Goal: Information Seeking & Learning: Compare options

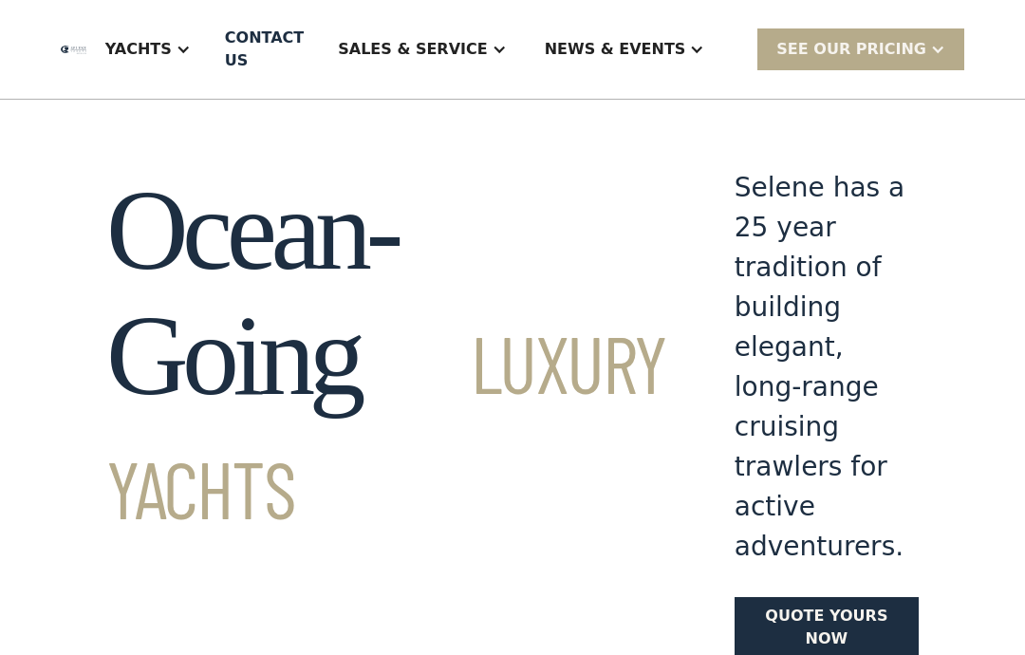
click at [172, 50] on div "Yachts" at bounding box center [138, 49] width 66 height 23
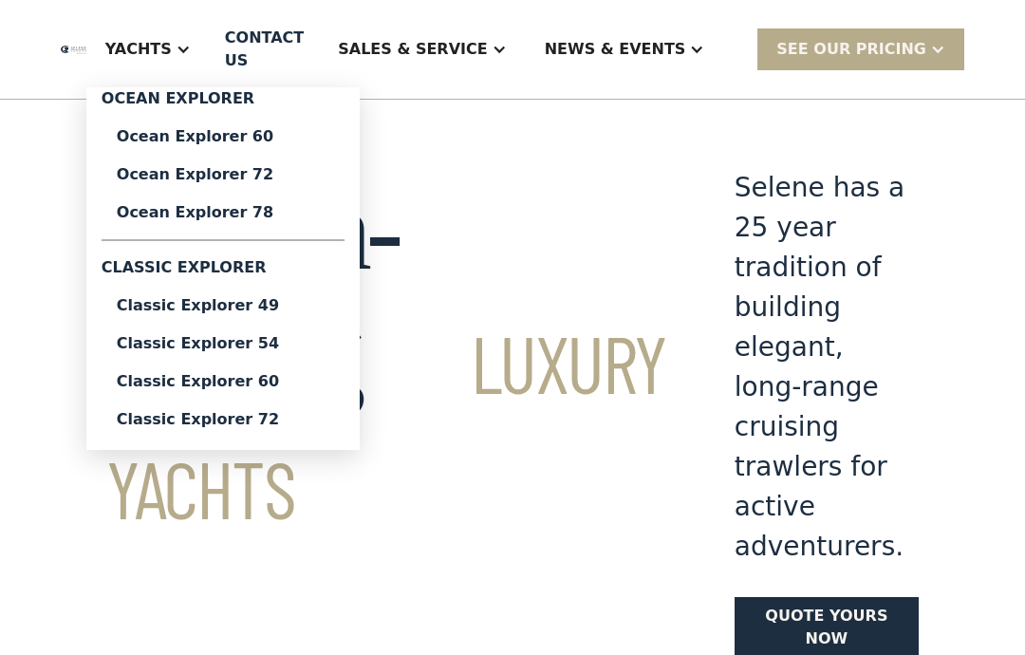
click at [213, 301] on div "Classic Explorer 49" at bounding box center [223, 305] width 213 height 15
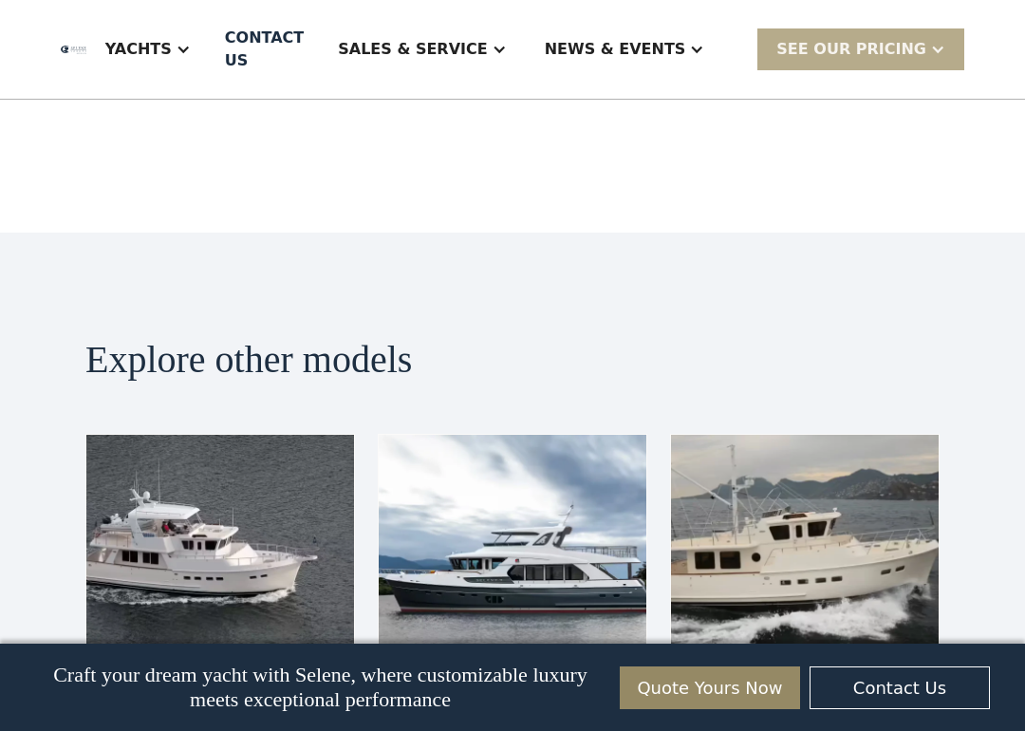
scroll to position [4172, 0]
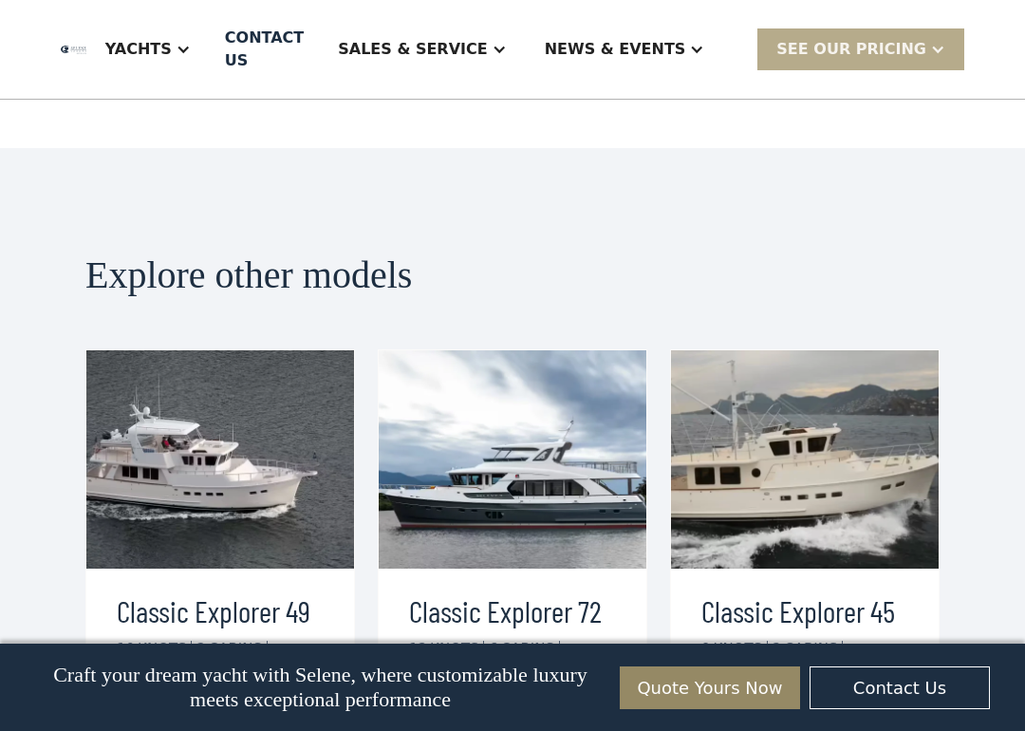
click at [888, 350] on img at bounding box center [805, 459] width 268 height 218
click at [813, 654] on div "view details" at bounding box center [778, 726] width 106 height 23
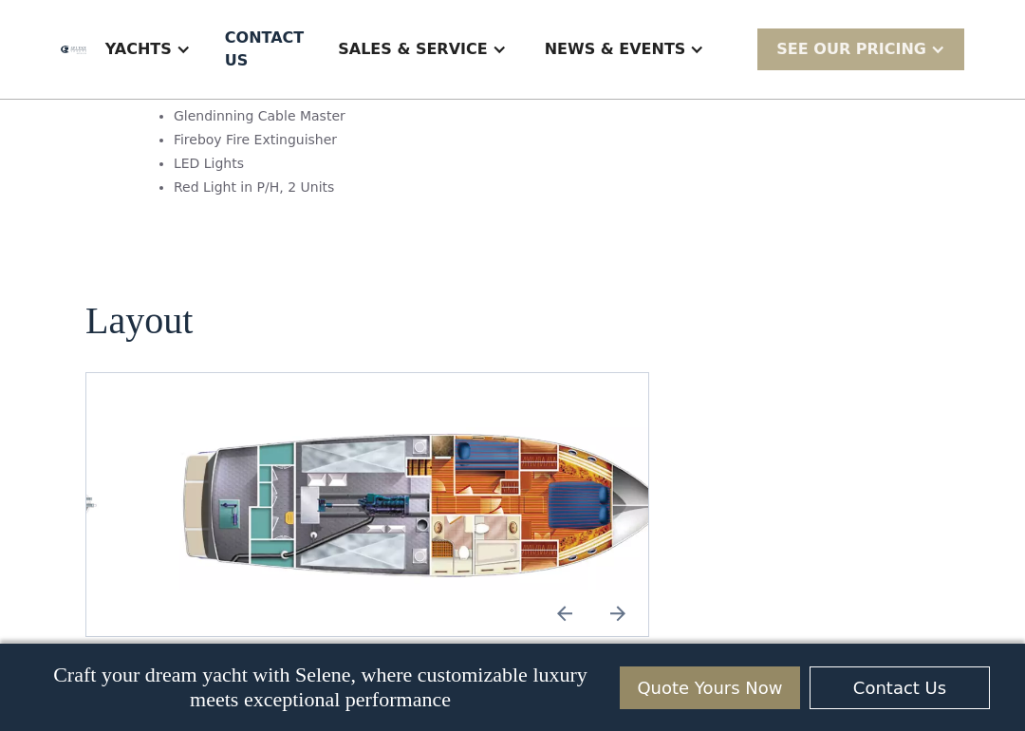
scroll to position [2738, 0]
click at [585, 591] on img "Previous slide" at bounding box center [565, 614] width 46 height 46
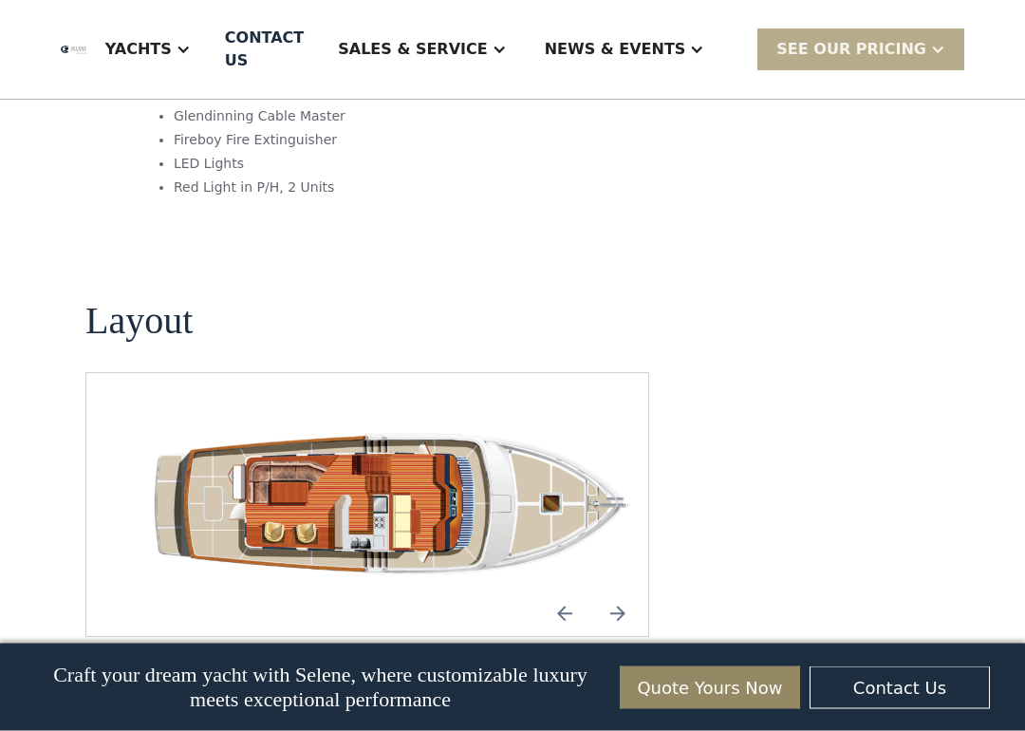
click at [615, 591] on img "Next slide" at bounding box center [618, 614] width 46 height 46
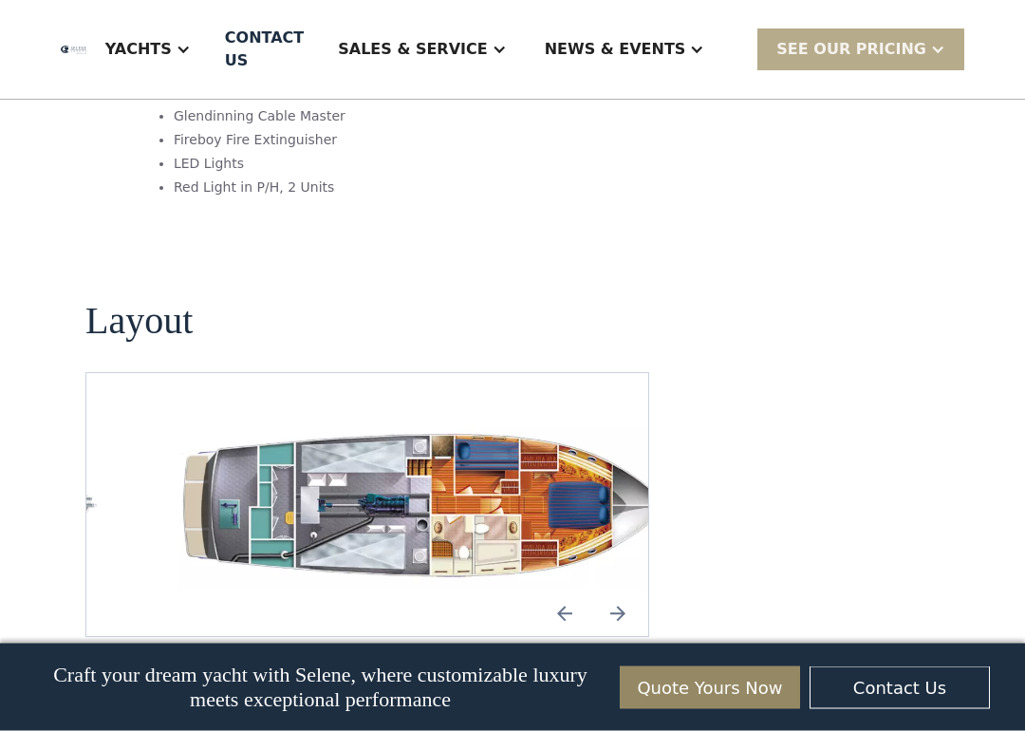
click at [615, 591] on img "Next slide" at bounding box center [618, 614] width 46 height 46
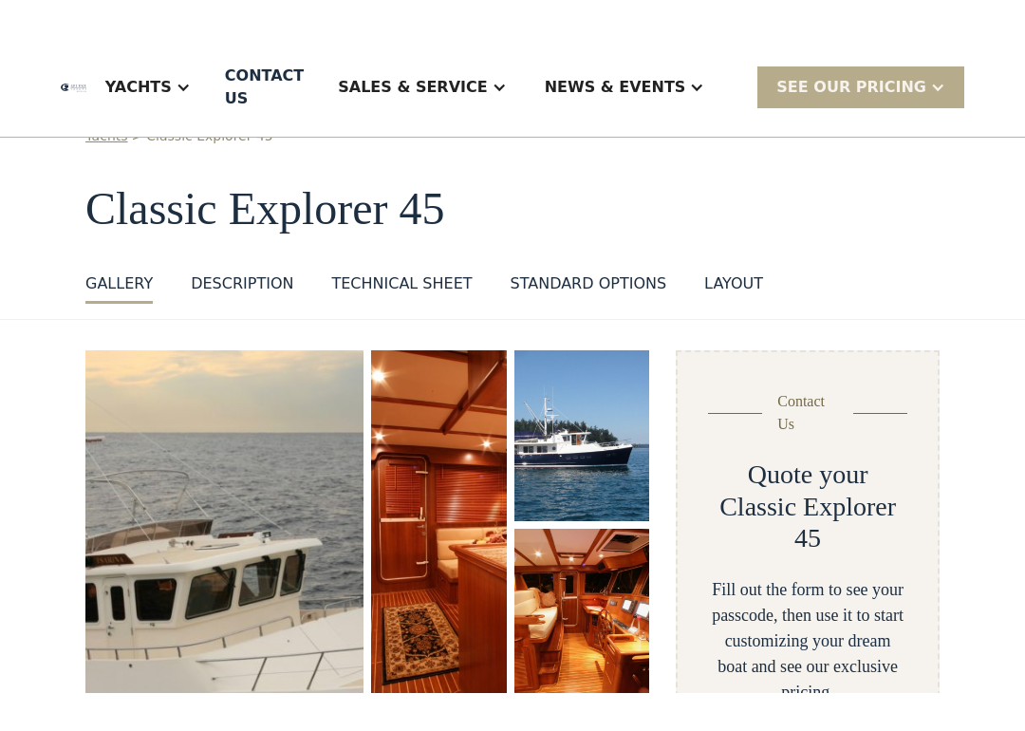
scroll to position [0, 0]
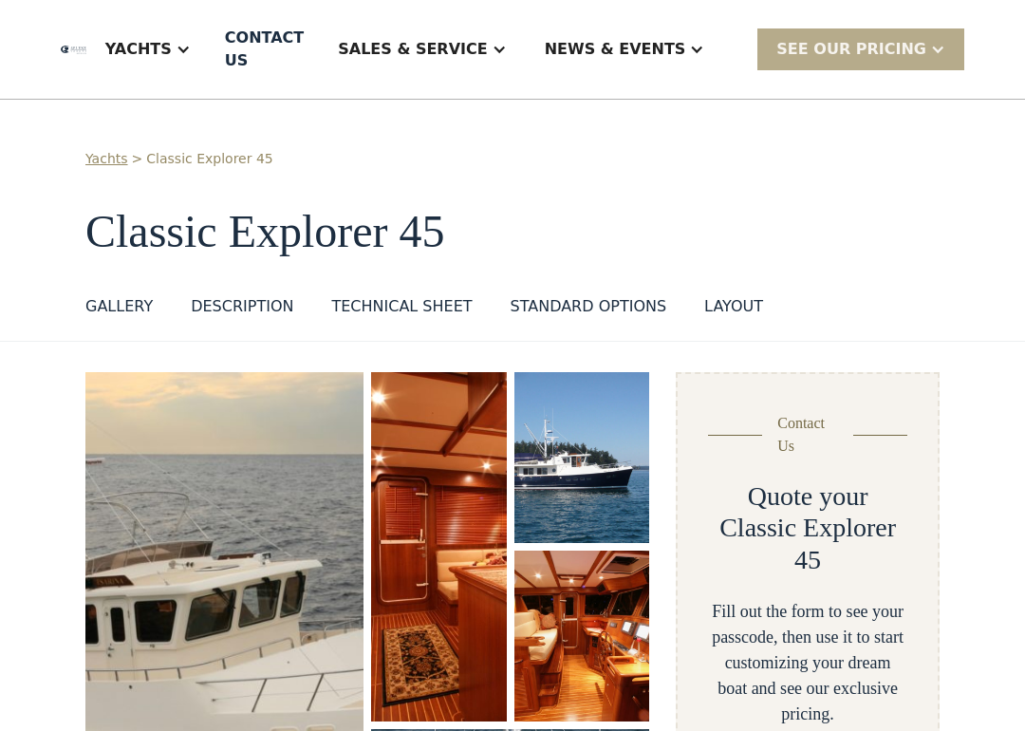
click at [110, 306] on div "GALLERY" at bounding box center [118, 306] width 67 height 23
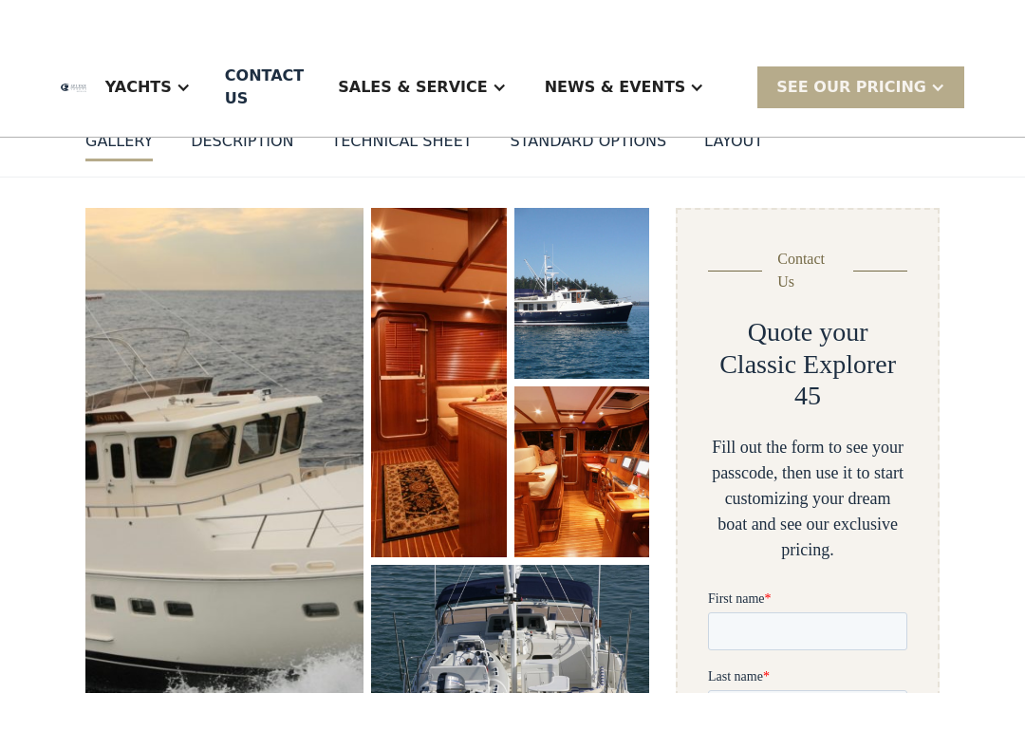
scroll to position [130, 0]
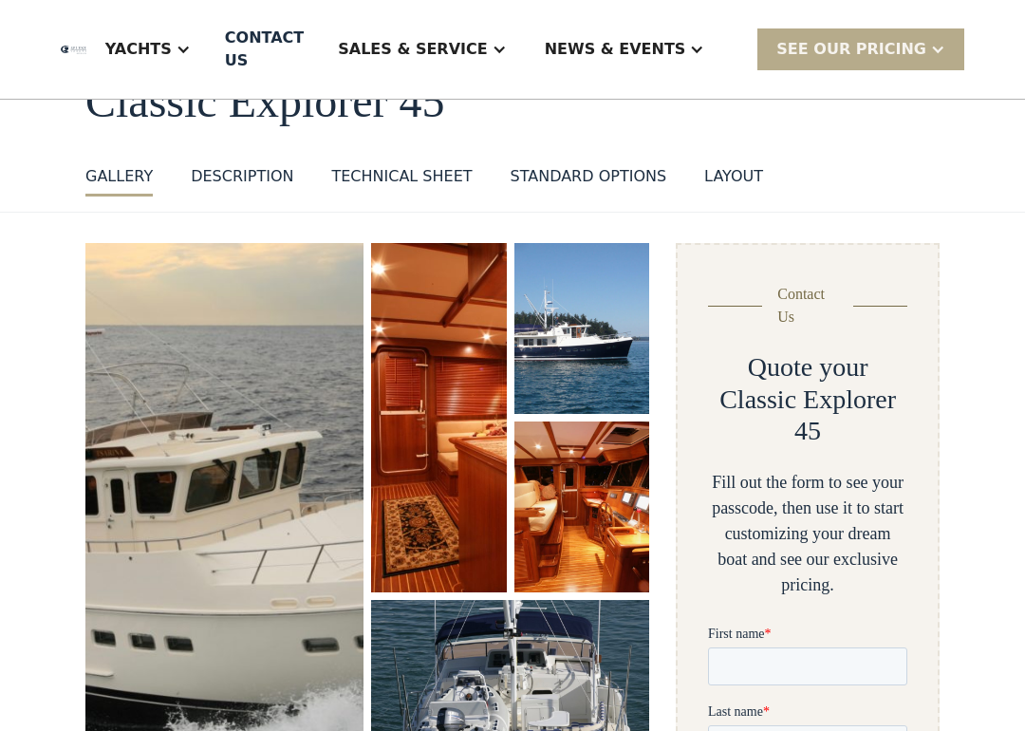
click at [127, 347] on img "open lightbox" at bounding box center [224, 513] width 278 height 541
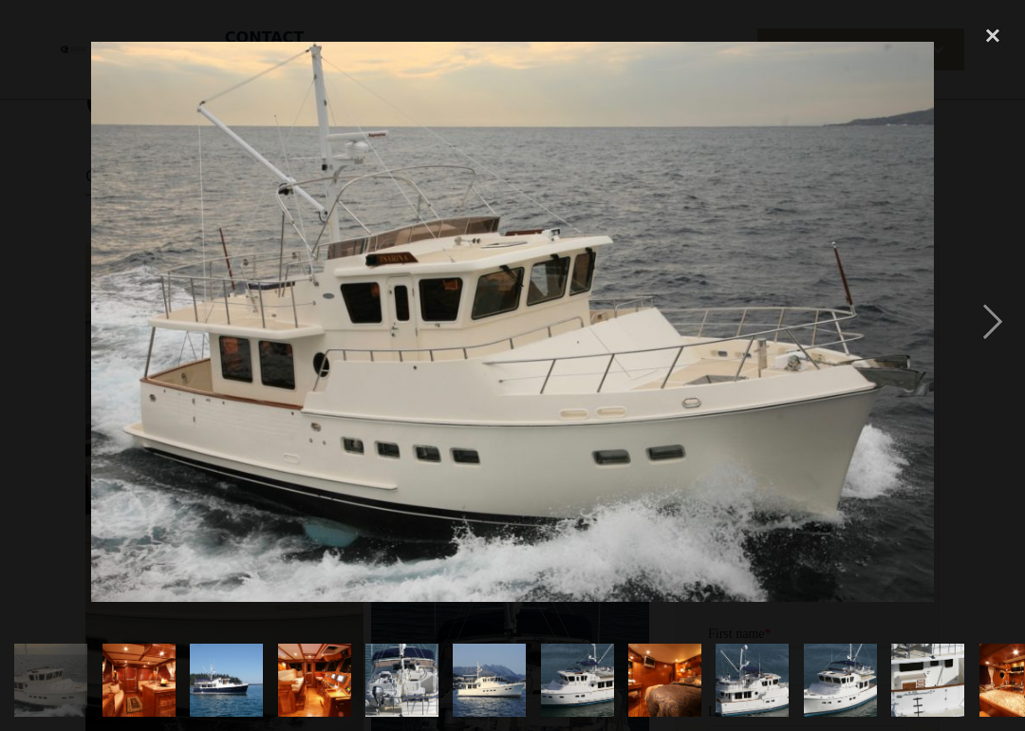
click at [988, 321] on div "next image" at bounding box center [992, 321] width 65 height 614
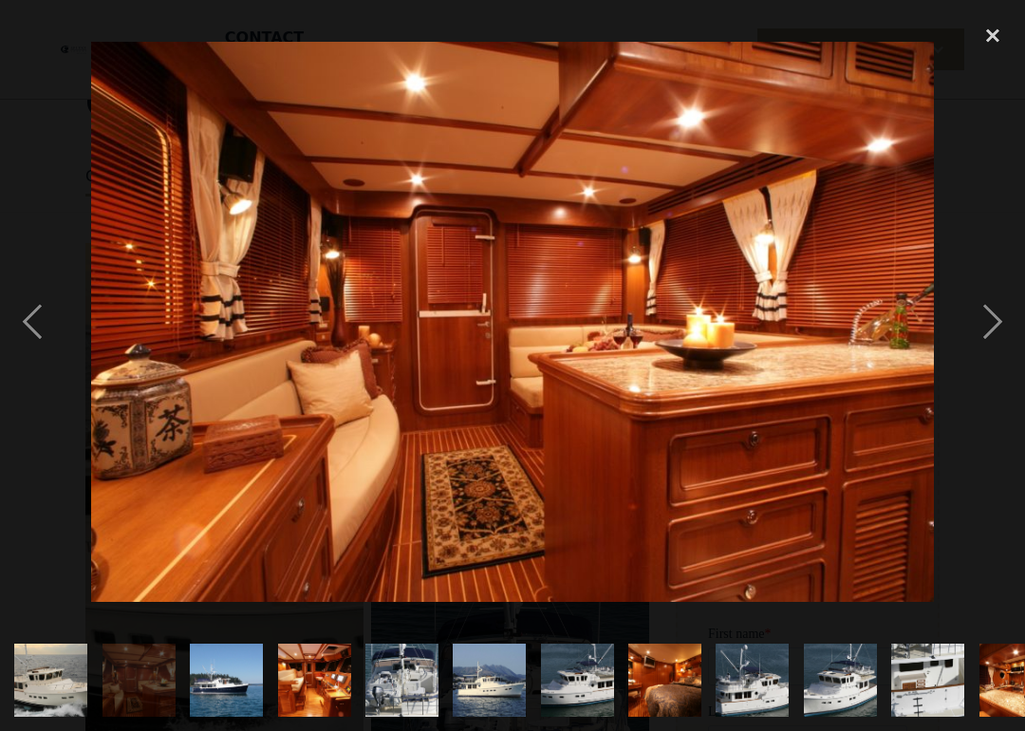
click at [991, 324] on div "next image" at bounding box center [992, 321] width 65 height 614
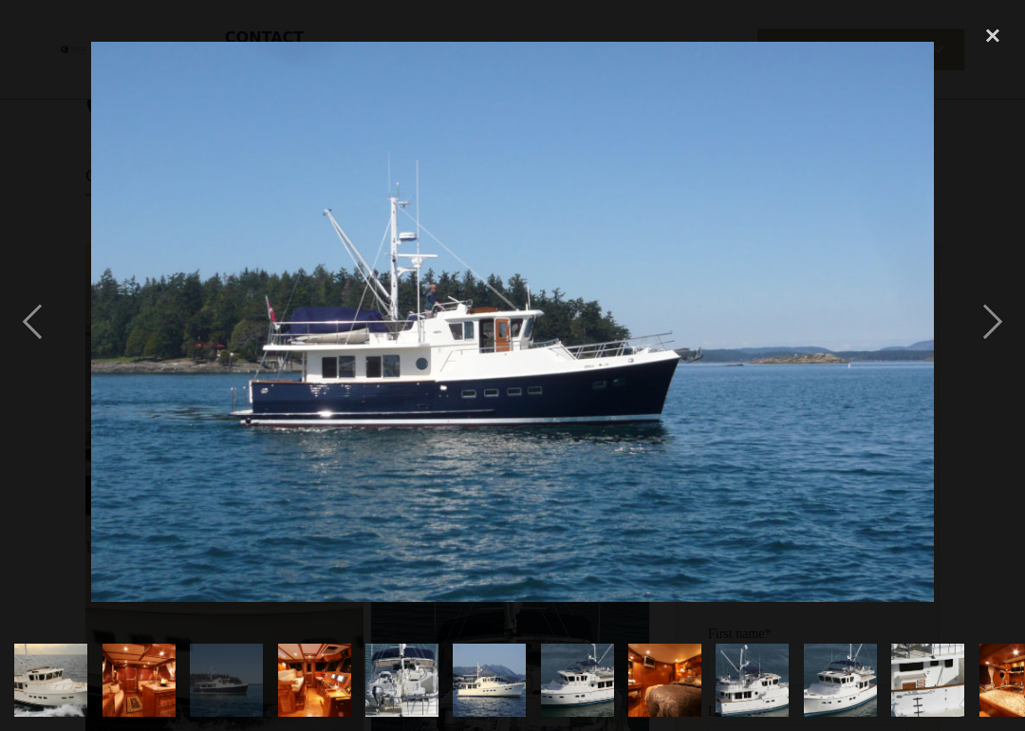
click at [992, 321] on div "next image" at bounding box center [992, 321] width 65 height 614
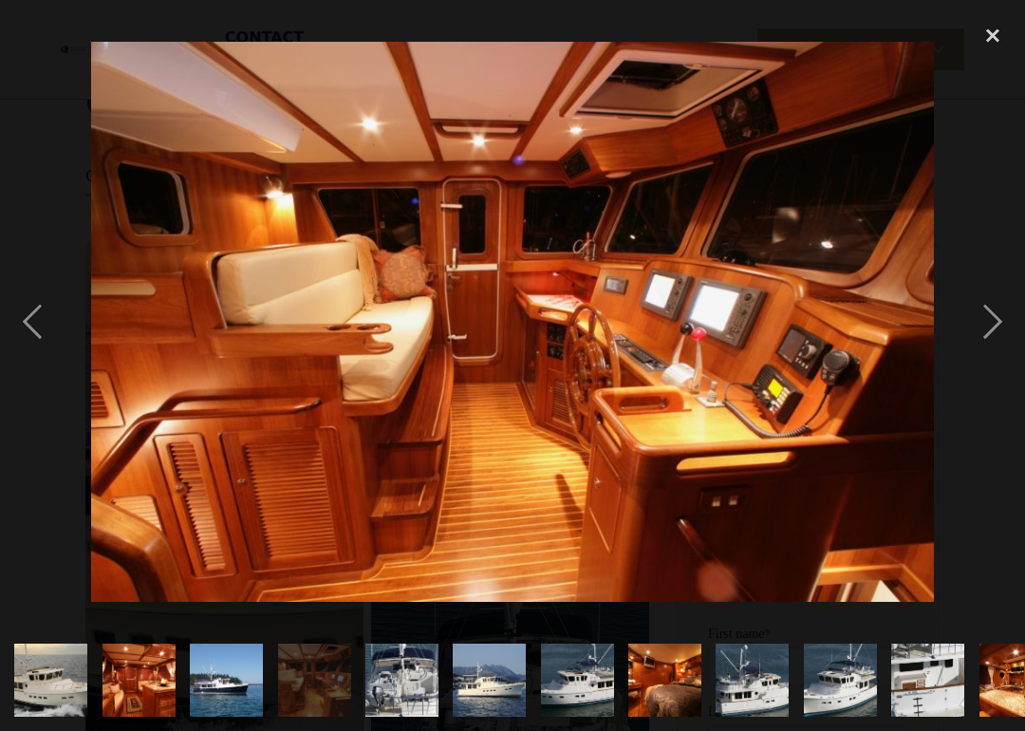
click at [993, 325] on div "next image" at bounding box center [992, 321] width 65 height 614
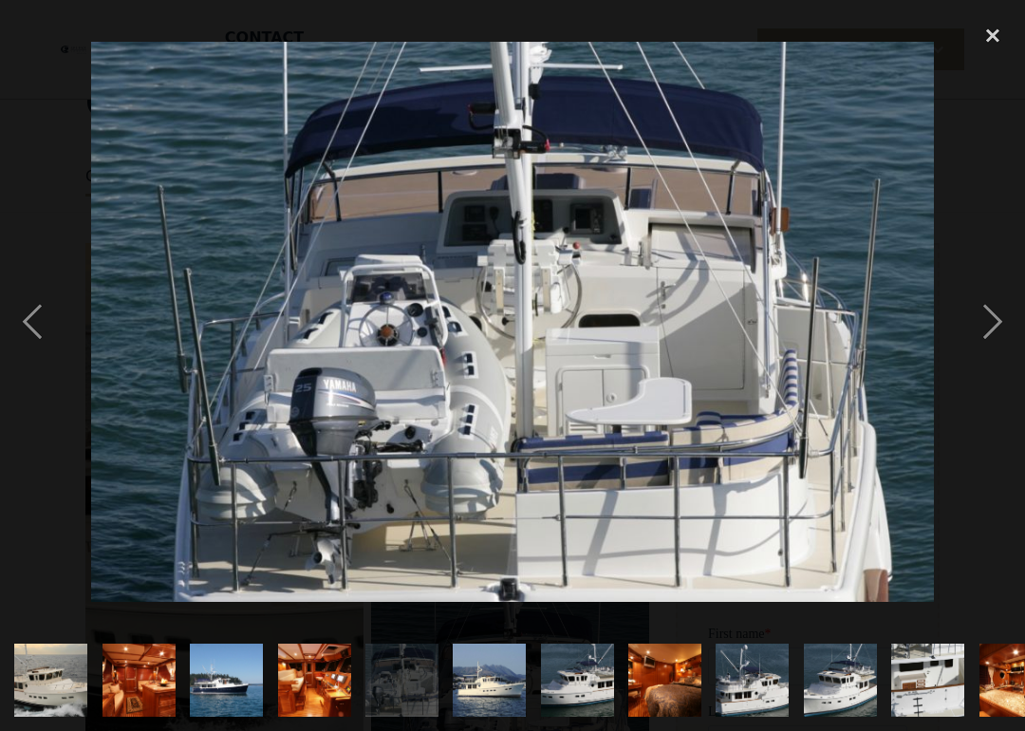
click at [987, 323] on div "next image" at bounding box center [992, 321] width 65 height 614
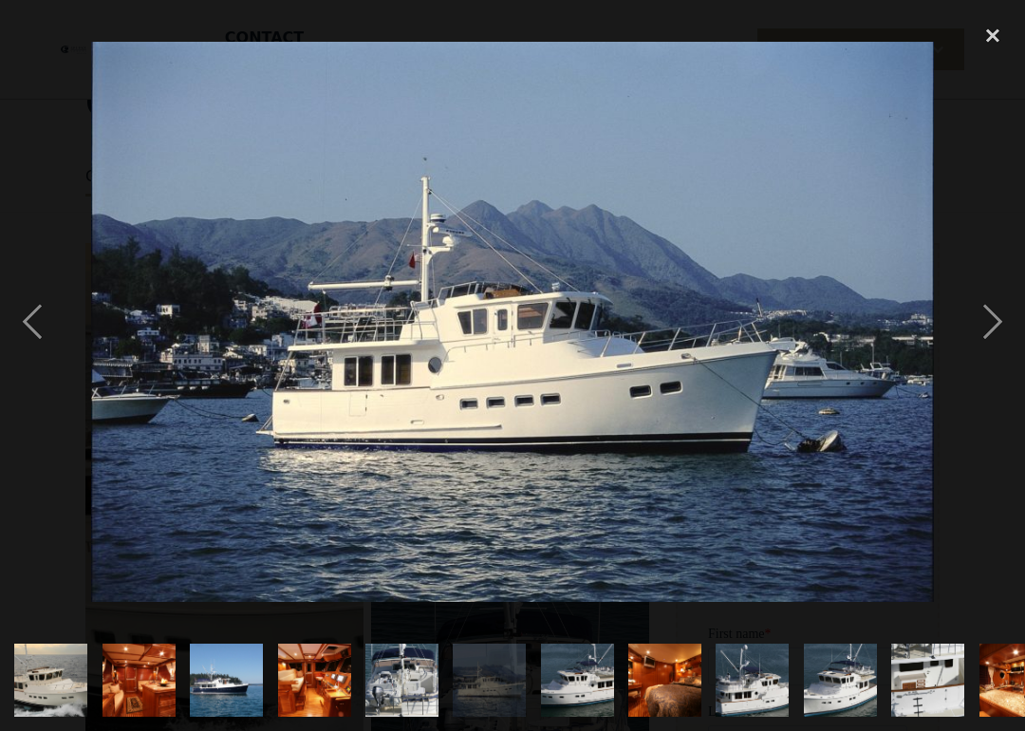
click at [990, 324] on div "next image" at bounding box center [992, 321] width 65 height 614
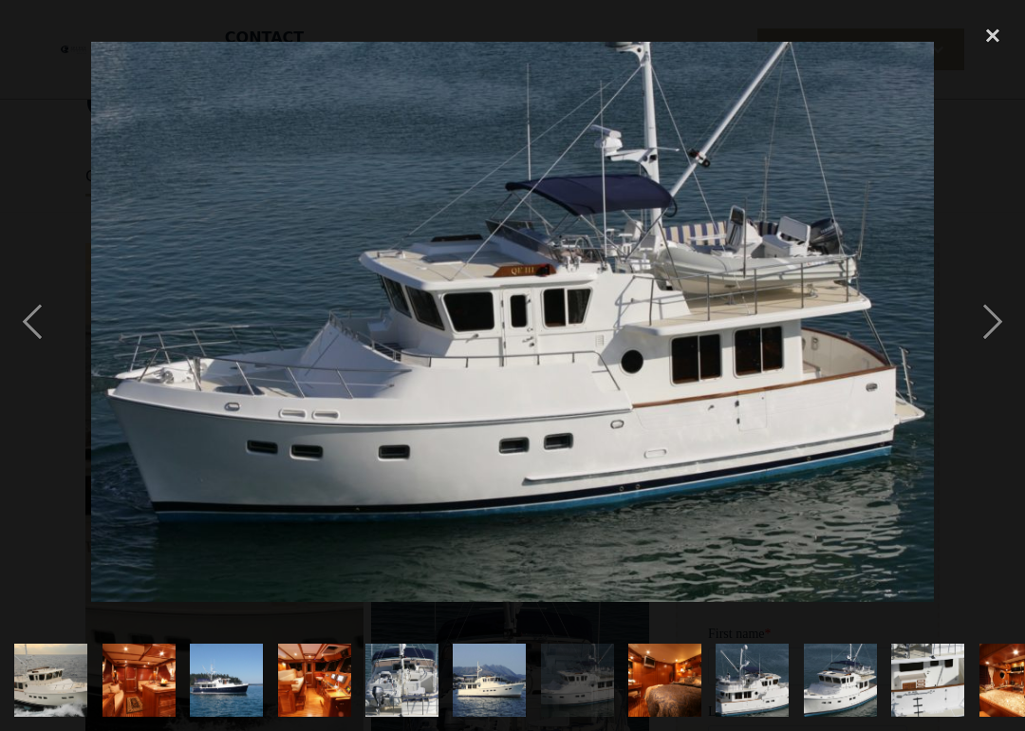
click at [991, 323] on div "next image" at bounding box center [992, 321] width 65 height 614
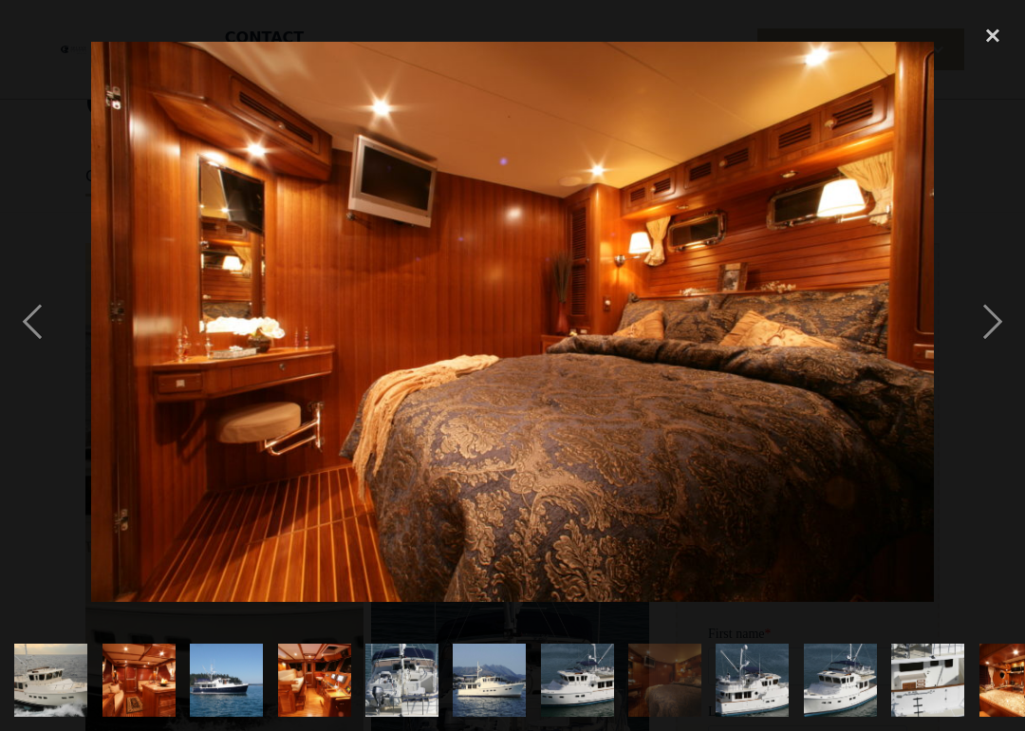
click at [991, 324] on div "next image" at bounding box center [992, 321] width 65 height 614
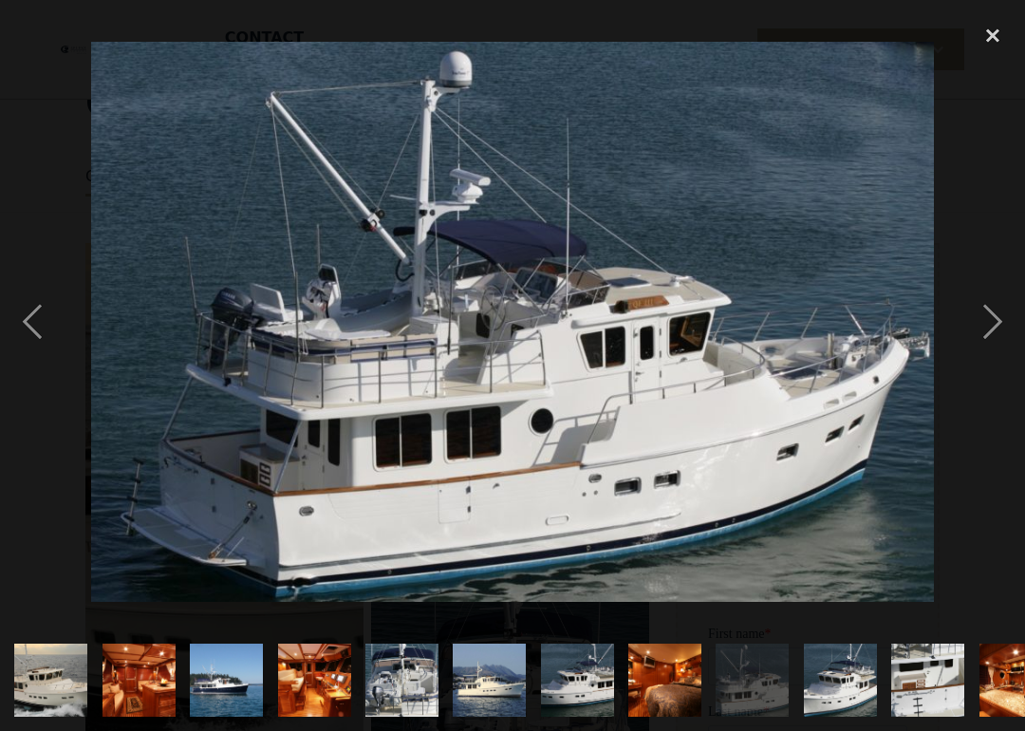
click at [989, 326] on div "next image" at bounding box center [992, 321] width 65 height 614
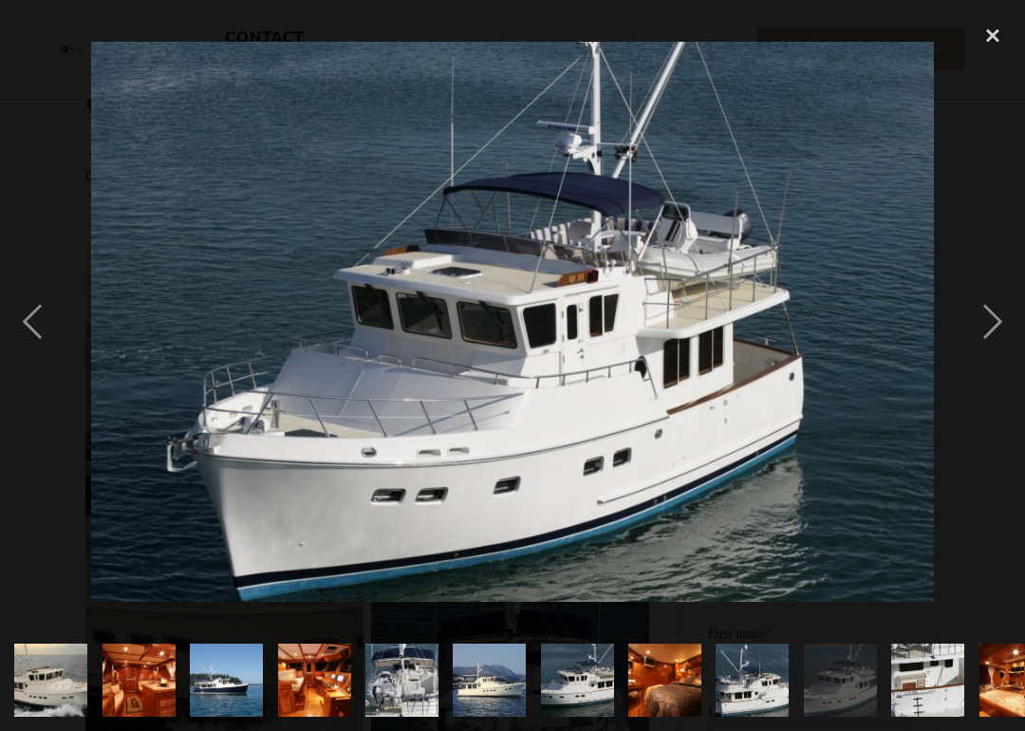
click at [986, 329] on div "next image" at bounding box center [992, 321] width 65 height 614
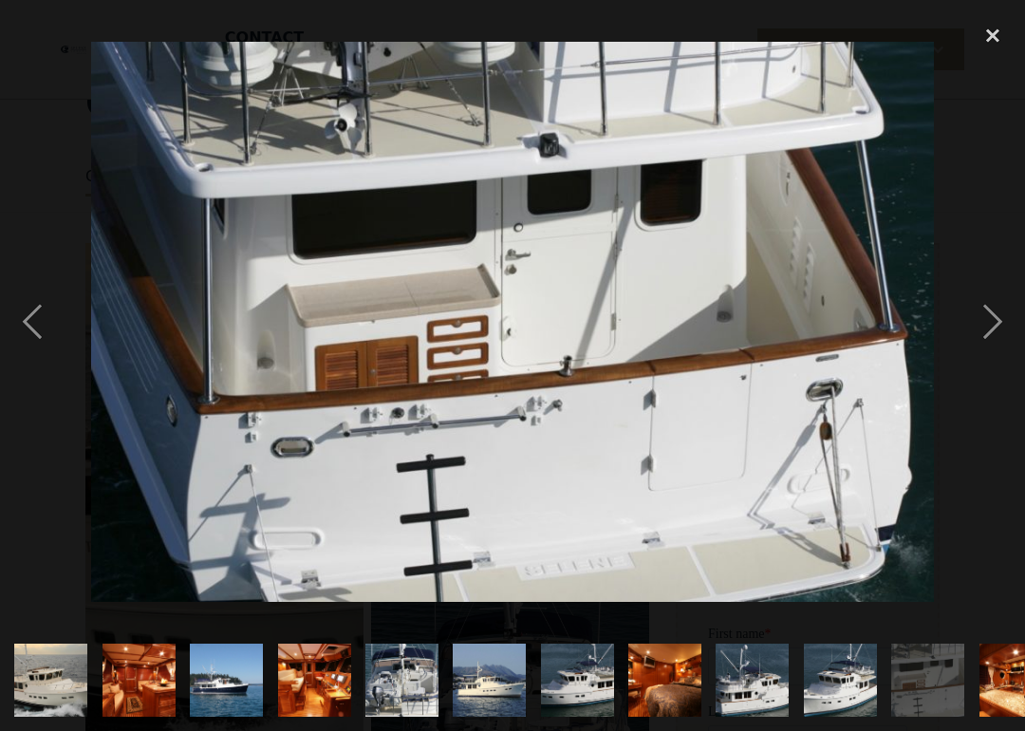
click at [989, 327] on div "next image" at bounding box center [992, 321] width 65 height 614
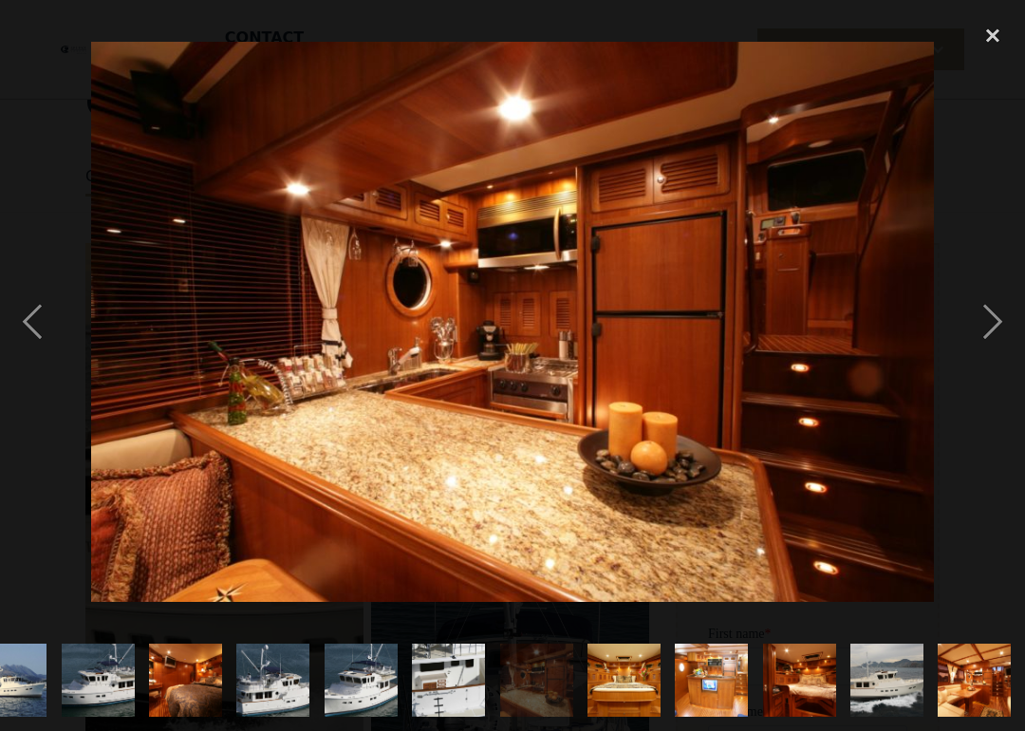
scroll to position [0, 480]
click at [992, 324] on div "next image" at bounding box center [992, 321] width 65 height 614
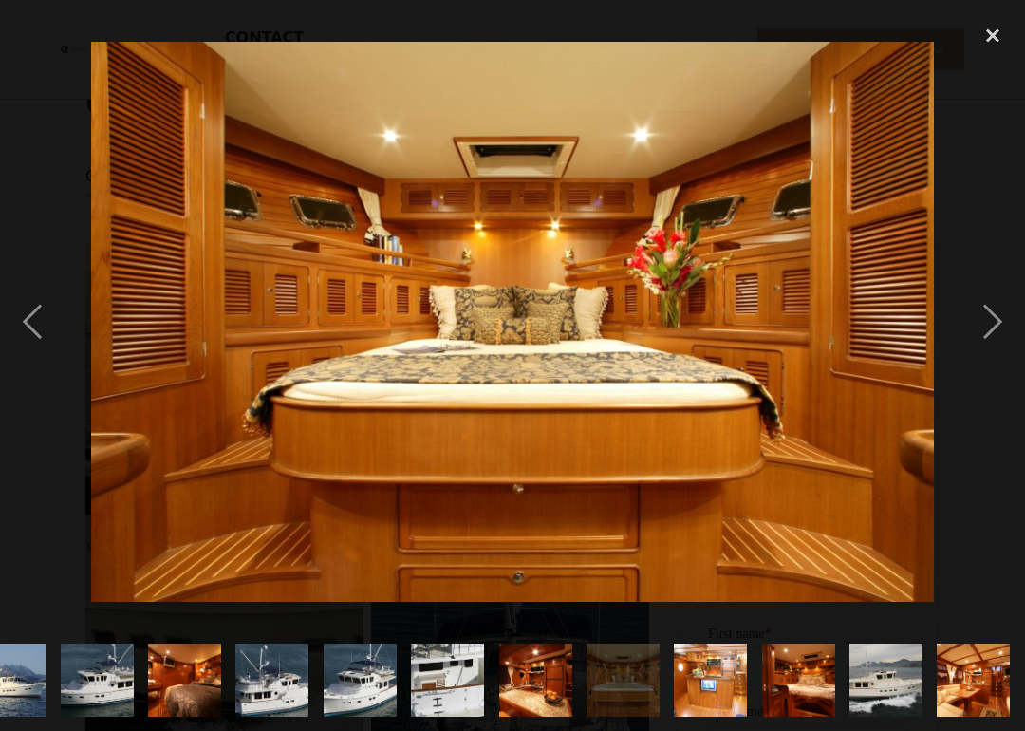
click at [55, 311] on div "previous image" at bounding box center [32, 321] width 65 height 614
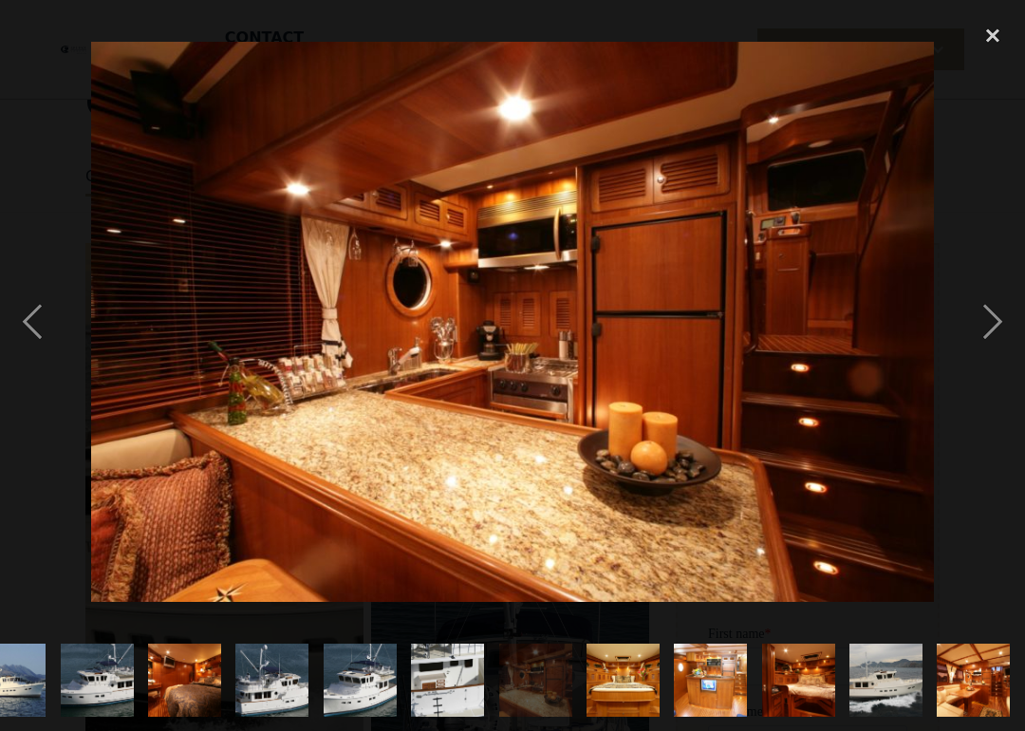
click at [981, 325] on div "next image" at bounding box center [992, 321] width 65 height 614
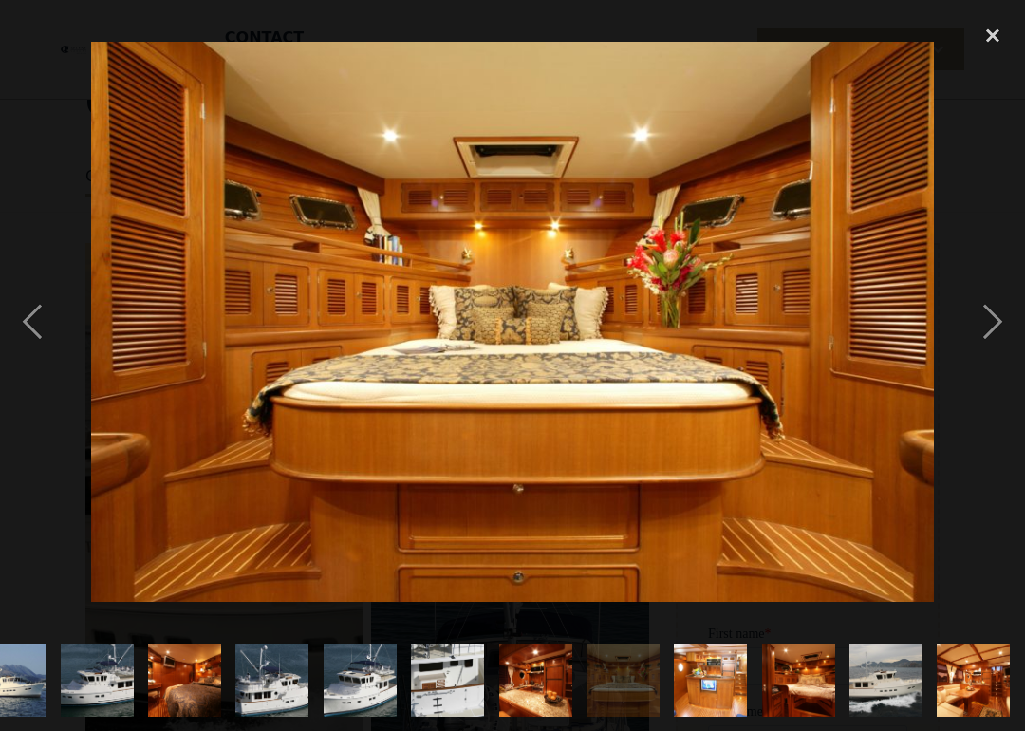
click at [981, 325] on div "next image" at bounding box center [992, 321] width 65 height 614
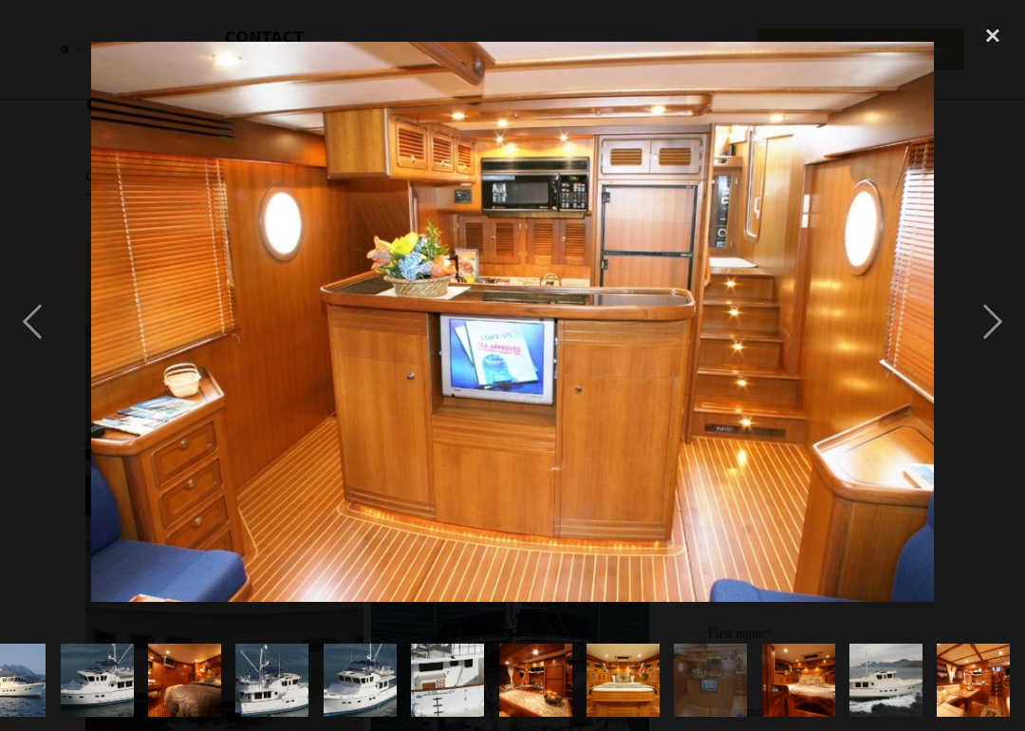
click at [980, 324] on div "next image" at bounding box center [992, 321] width 65 height 614
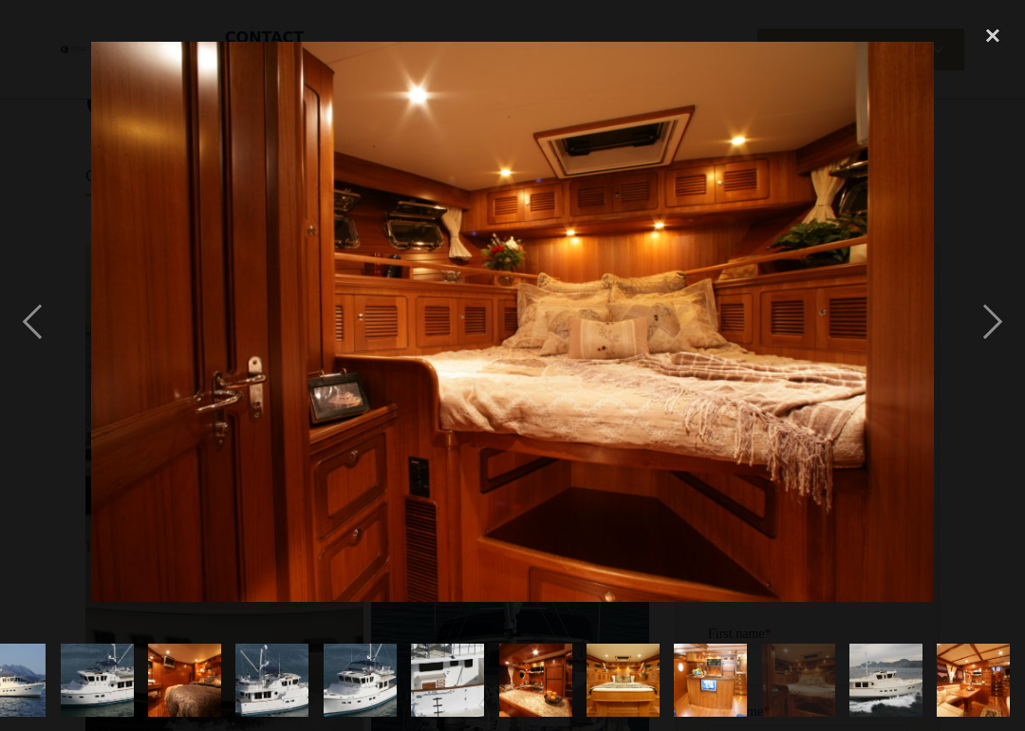
click at [976, 325] on div "next image" at bounding box center [992, 321] width 65 height 614
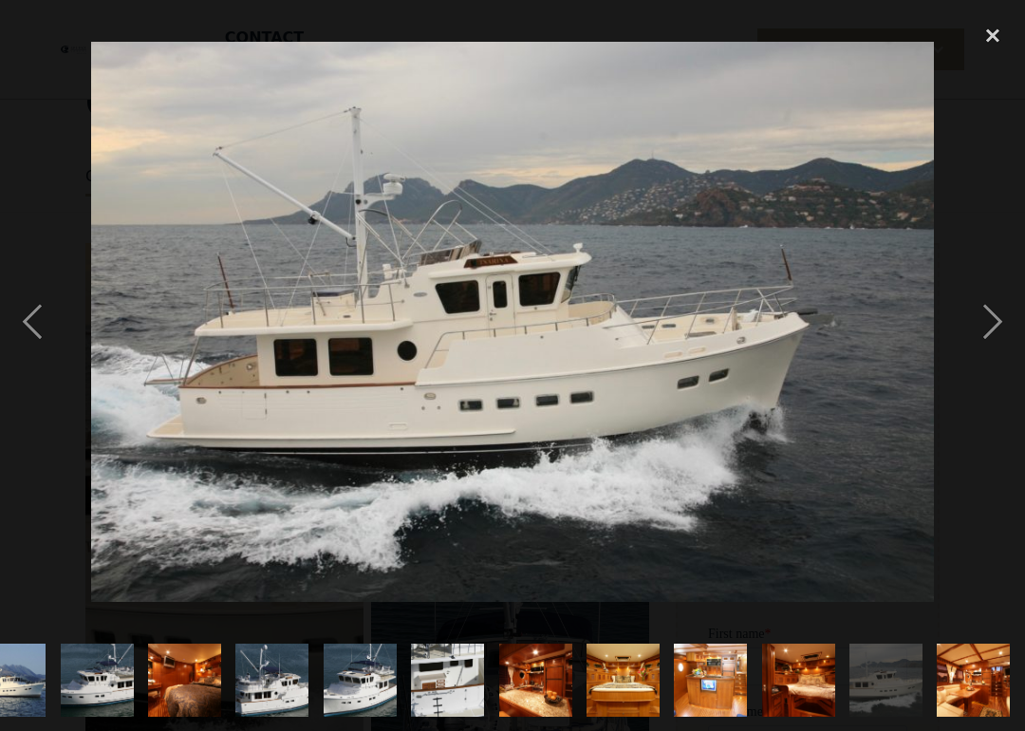
click at [975, 325] on div "next image" at bounding box center [992, 321] width 65 height 614
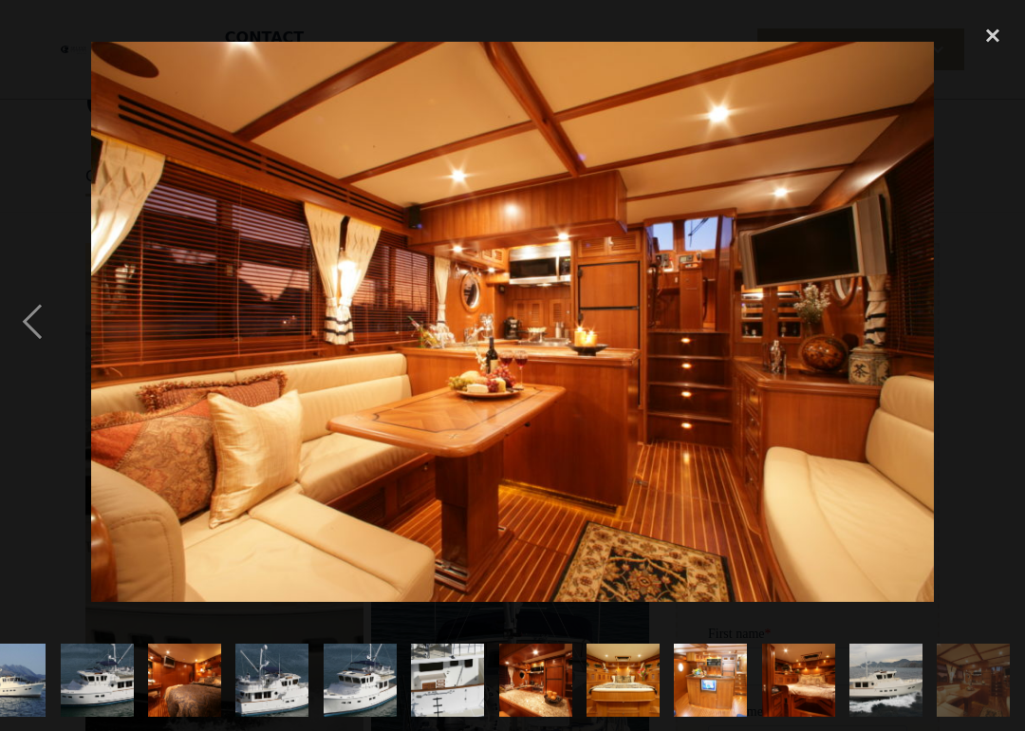
click at [973, 326] on div "next image" at bounding box center [992, 321] width 65 height 614
click at [978, 332] on div "next image" at bounding box center [992, 321] width 65 height 614
click at [52, 313] on div "previous image" at bounding box center [32, 321] width 65 height 614
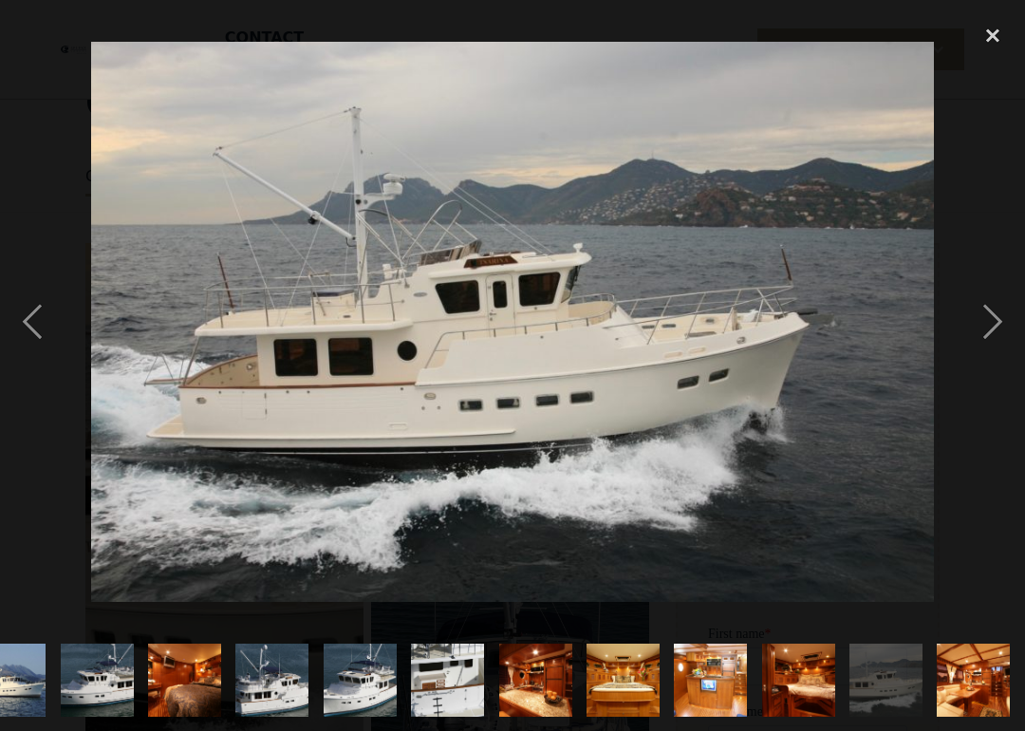
click at [47, 304] on div "previous image" at bounding box center [32, 321] width 65 height 614
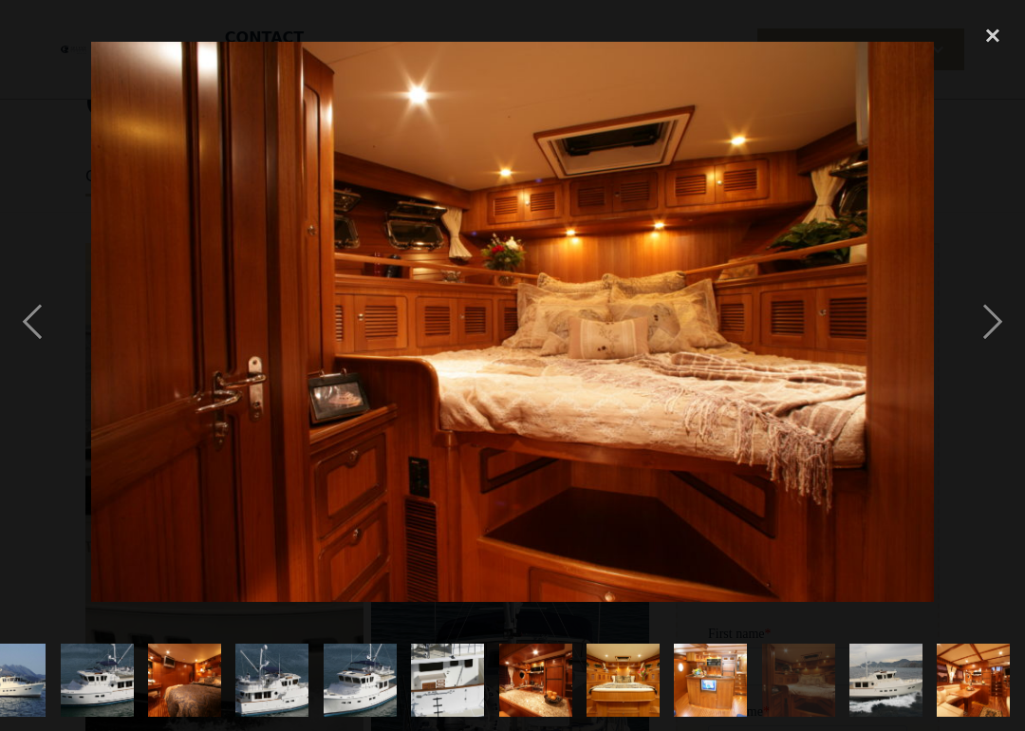
click at [992, 28] on div "close lightbox" at bounding box center [992, 35] width 65 height 42
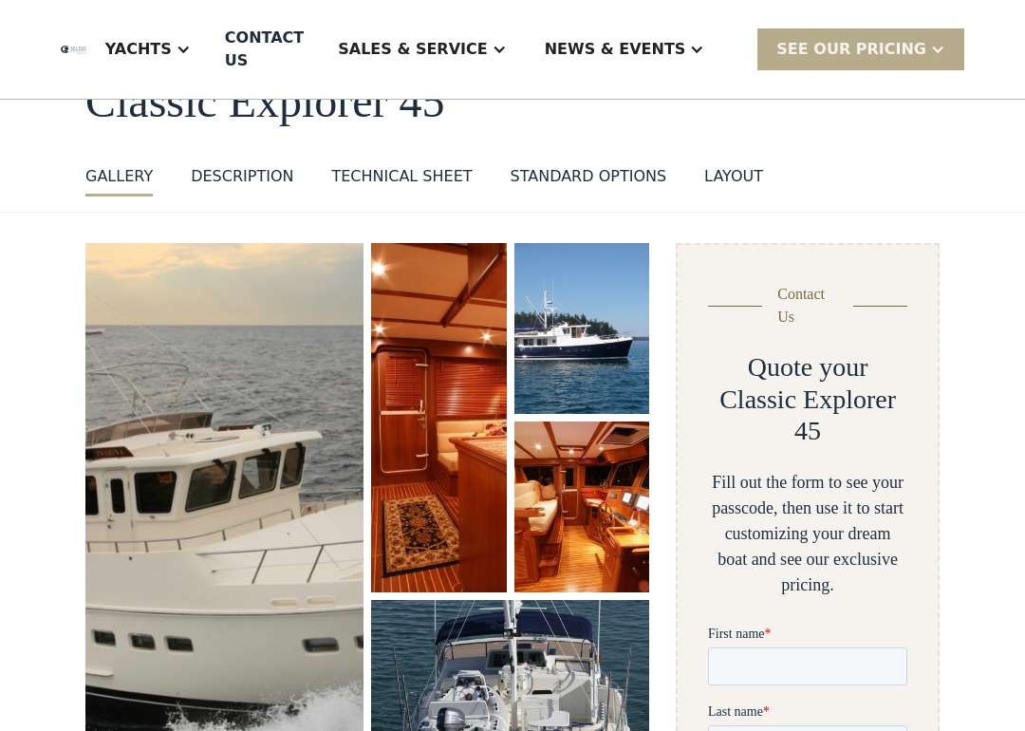
scroll to position [0, 0]
click at [724, 176] on div "layout" at bounding box center [733, 176] width 59 height 23
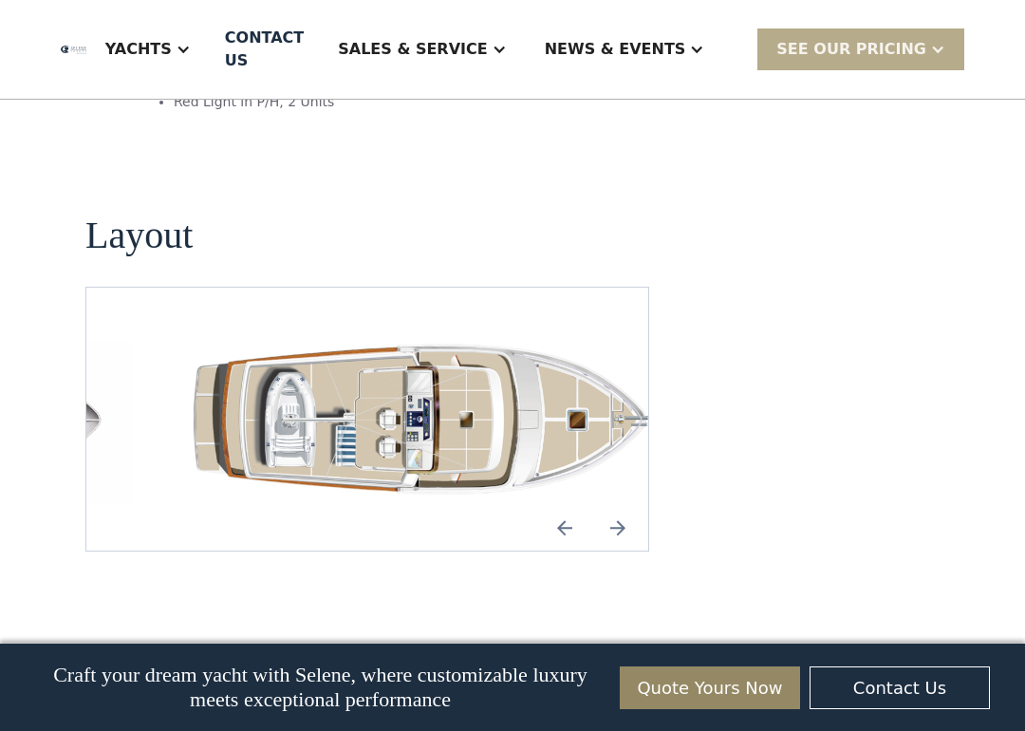
scroll to position [2857, 0]
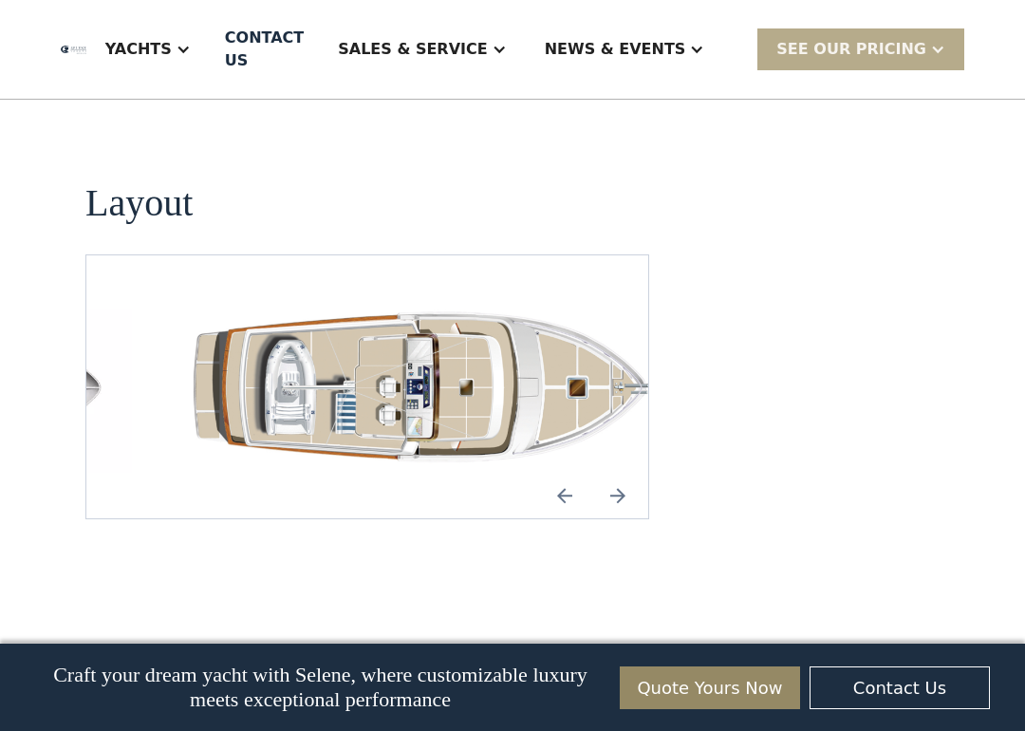
click at [617, 472] on img "Next slide" at bounding box center [618, 495] width 46 height 46
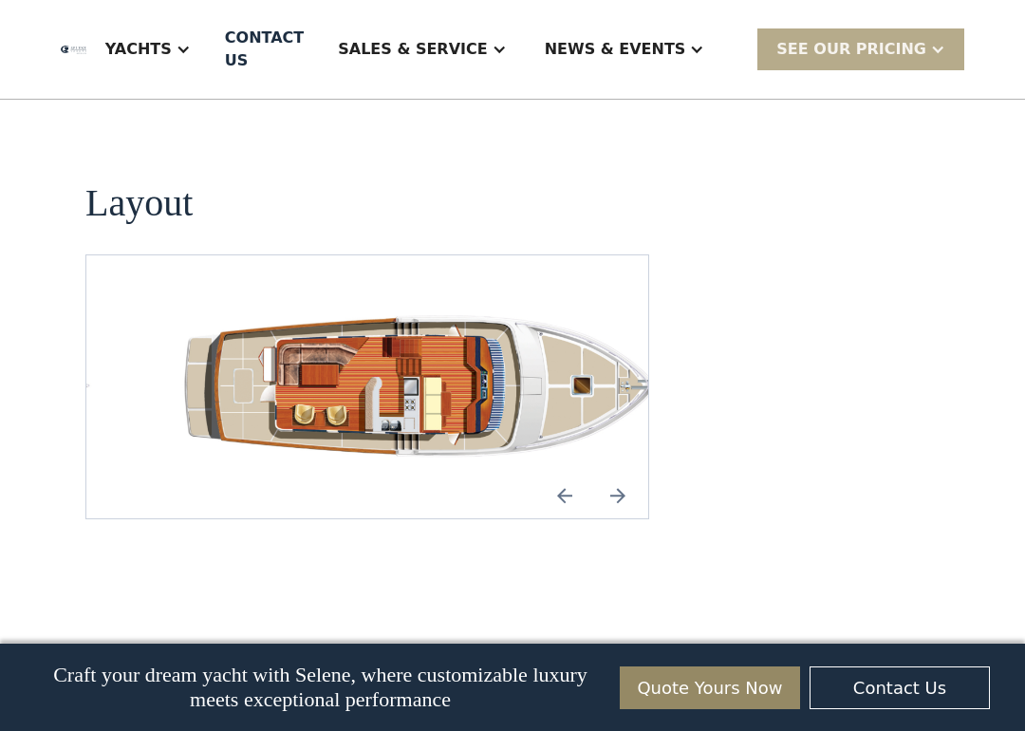
click at [624, 472] on img "Next slide" at bounding box center [618, 495] width 46 height 46
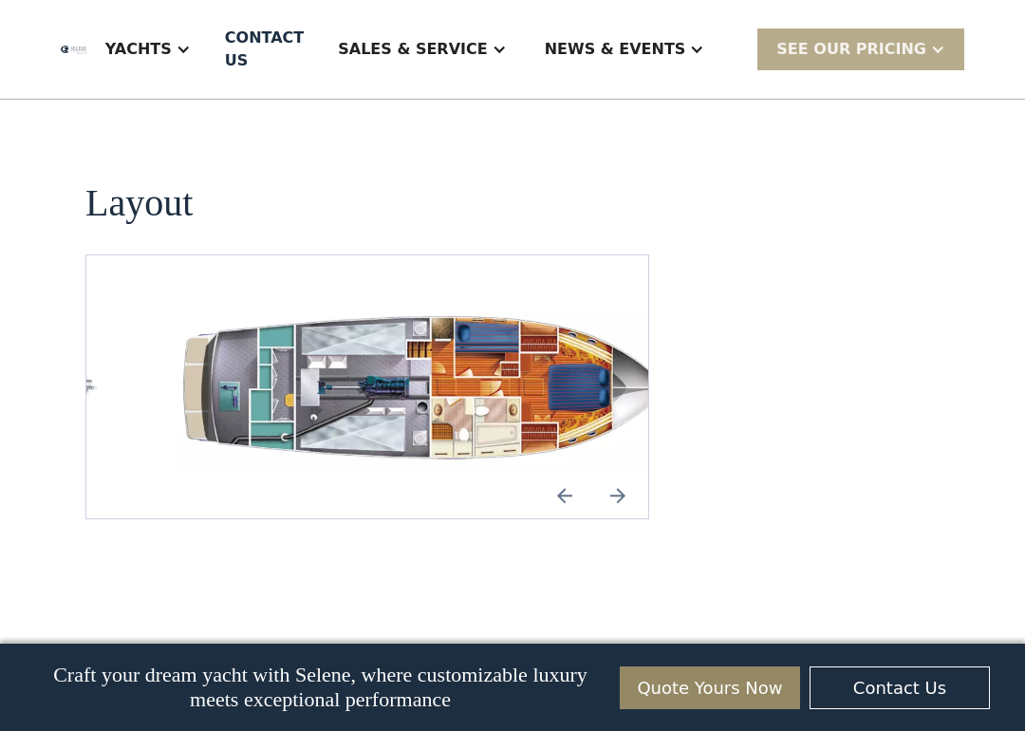
click at [622, 472] on img "Next slide" at bounding box center [618, 495] width 46 height 46
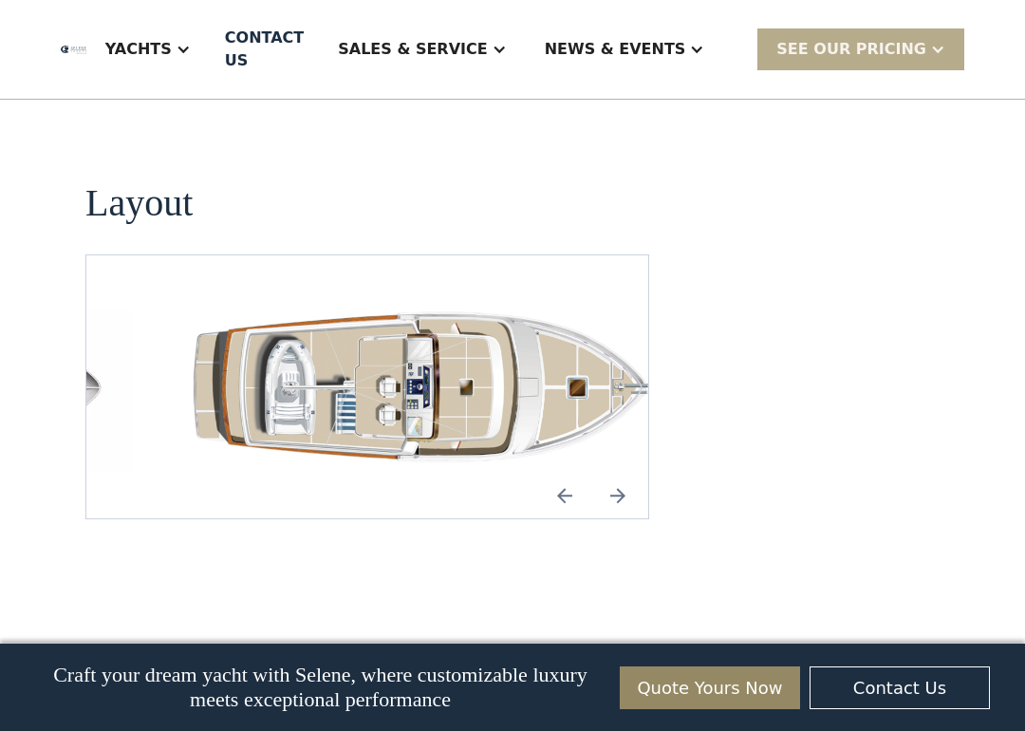
click at [623, 472] on img "Next slide" at bounding box center [618, 495] width 46 height 46
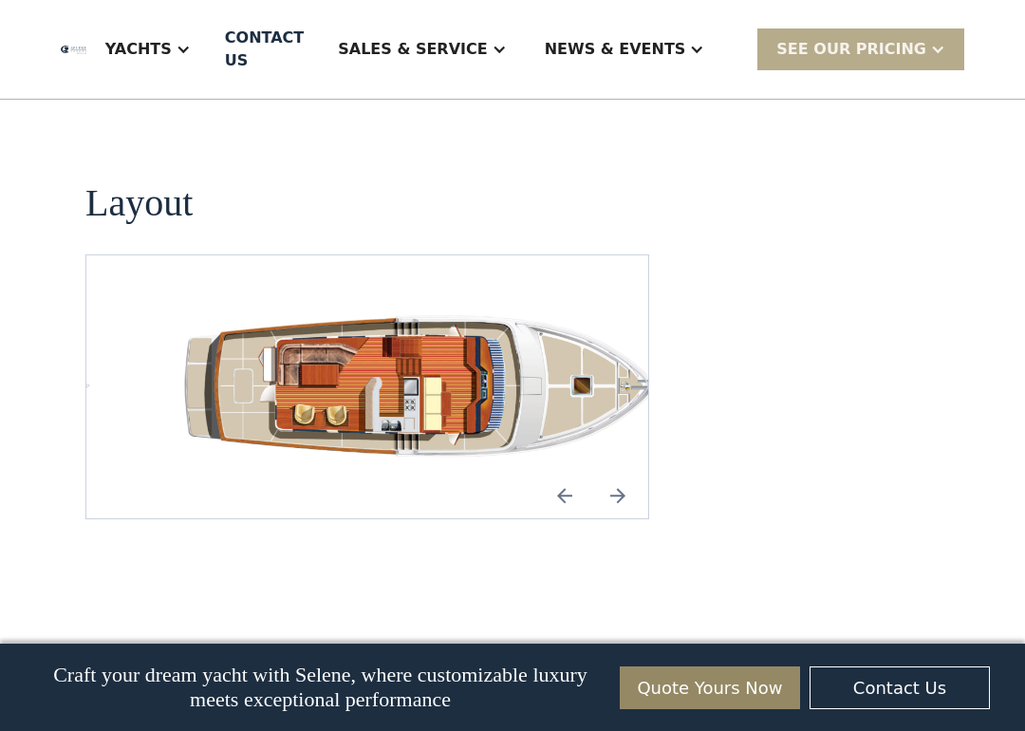
click at [621, 472] on img "Next slide" at bounding box center [618, 495] width 46 height 46
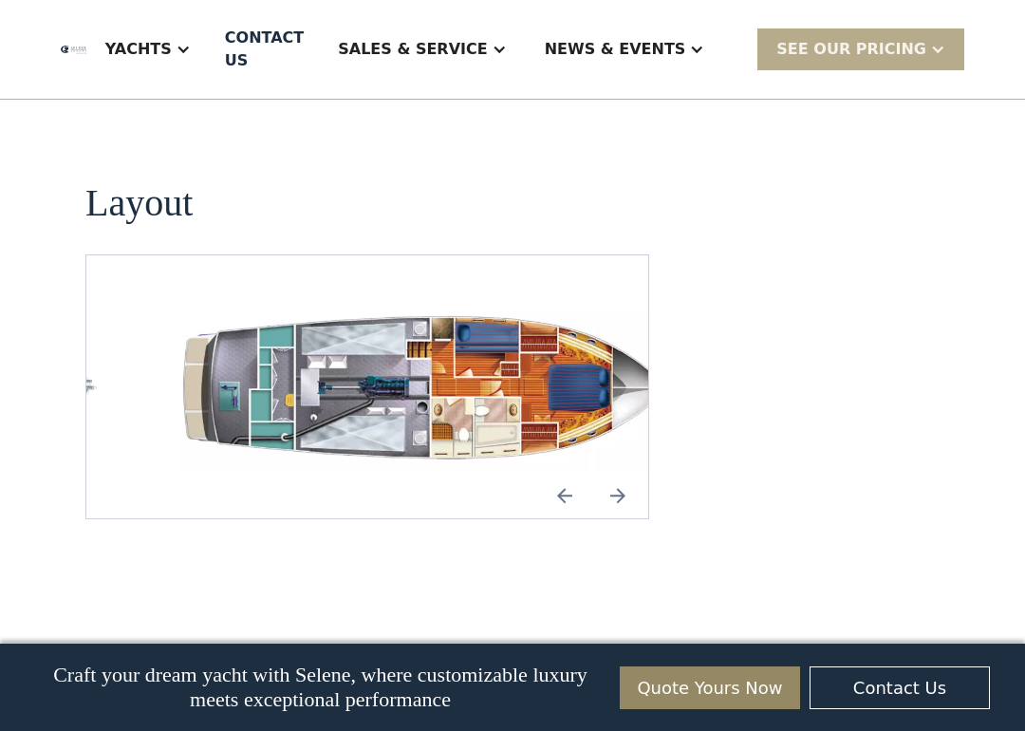
click at [624, 472] on img "Next slide" at bounding box center [618, 495] width 46 height 46
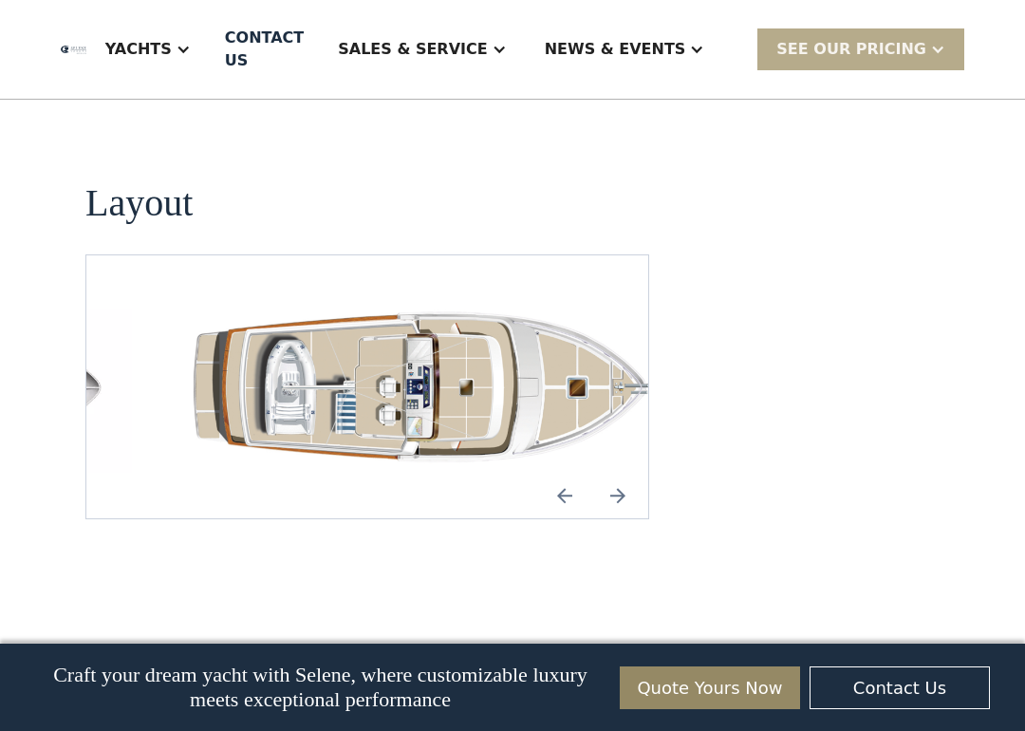
click at [172, 45] on div "Yachts" at bounding box center [138, 49] width 66 height 23
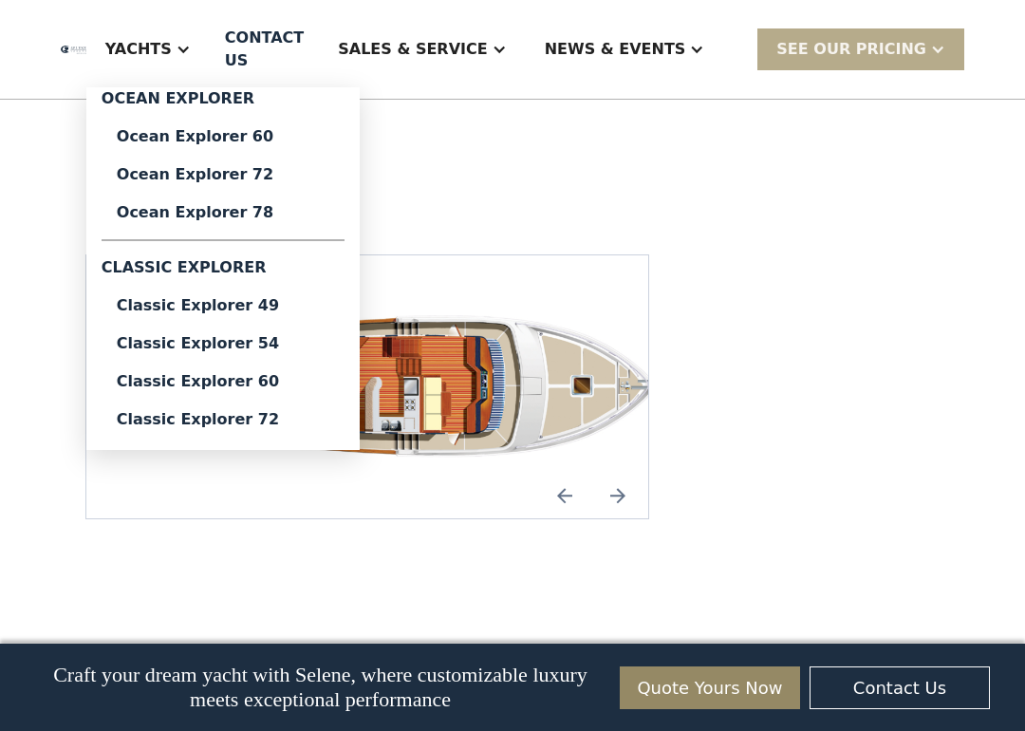
click at [304, 345] on div "Classic Explorer 54" at bounding box center [223, 343] width 213 height 15
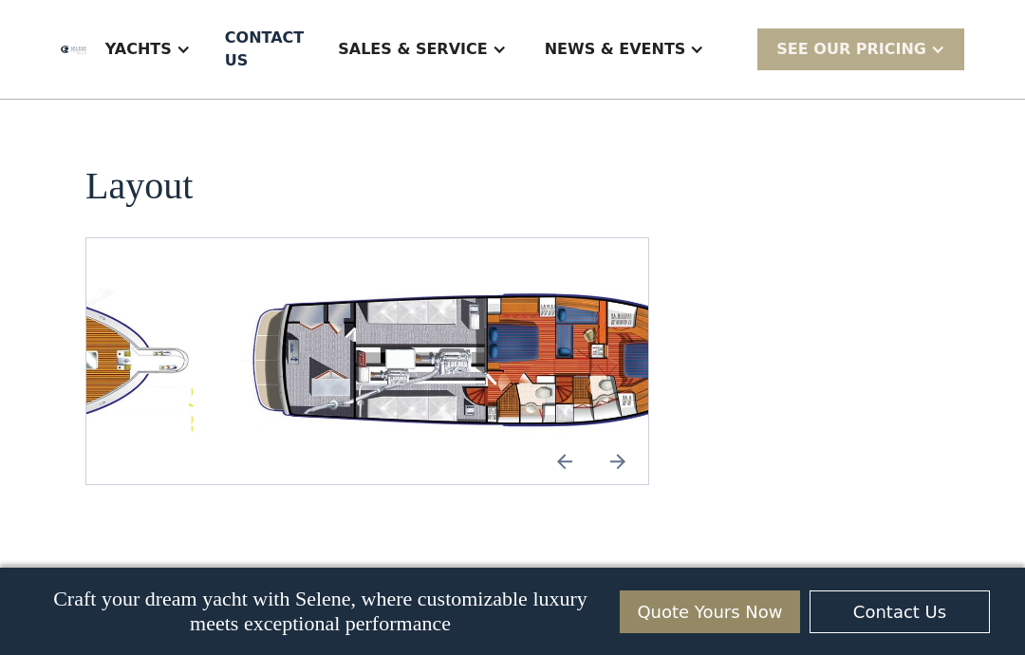
scroll to position [3373, 0]
click at [624, 439] on img "Next slide" at bounding box center [618, 462] width 46 height 46
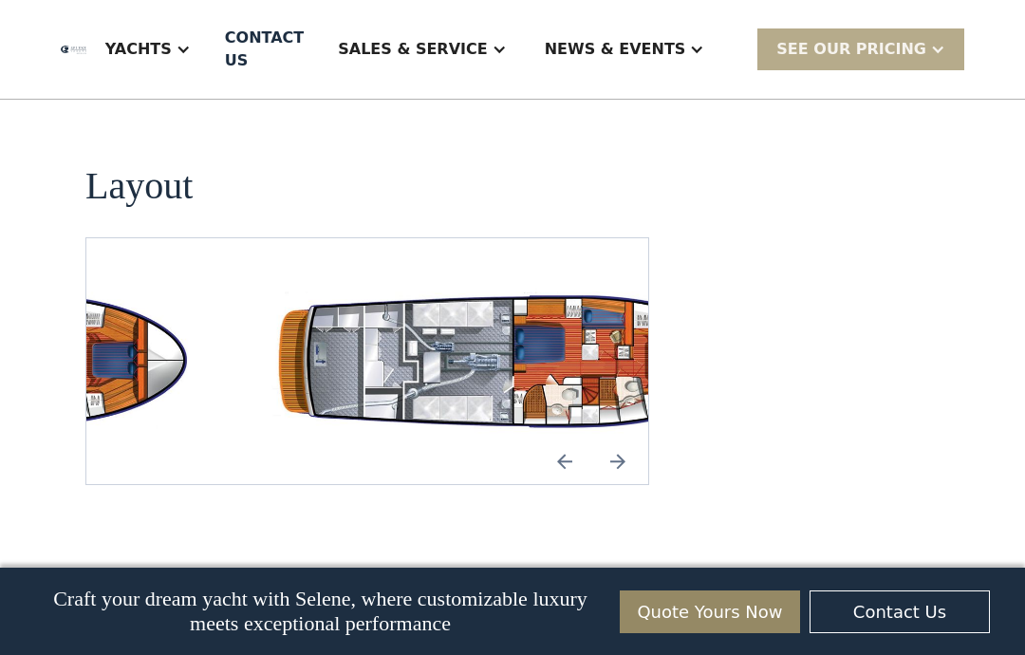
scroll to position [0, 0]
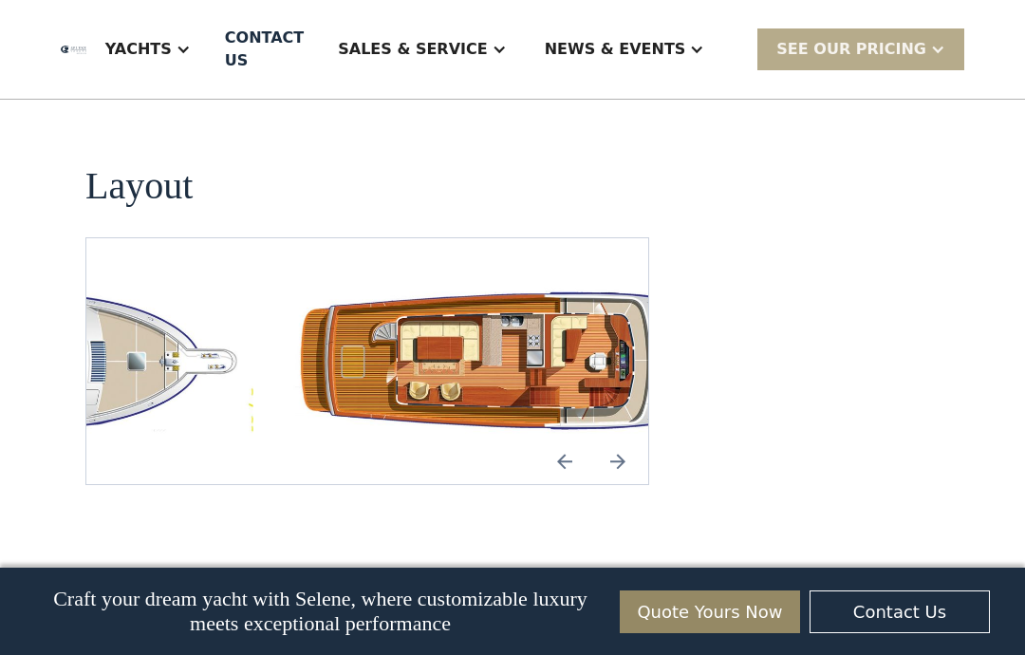
click at [545, 438] on img "Previous slide" at bounding box center [565, 461] width 46 height 46
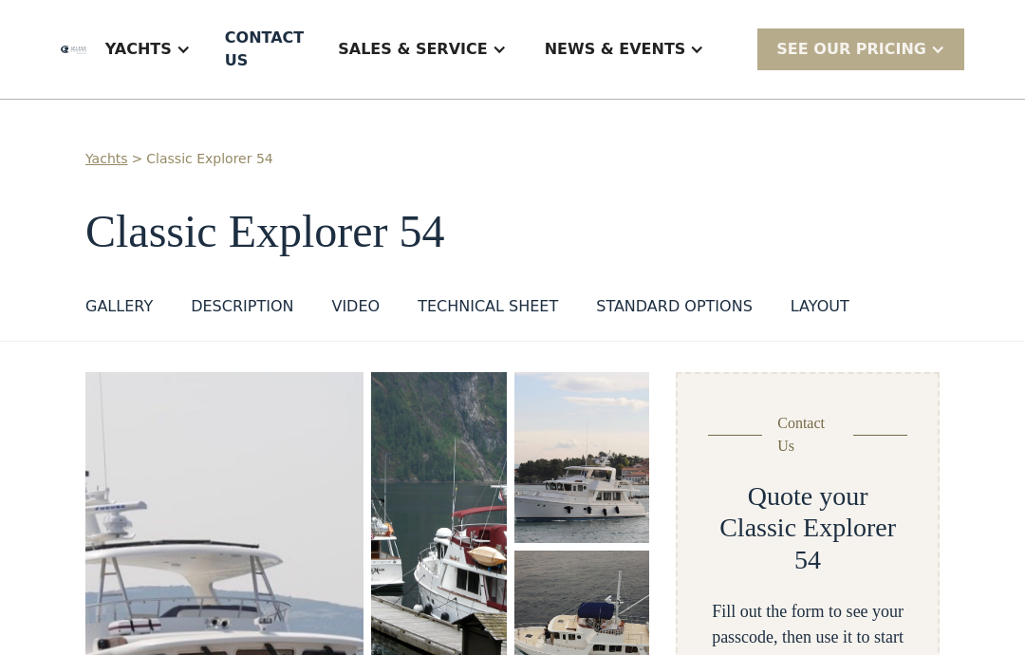
click at [191, 54] on div at bounding box center [183, 49] width 15 height 15
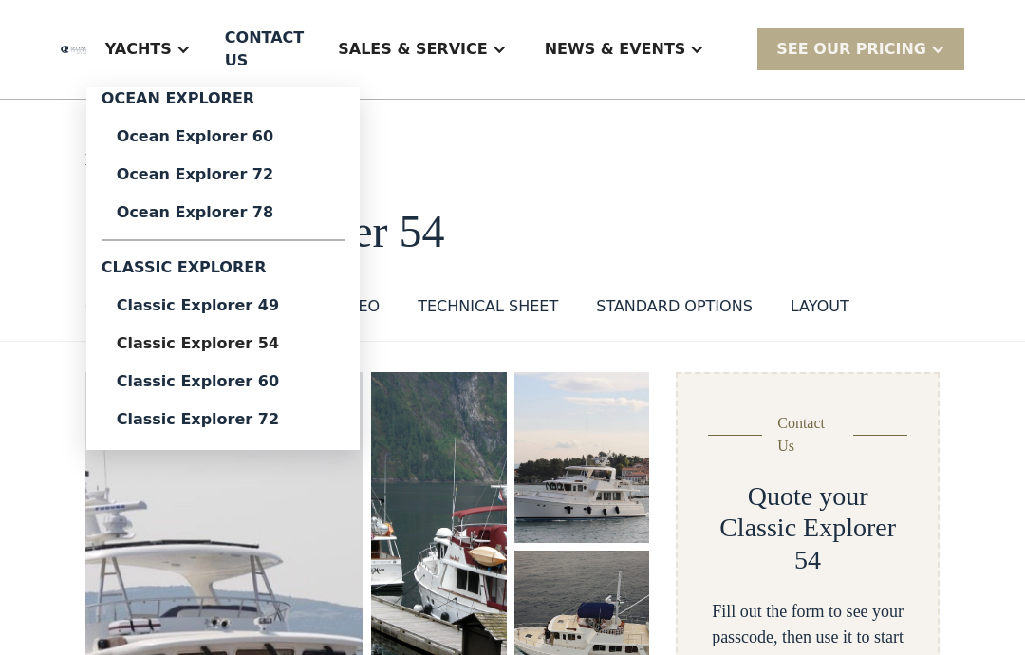
click at [291, 132] on div "Ocean Explorer 60" at bounding box center [223, 136] width 213 height 15
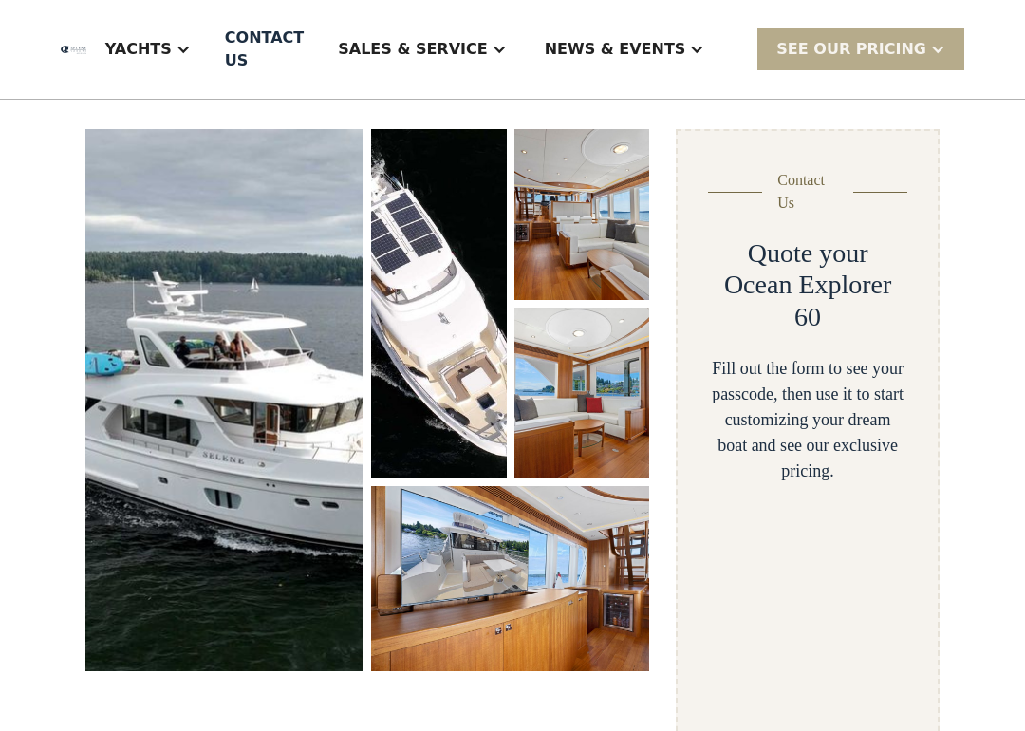
scroll to position [266, 0]
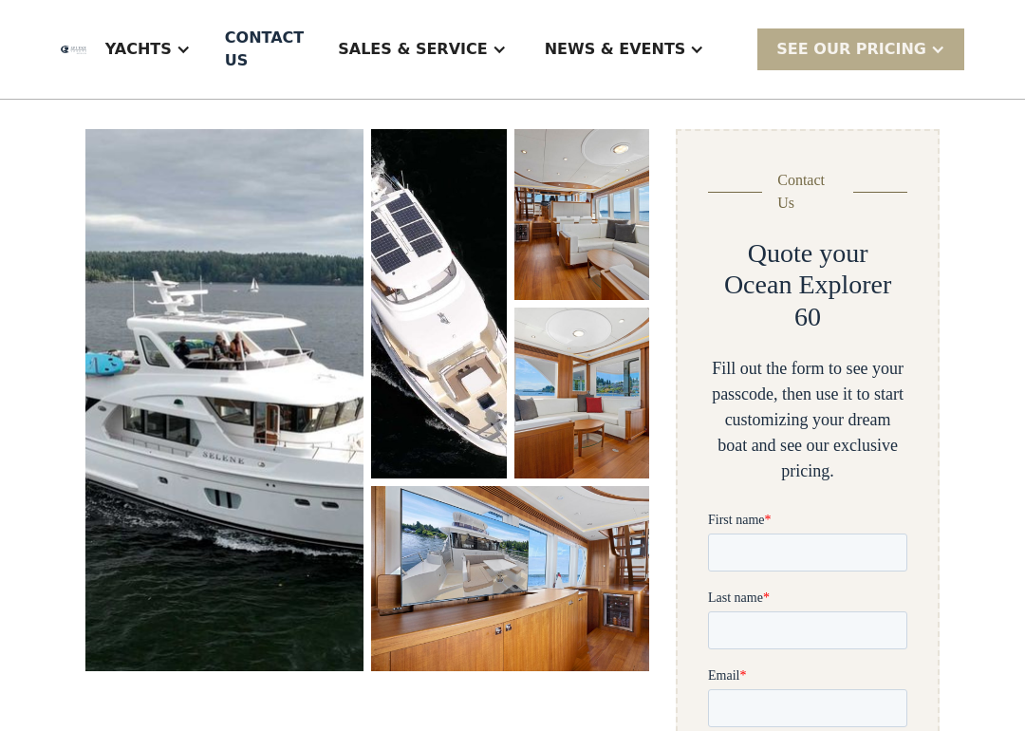
click at [152, 279] on img "open lightbox" at bounding box center [224, 400] width 278 height 542
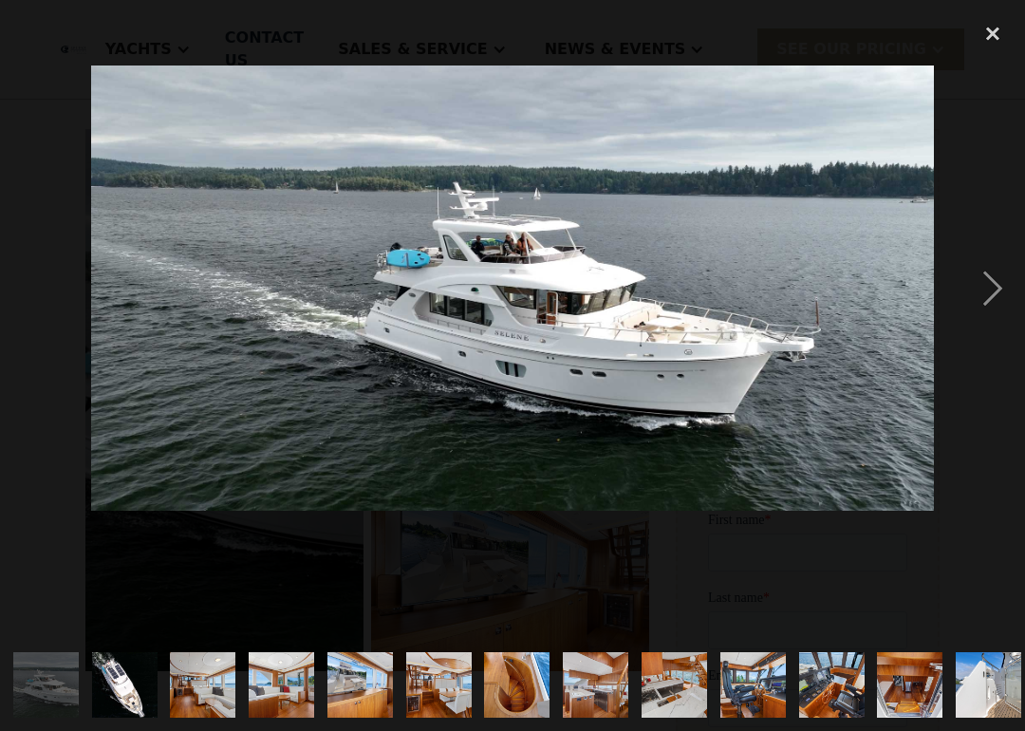
click at [991, 288] on div "next image" at bounding box center [992, 288] width 65 height 550
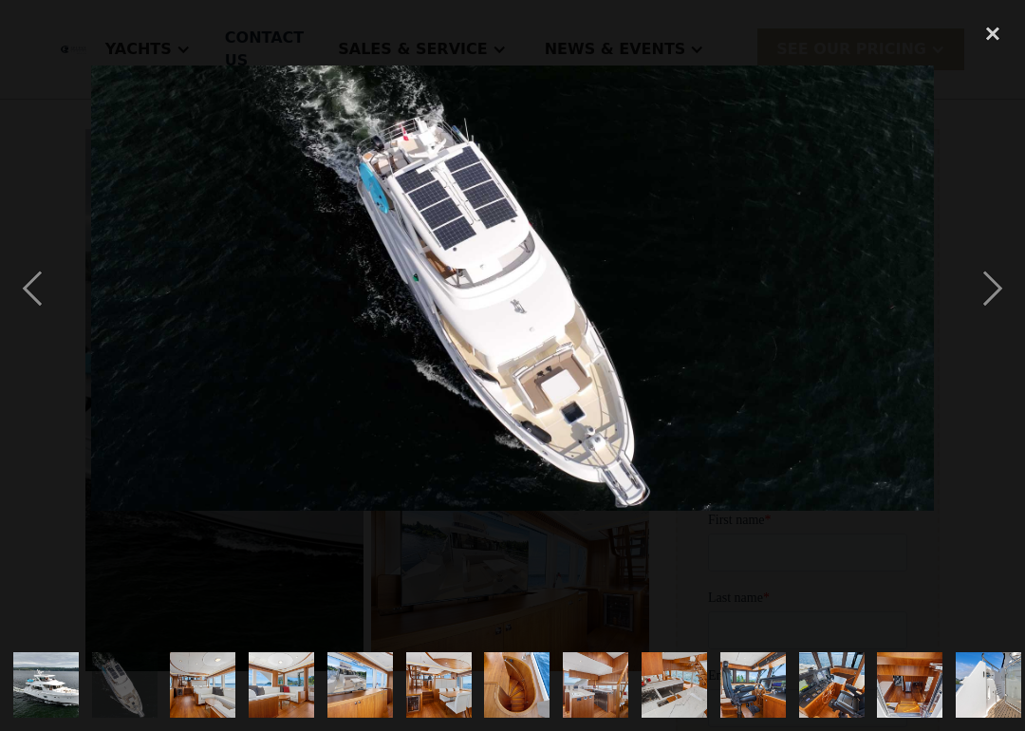
click at [1013, 287] on div "next image" at bounding box center [992, 288] width 65 height 550
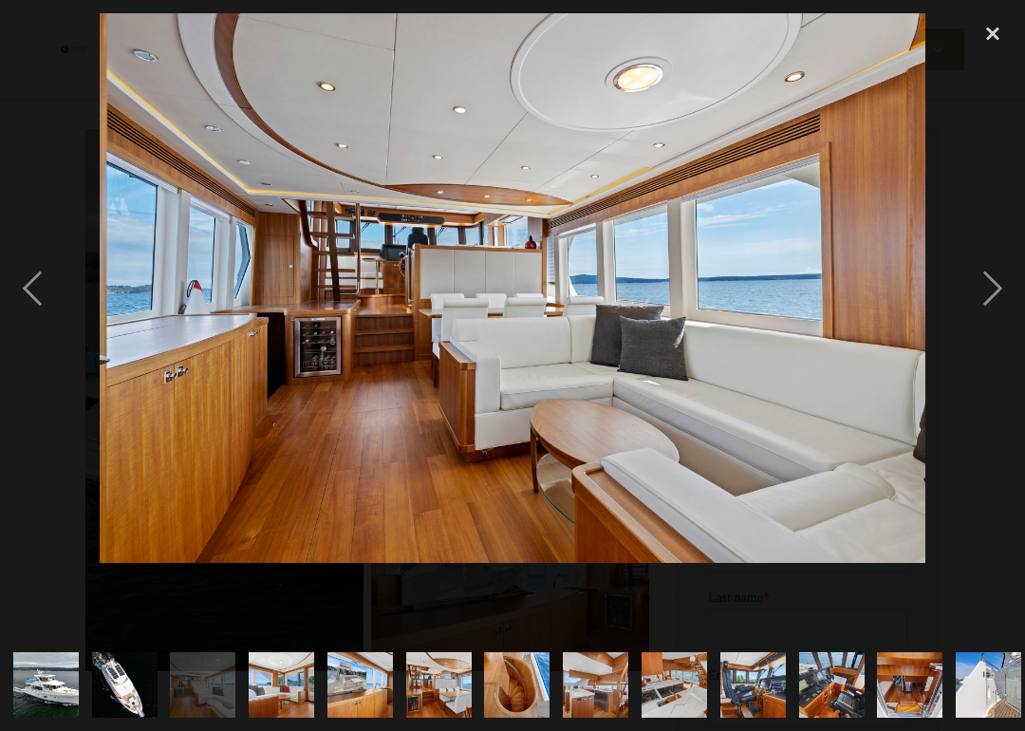
click at [1012, 287] on div "next image" at bounding box center [992, 288] width 65 height 550
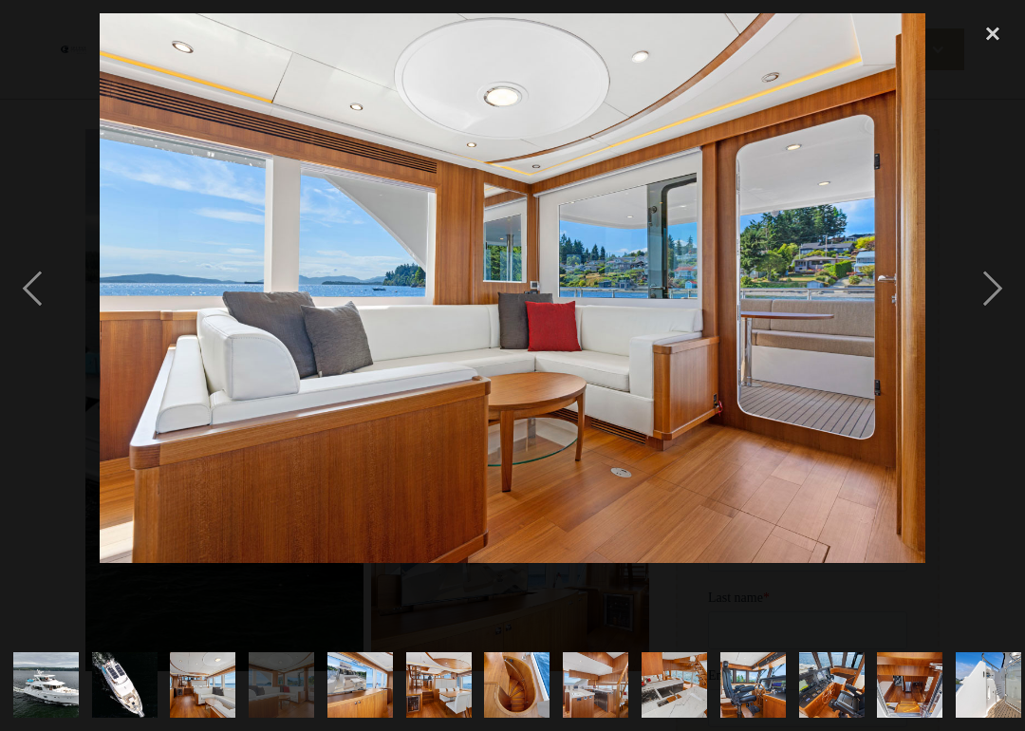
click at [1010, 292] on div "next image" at bounding box center [992, 288] width 65 height 550
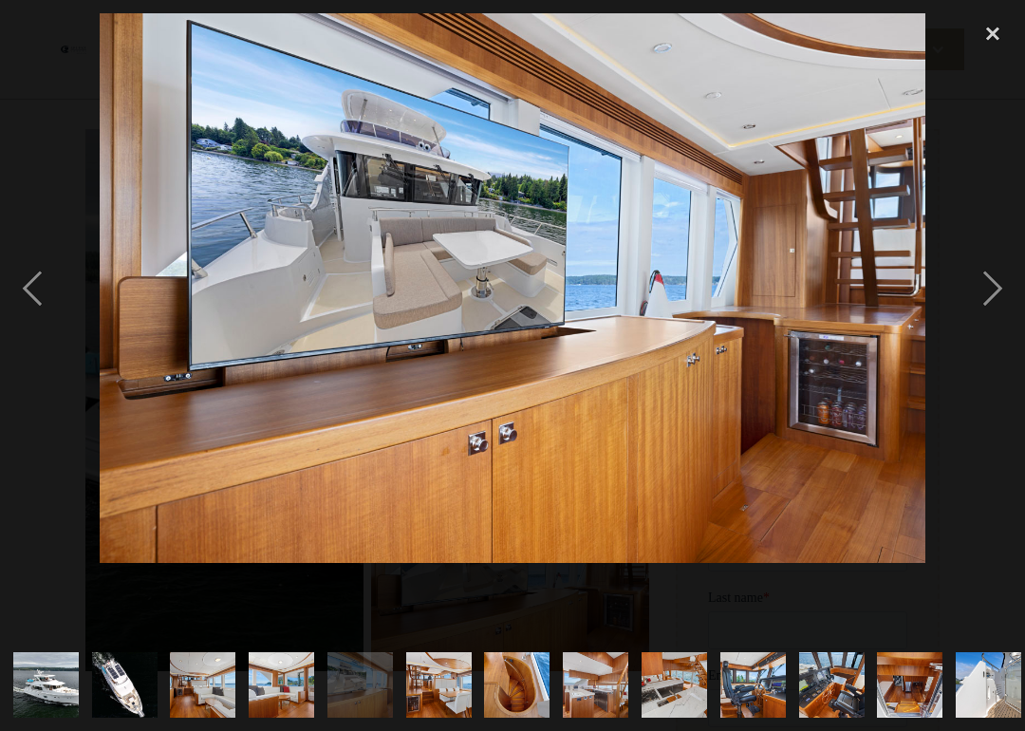
click at [1010, 297] on div "next image" at bounding box center [992, 288] width 65 height 550
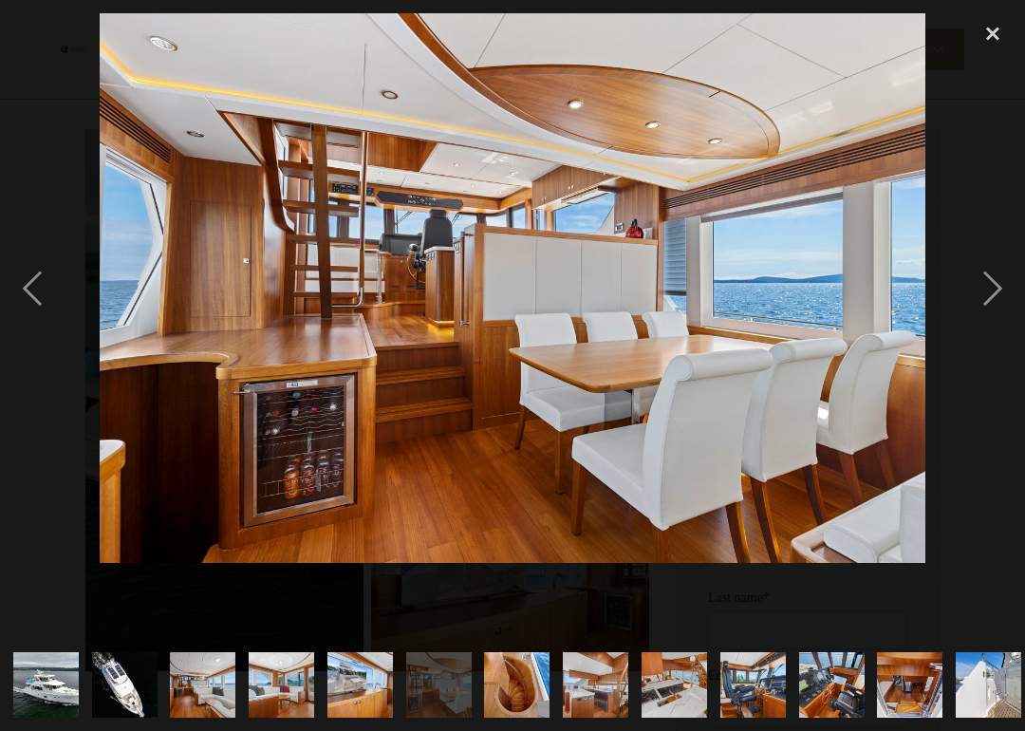
click at [1010, 298] on div "next image" at bounding box center [992, 288] width 65 height 550
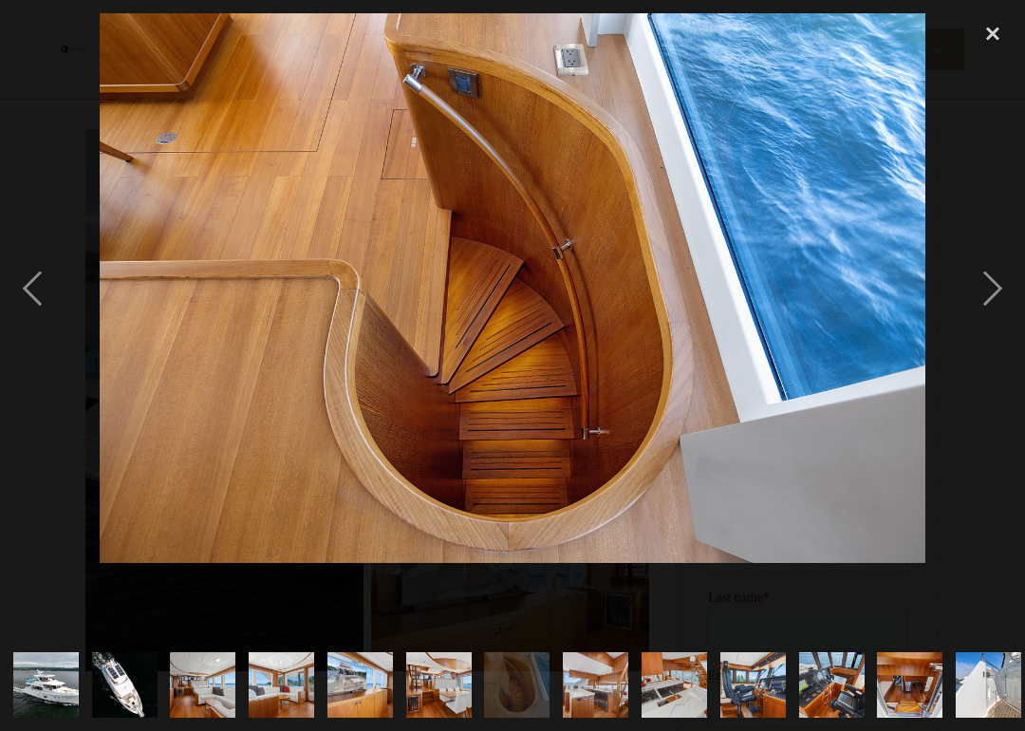
click at [1010, 297] on div "next image" at bounding box center [992, 288] width 65 height 550
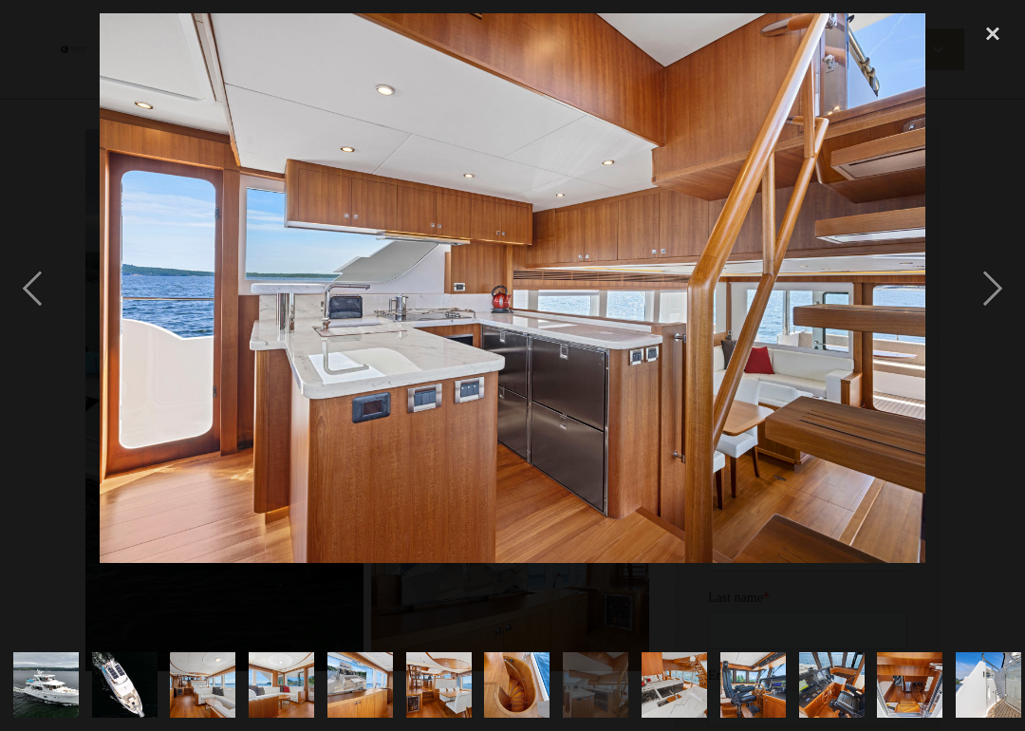
click at [1011, 302] on div "next image" at bounding box center [992, 288] width 65 height 550
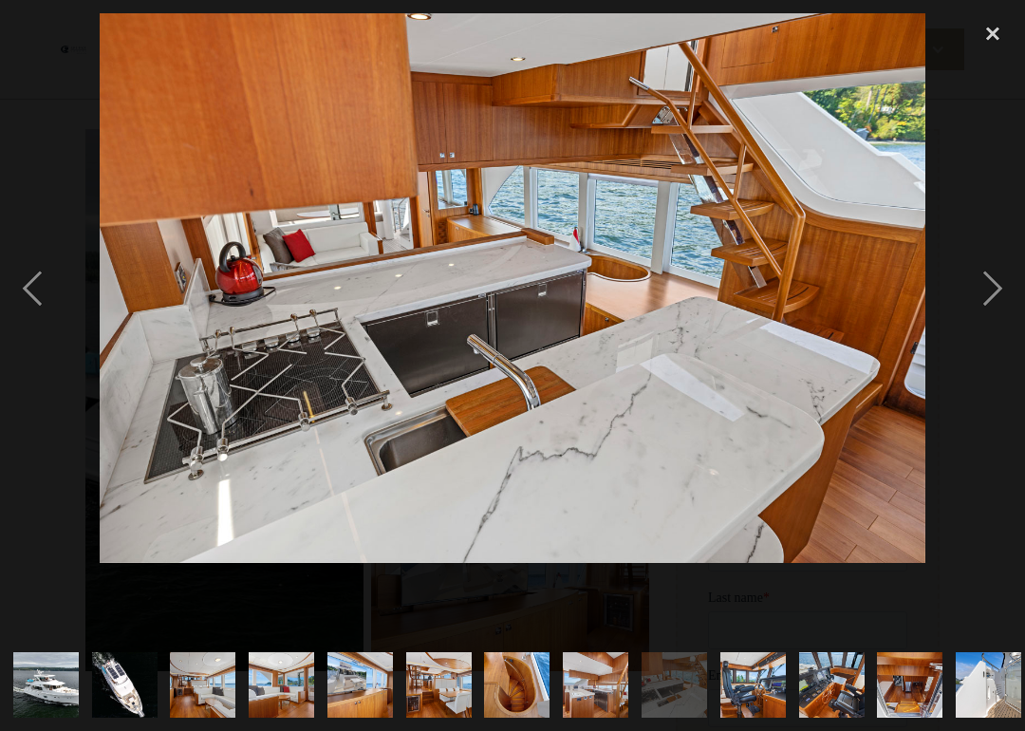
click at [1010, 300] on div "next image" at bounding box center [992, 288] width 65 height 550
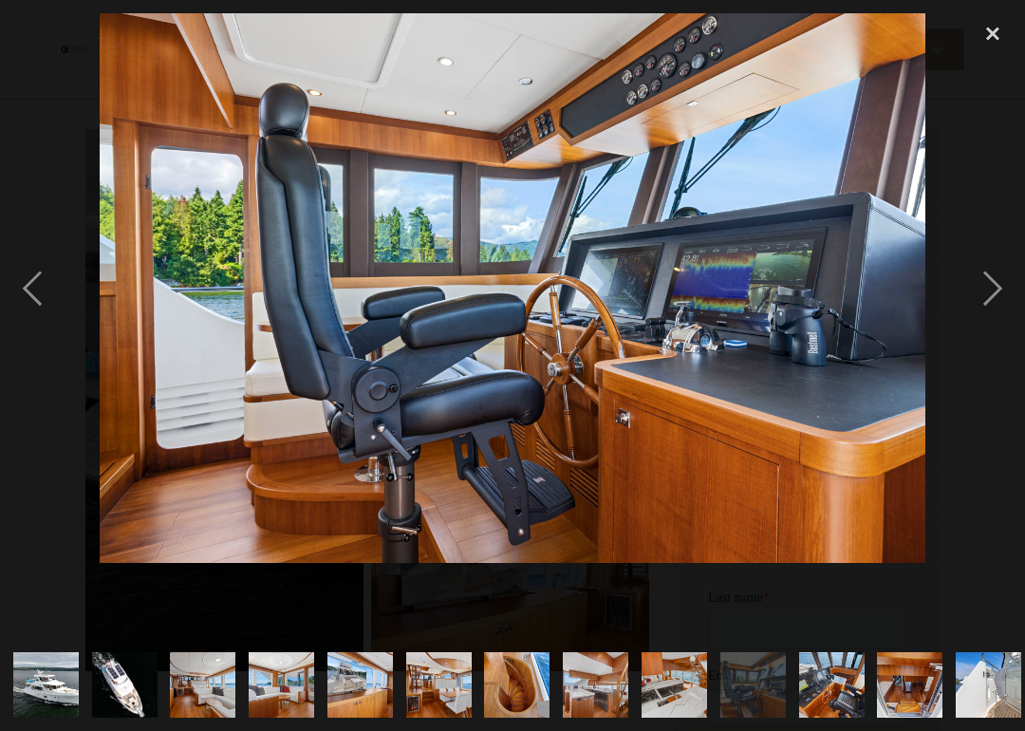
click at [1011, 300] on div "next image" at bounding box center [992, 288] width 65 height 550
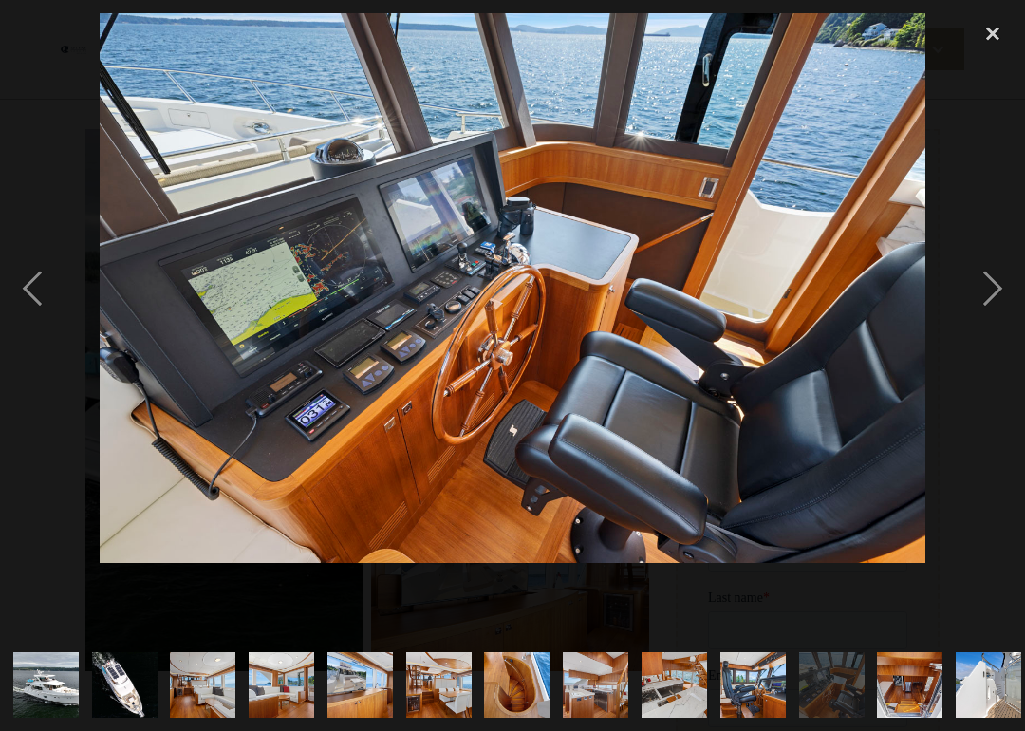
click at [1010, 302] on div "next image" at bounding box center [992, 288] width 65 height 550
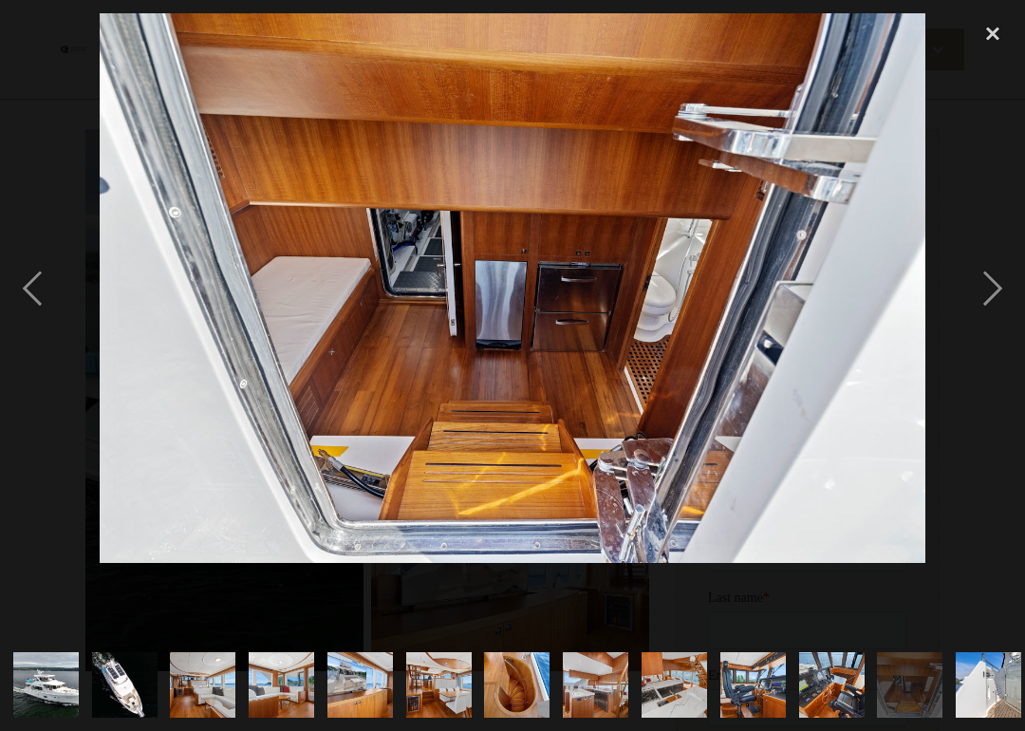
click at [1011, 304] on div "next image" at bounding box center [992, 288] width 65 height 550
click at [989, 287] on div "next image" at bounding box center [992, 288] width 65 height 550
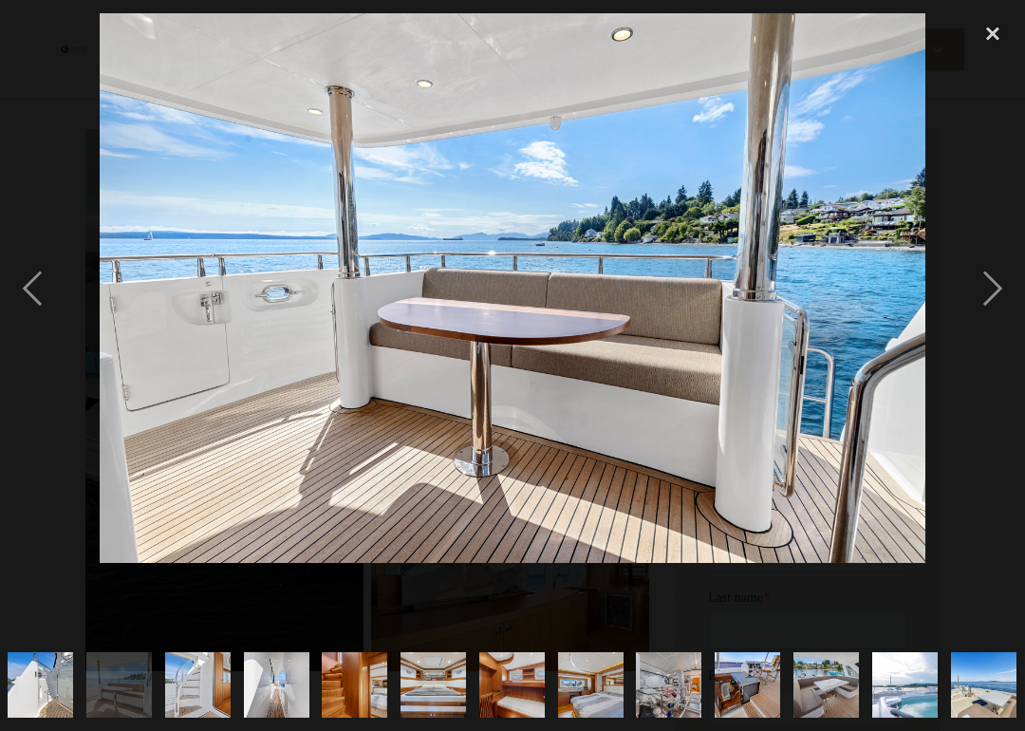
scroll to position [0, 949]
click at [63, 272] on div "previous image" at bounding box center [32, 288] width 65 height 550
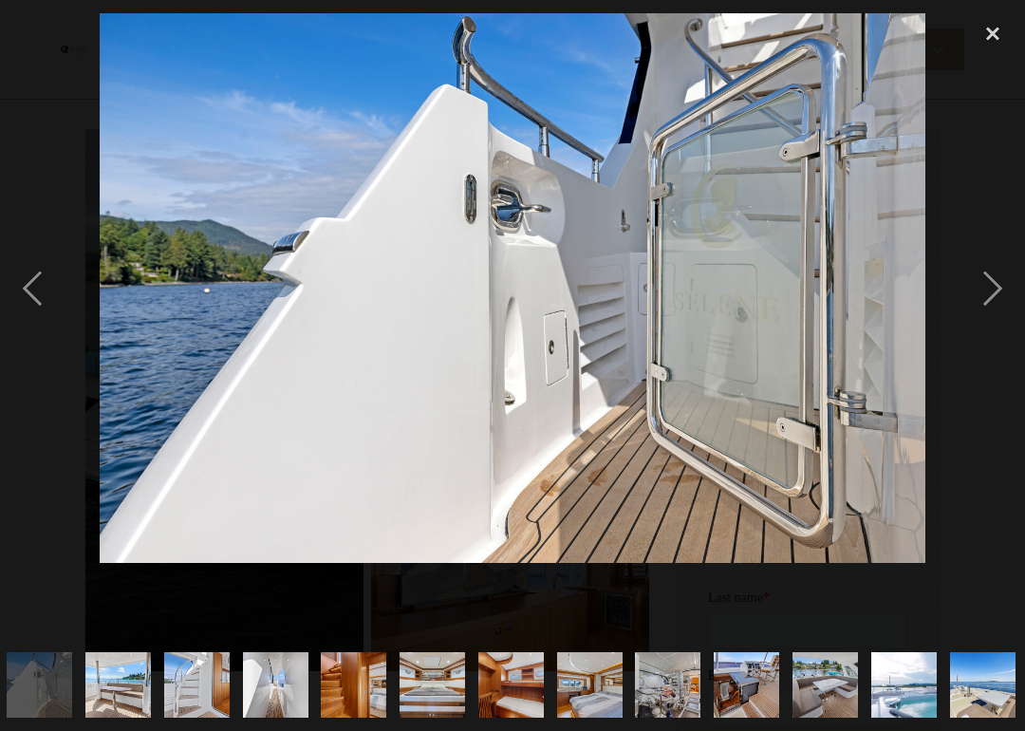
click at [987, 291] on div "next image" at bounding box center [992, 288] width 65 height 550
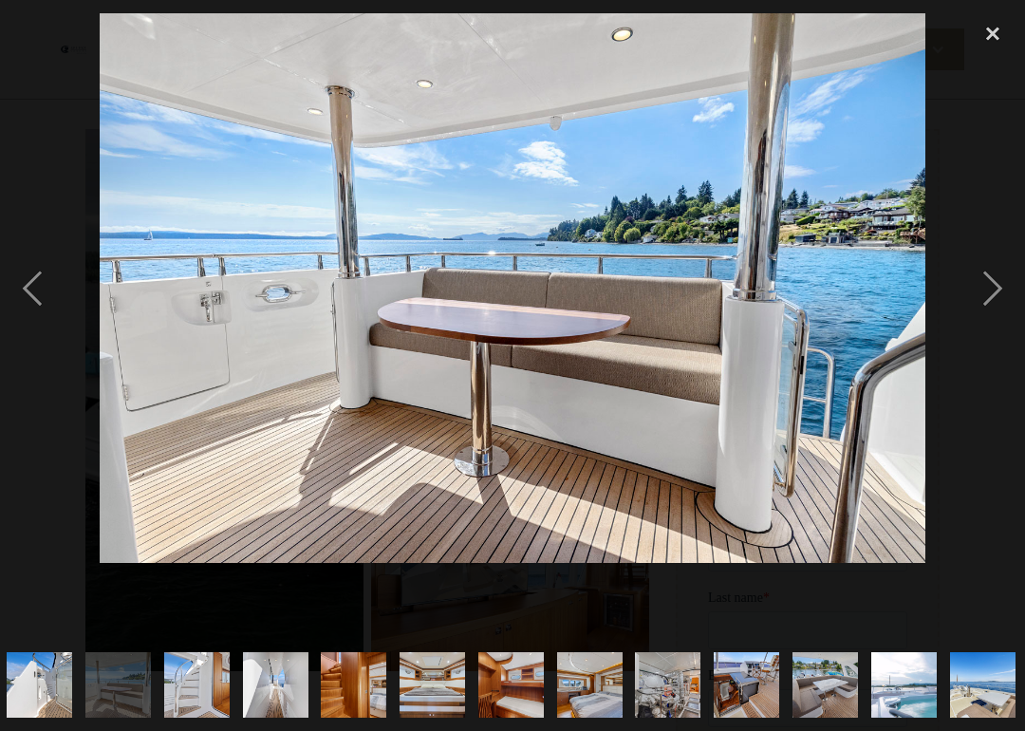
click at [992, 287] on div "next image" at bounding box center [992, 288] width 65 height 550
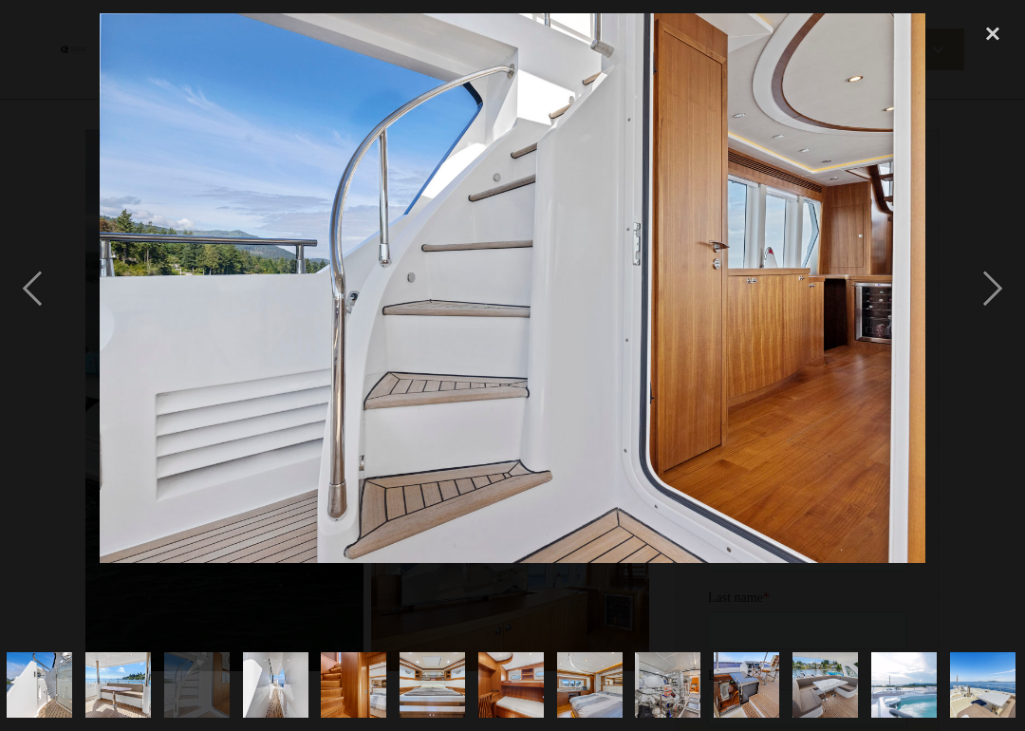
click at [992, 287] on div "next image" at bounding box center [992, 288] width 65 height 550
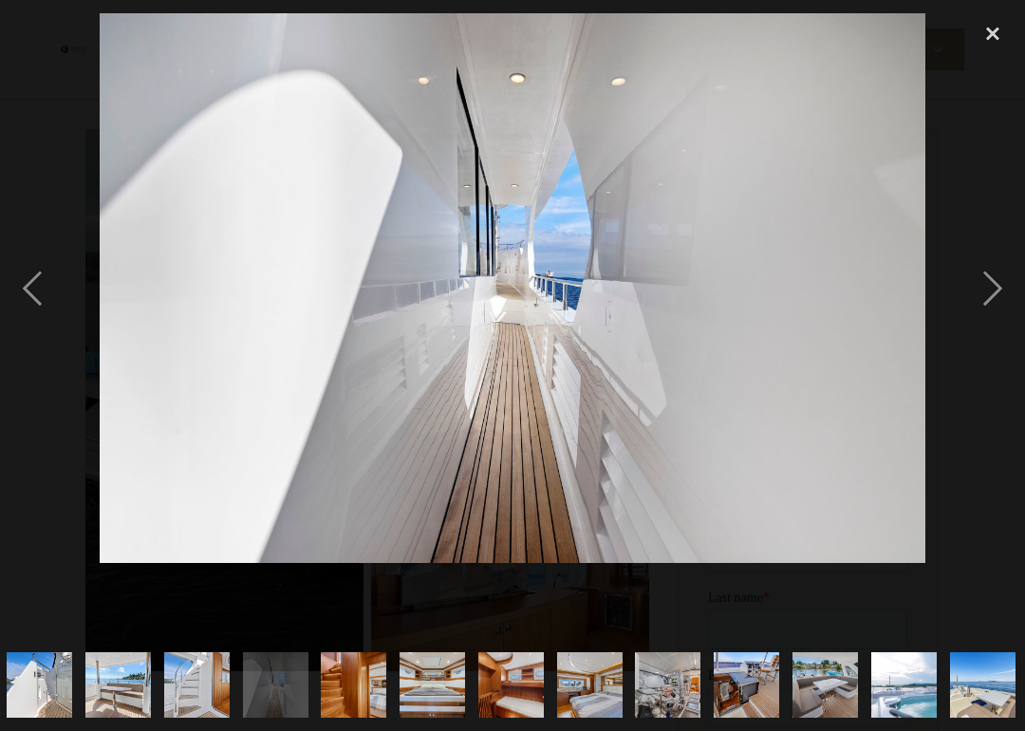
click at [994, 288] on div "next image" at bounding box center [992, 288] width 65 height 550
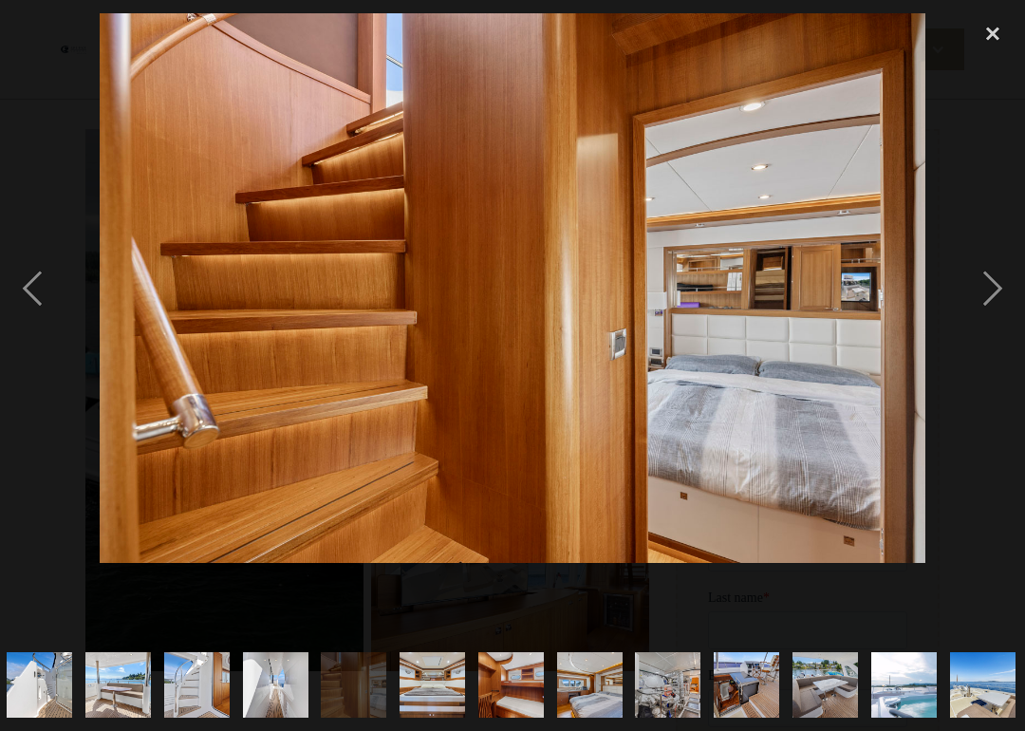
click at [992, 288] on div "next image" at bounding box center [992, 288] width 65 height 550
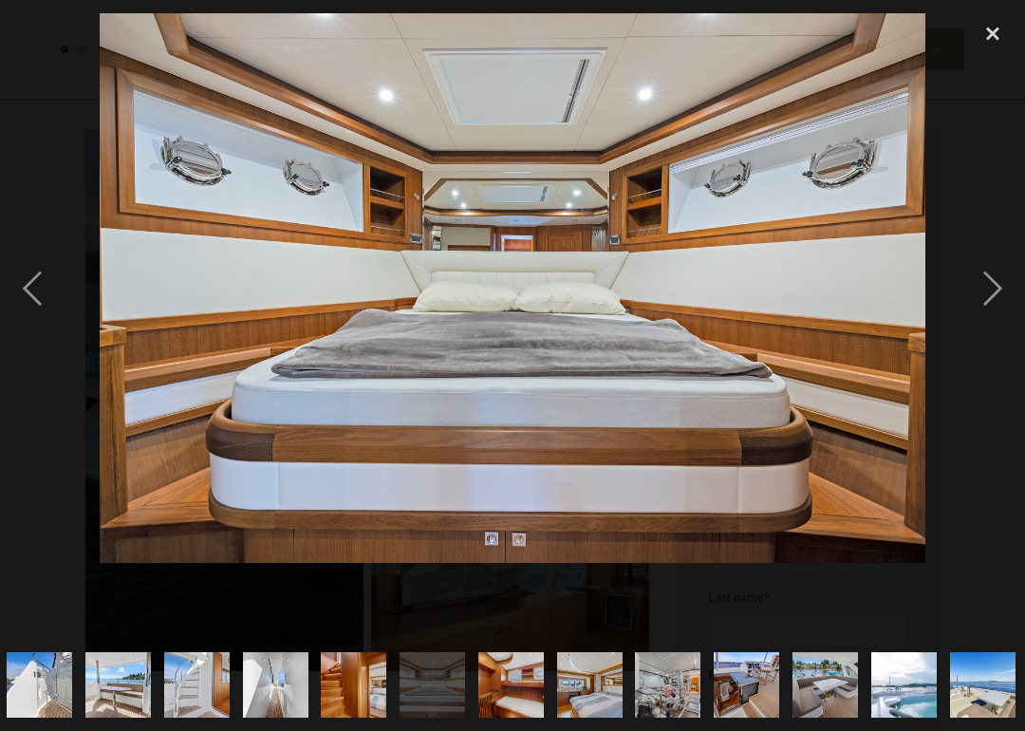
click at [995, 287] on div "next image" at bounding box center [992, 288] width 65 height 550
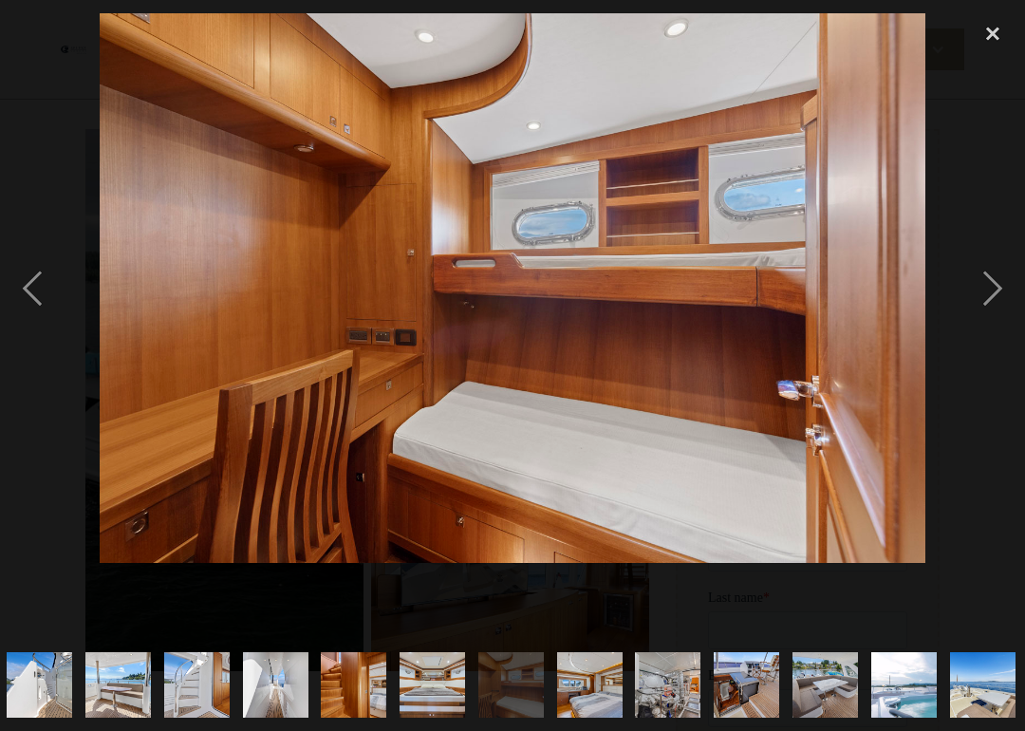
click at [996, 289] on div "next image" at bounding box center [992, 288] width 65 height 550
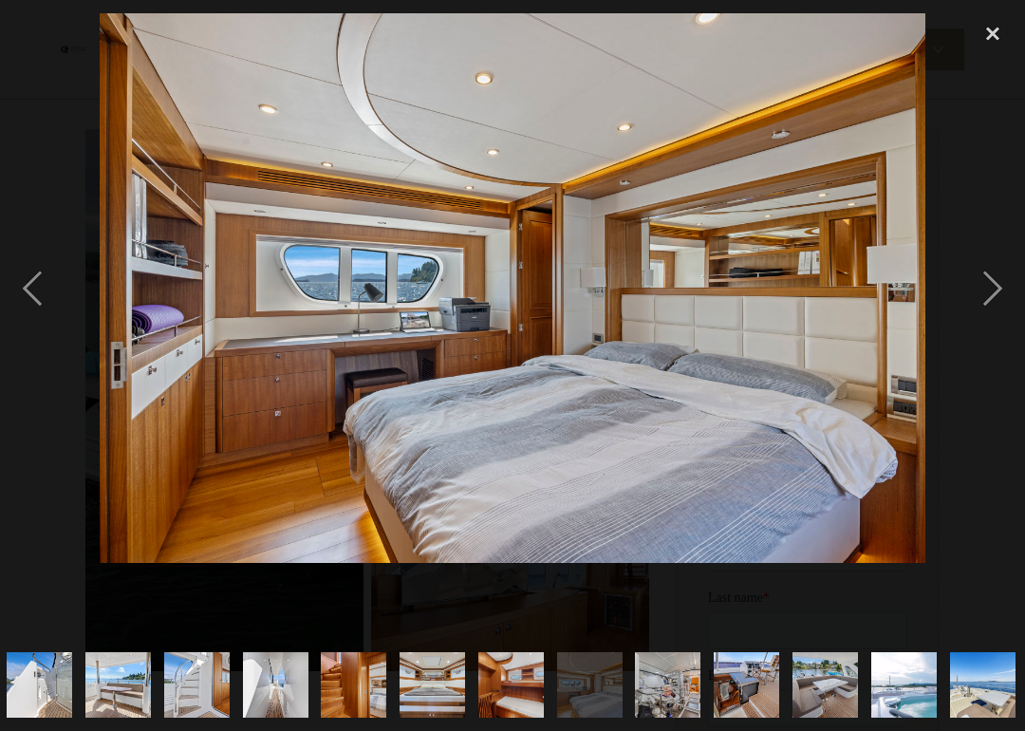
click at [998, 287] on div "next image" at bounding box center [992, 288] width 65 height 550
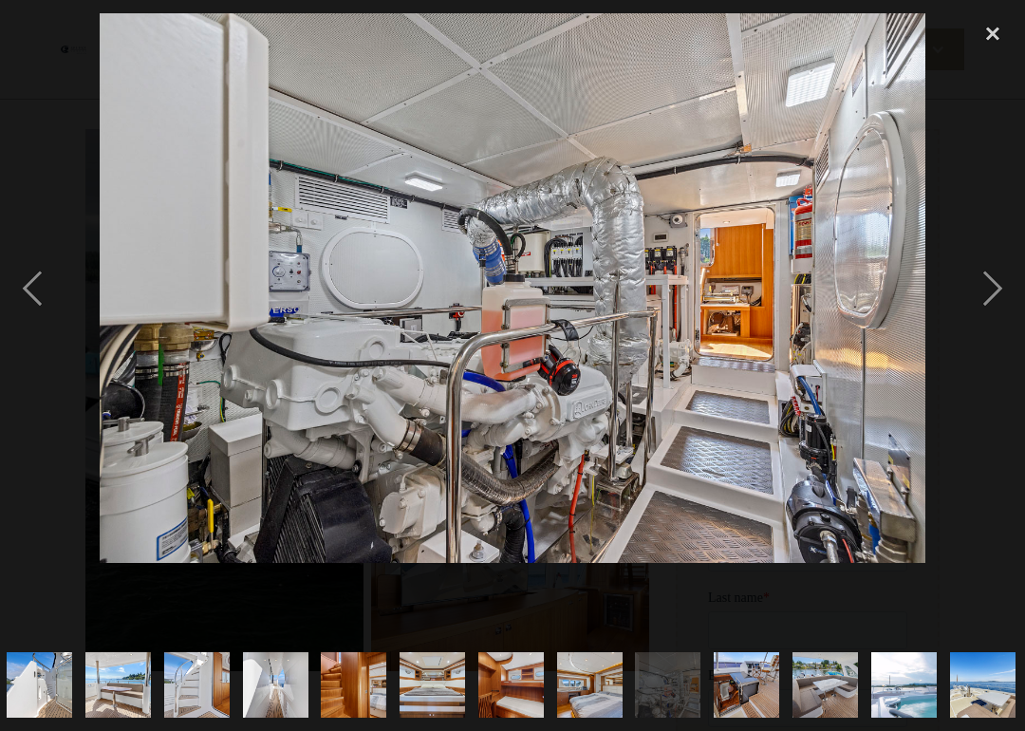
click at [999, 283] on div "next image" at bounding box center [992, 288] width 65 height 550
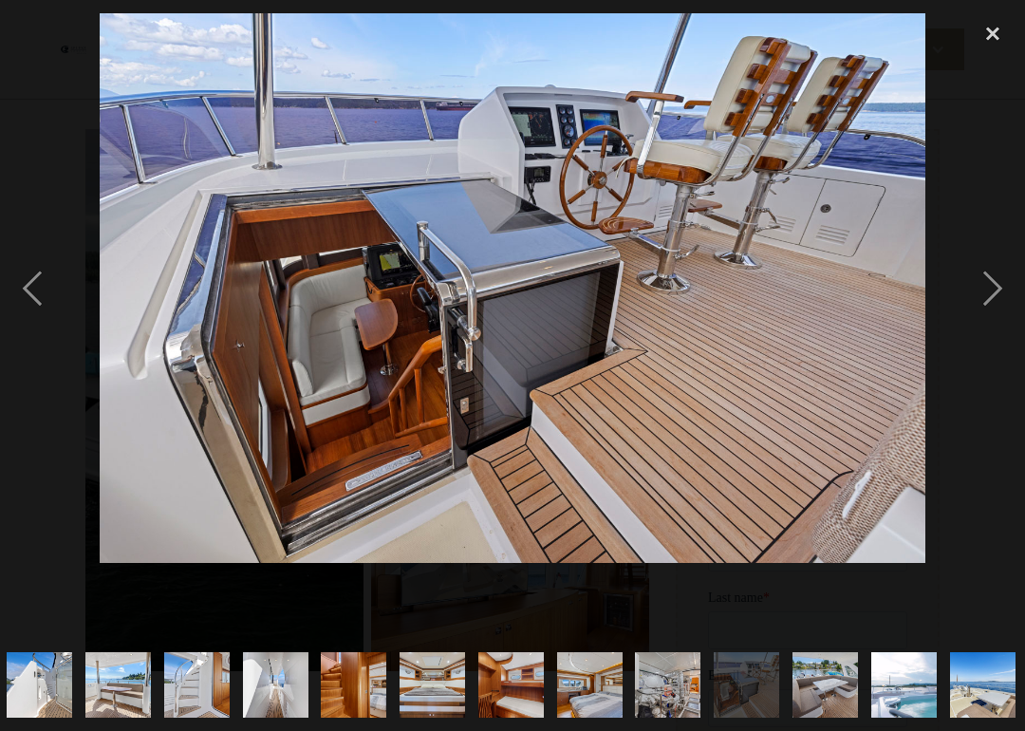
click at [986, 285] on div "next image" at bounding box center [992, 288] width 65 height 550
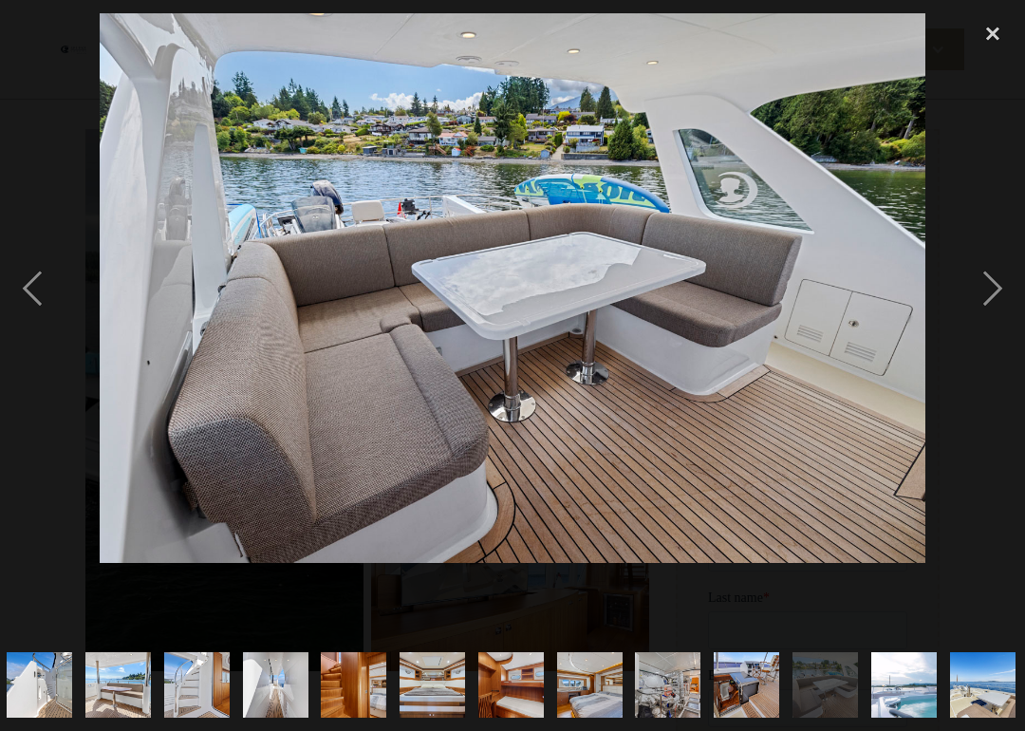
click at [994, 283] on div "next image" at bounding box center [992, 288] width 65 height 550
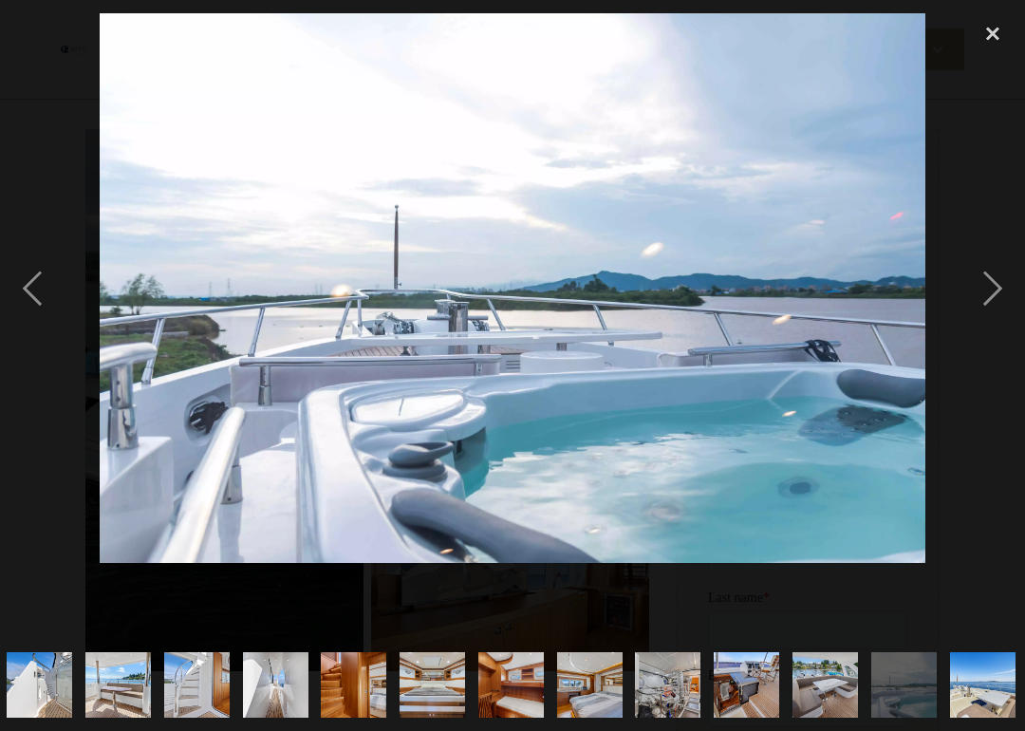
click at [982, 295] on div "next image" at bounding box center [992, 288] width 65 height 550
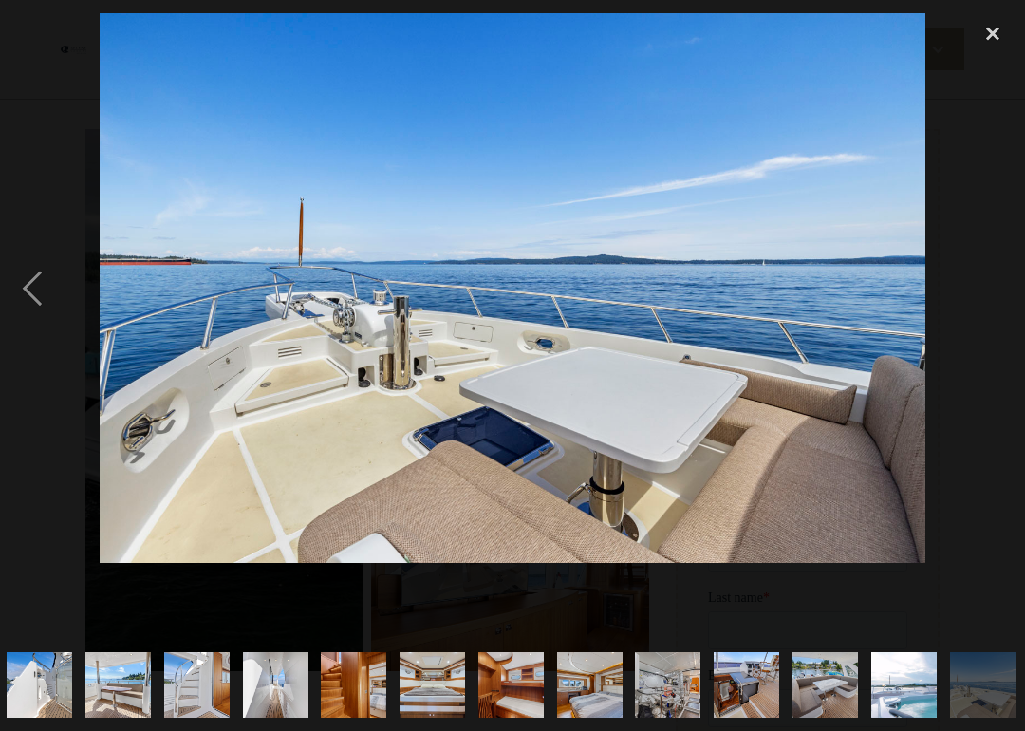
click at [970, 113] on div "next image" at bounding box center [992, 288] width 65 height 550
click at [976, 40] on div "close lightbox" at bounding box center [992, 34] width 65 height 42
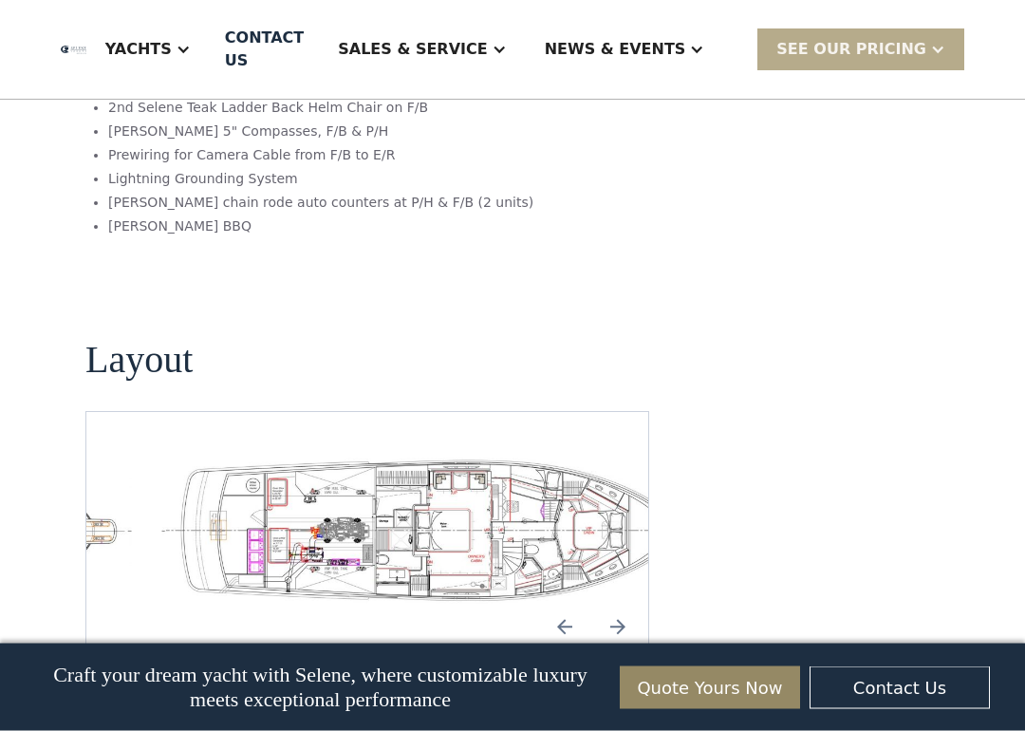
scroll to position [4034, 0]
click at [172, 55] on div "Yachts" at bounding box center [138, 49] width 66 height 23
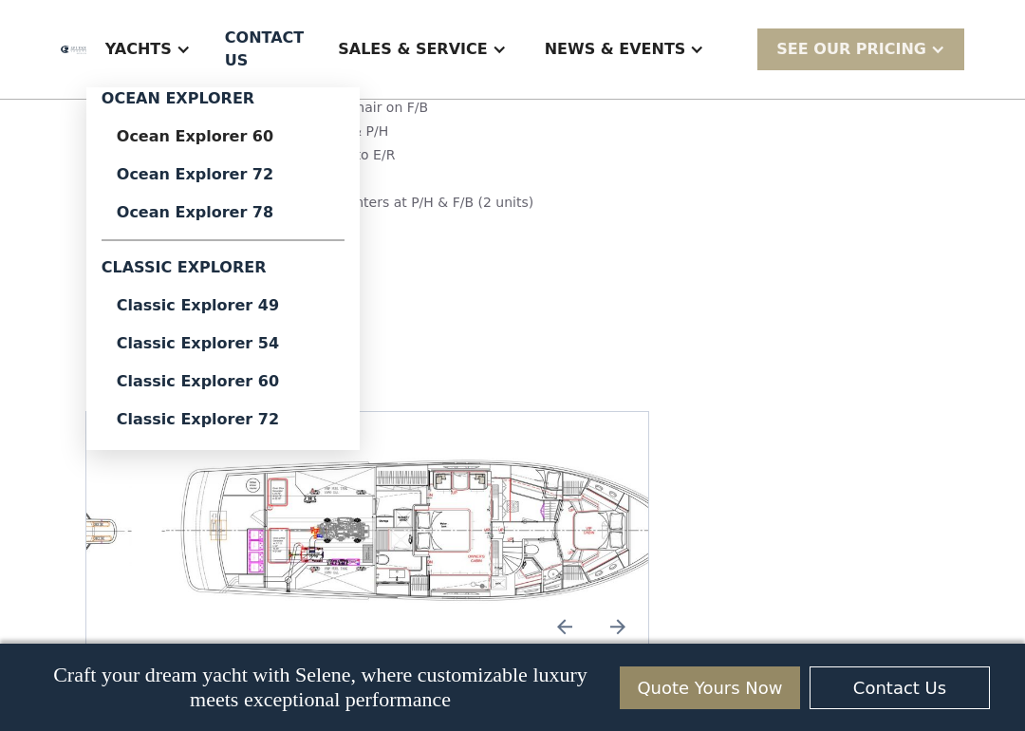
click at [300, 427] on div "Classic Explorer 72" at bounding box center [223, 419] width 213 height 15
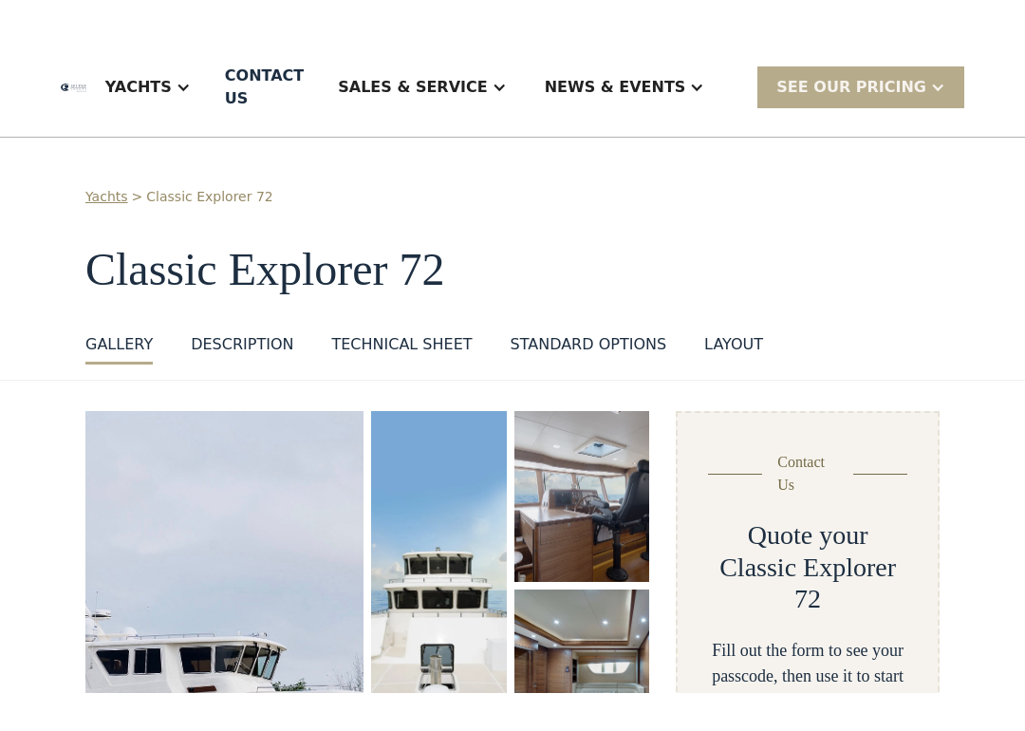
scroll to position [210, 0]
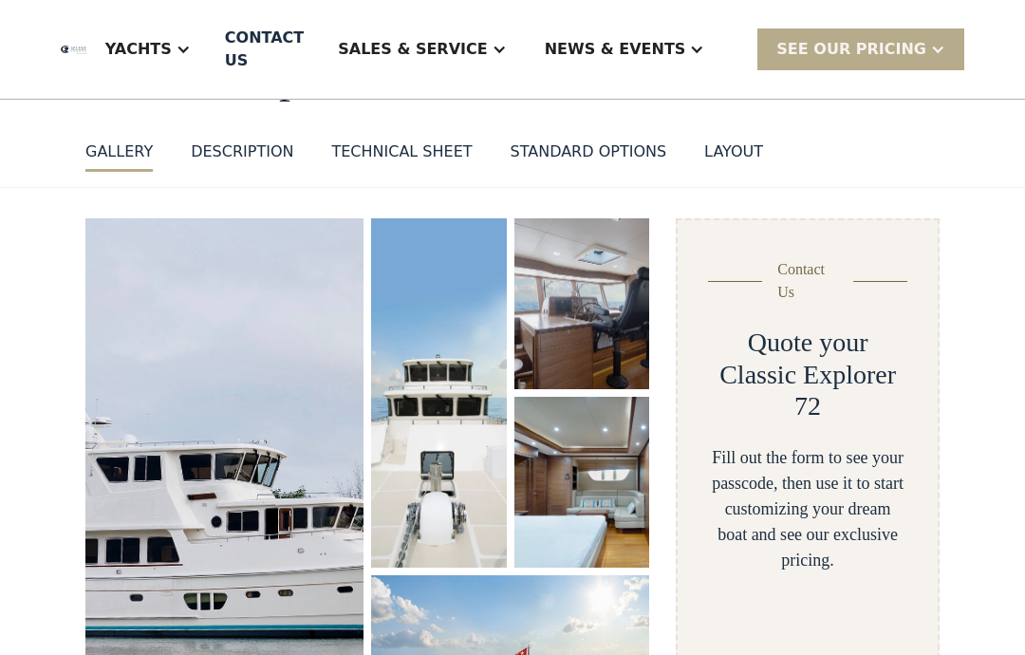
click at [181, 343] on img "open lightbox" at bounding box center [224, 489] width 278 height 543
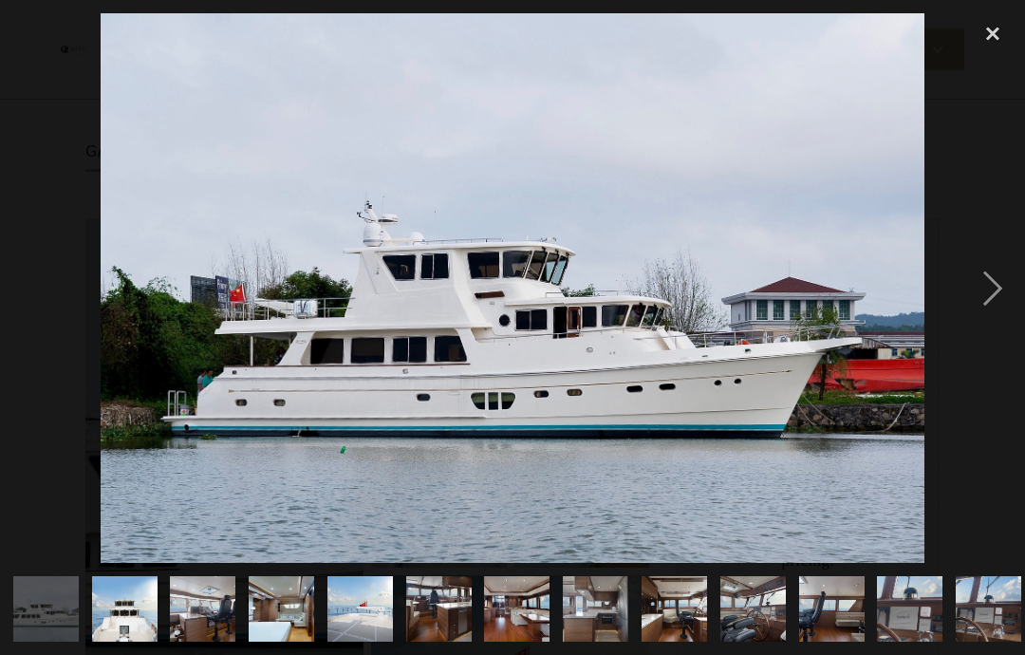
click at [988, 294] on div "next image" at bounding box center [992, 288] width 65 height 550
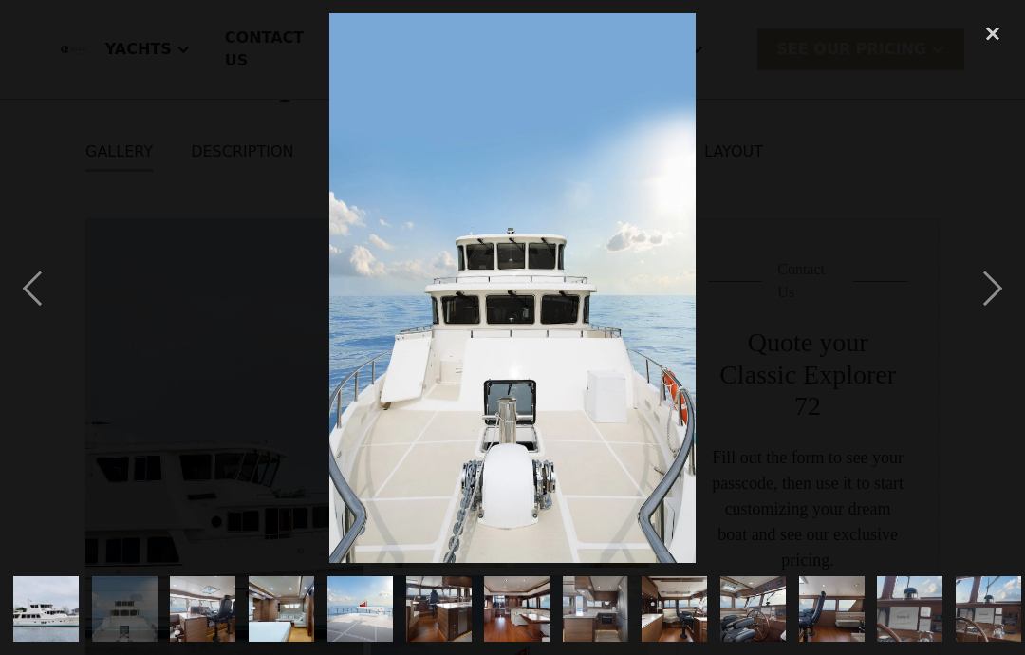
click at [991, 289] on div "next image" at bounding box center [992, 288] width 65 height 550
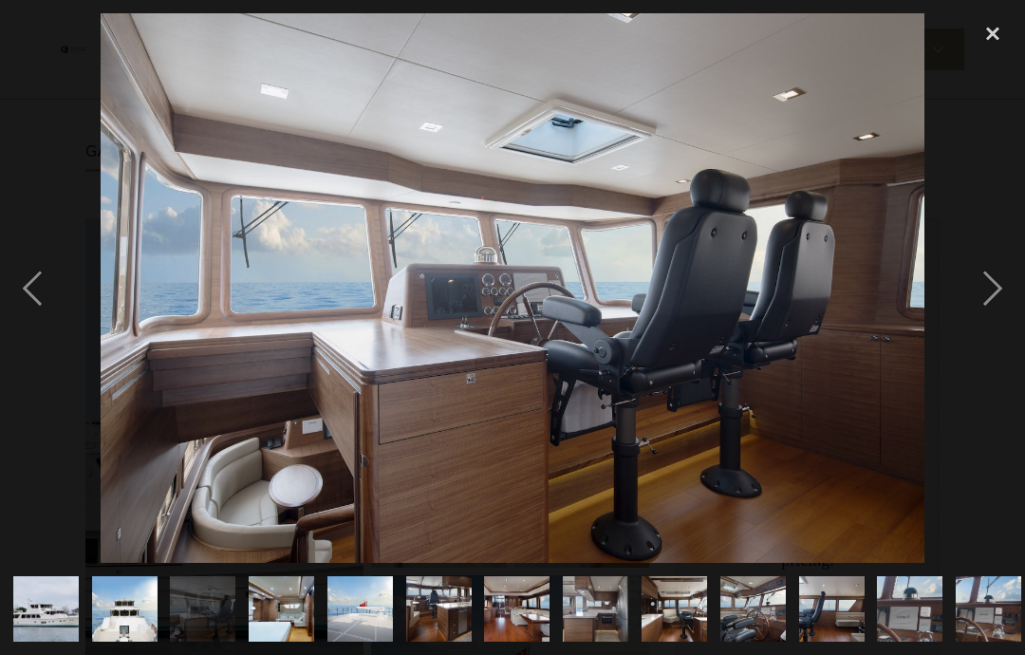
click at [990, 290] on div "next image" at bounding box center [992, 288] width 65 height 550
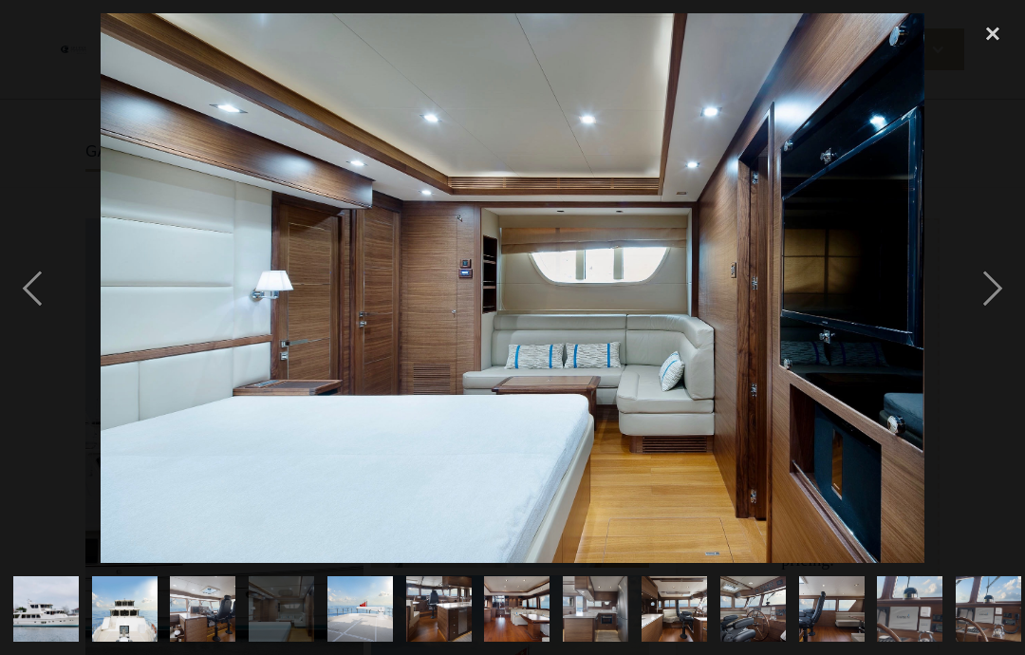
click at [992, 286] on div "next image" at bounding box center [992, 288] width 65 height 550
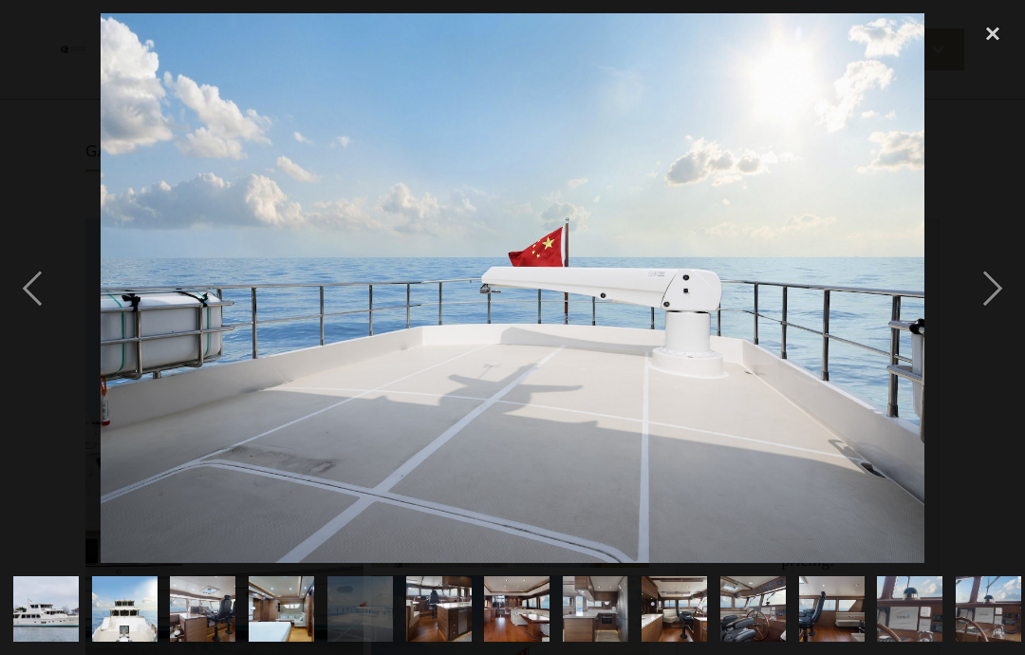
click at [991, 287] on div "next image" at bounding box center [992, 288] width 65 height 550
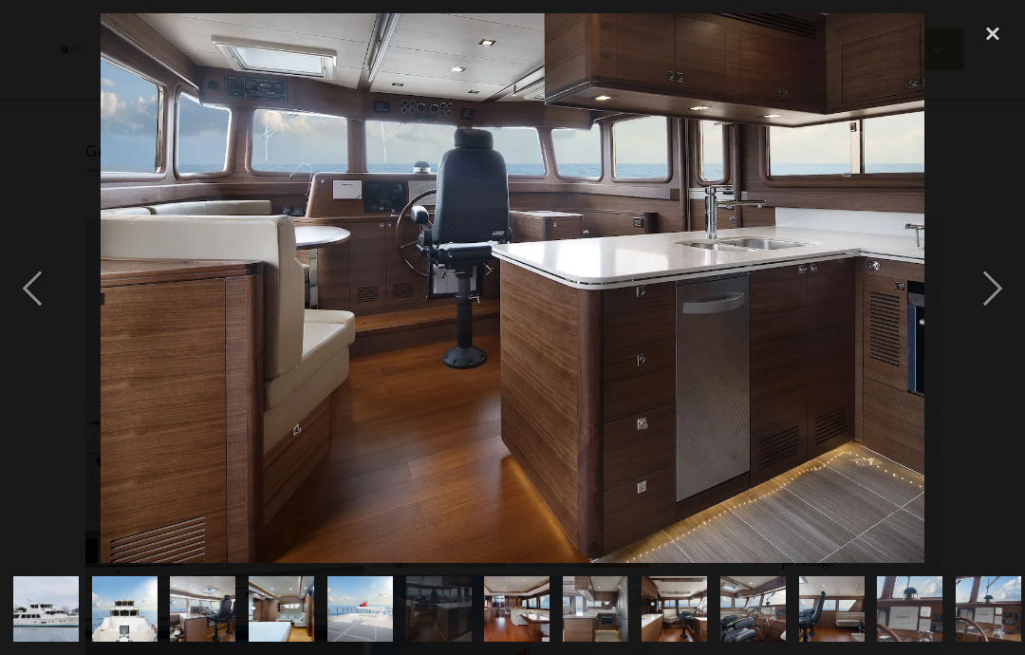
click at [987, 287] on div "next image" at bounding box center [992, 288] width 65 height 550
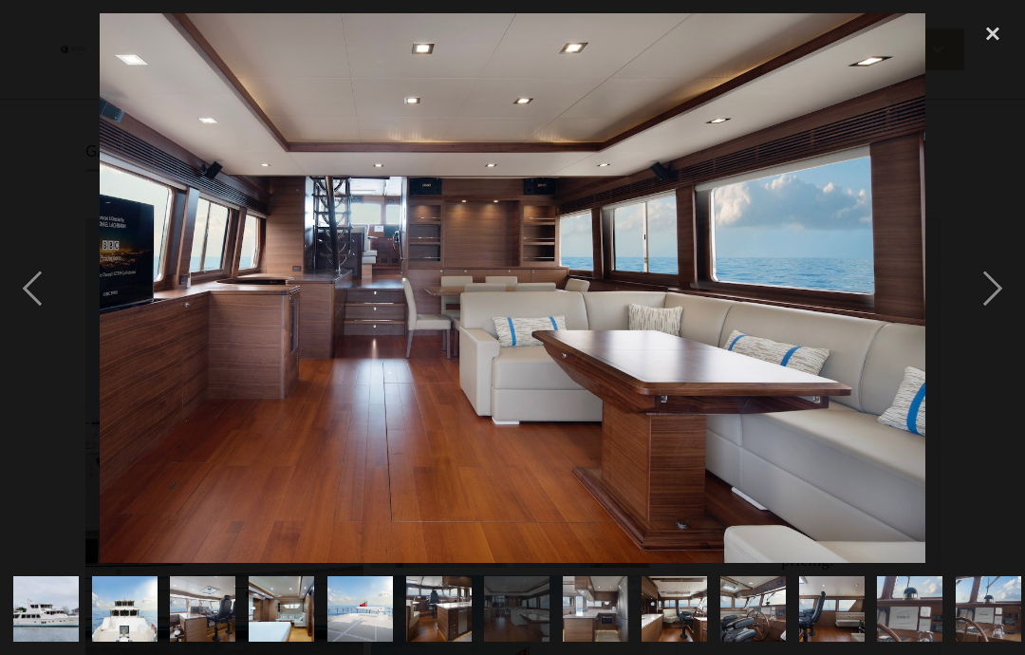
click at [994, 282] on div "next image" at bounding box center [992, 288] width 65 height 550
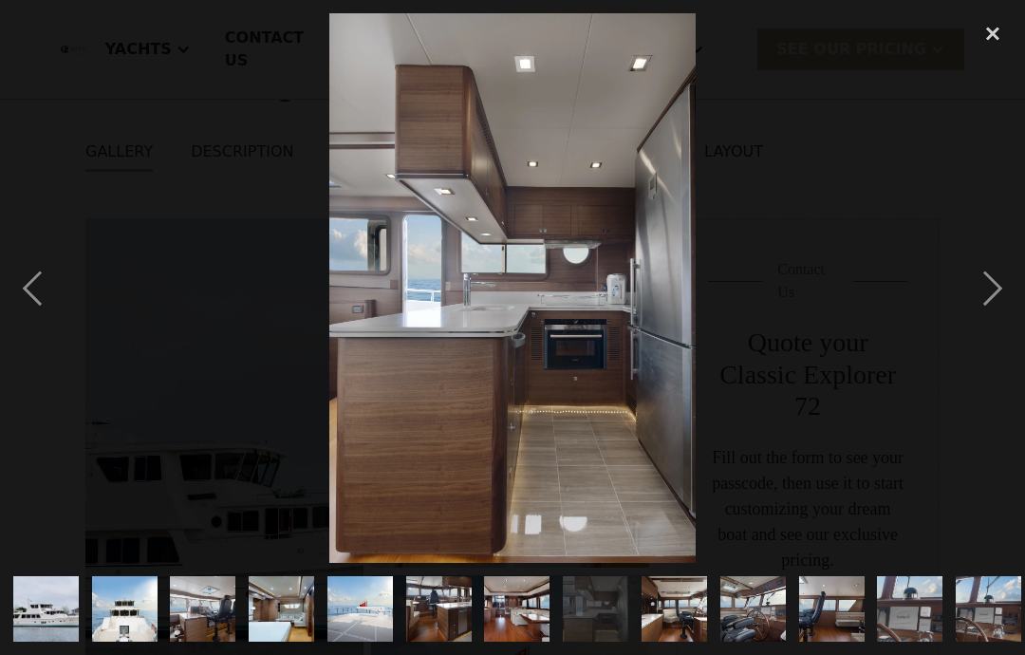
click at [992, 281] on div "next image" at bounding box center [992, 288] width 65 height 550
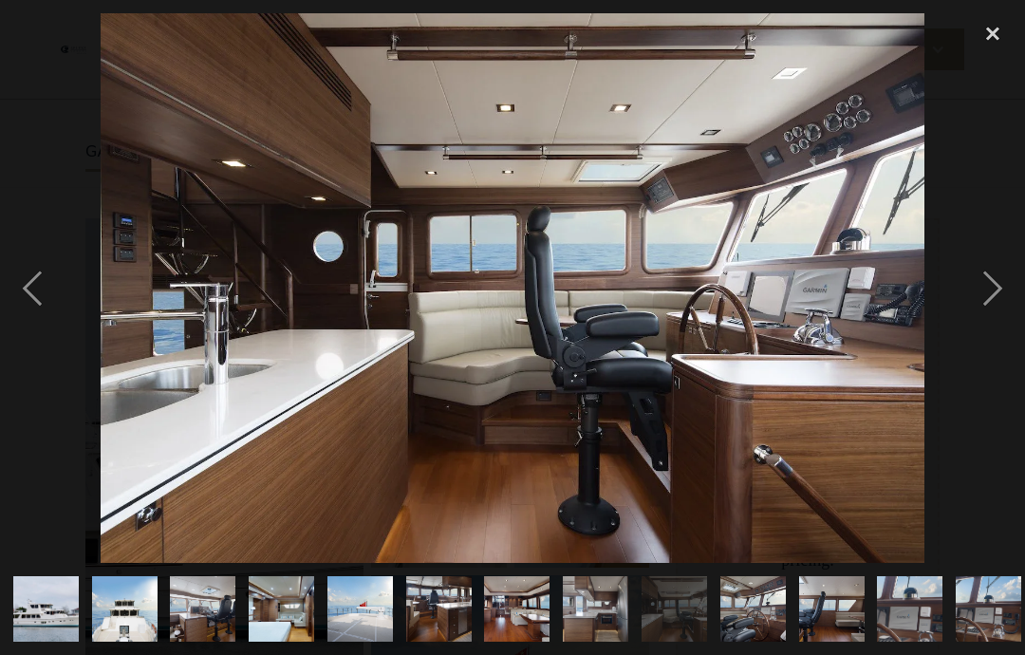
click at [993, 283] on div "next image" at bounding box center [992, 288] width 65 height 550
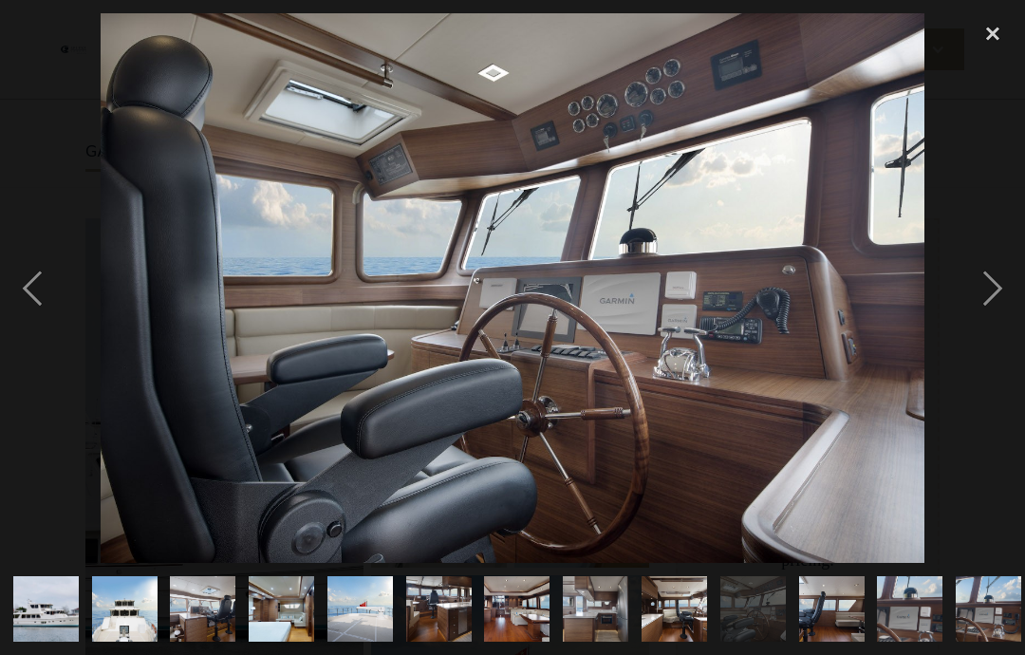
click at [991, 283] on div "next image" at bounding box center [992, 288] width 65 height 550
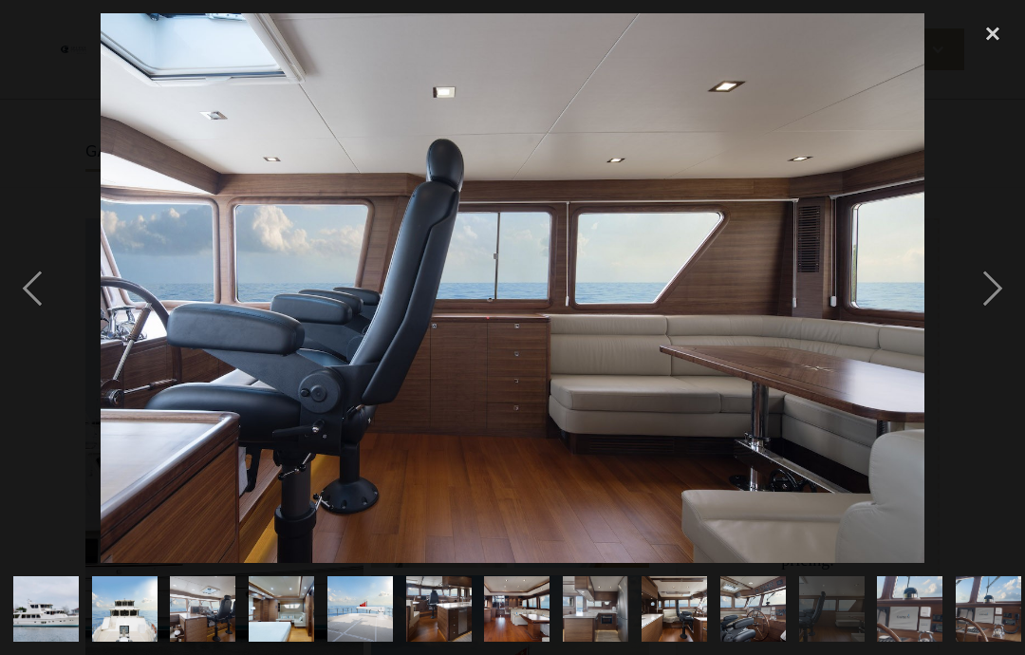
click at [992, 283] on div "next image" at bounding box center [992, 288] width 65 height 550
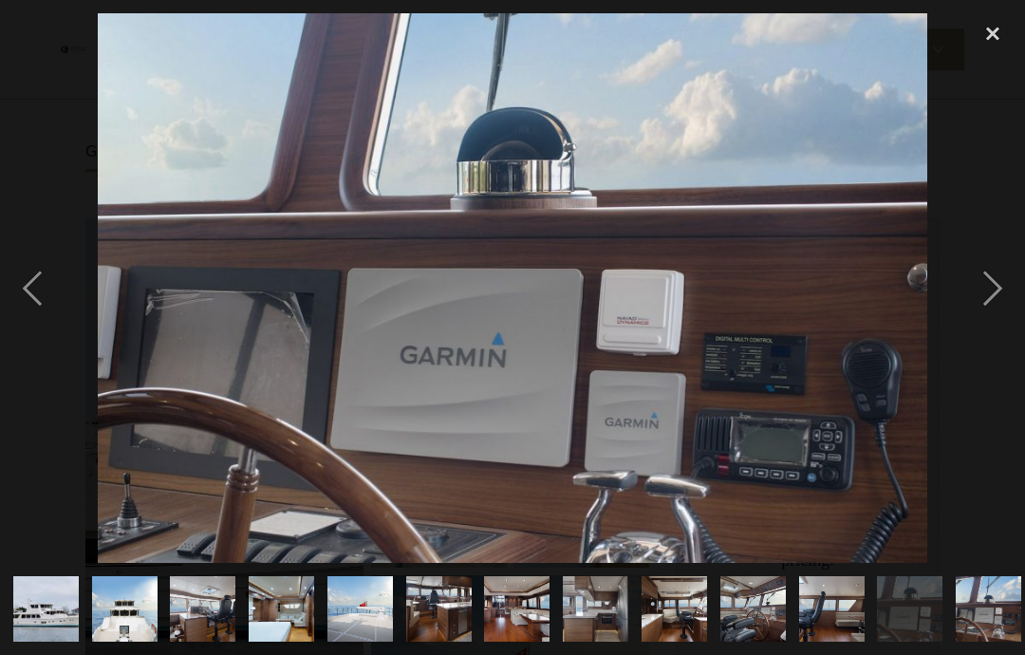
click at [993, 286] on div "next image" at bounding box center [992, 288] width 65 height 550
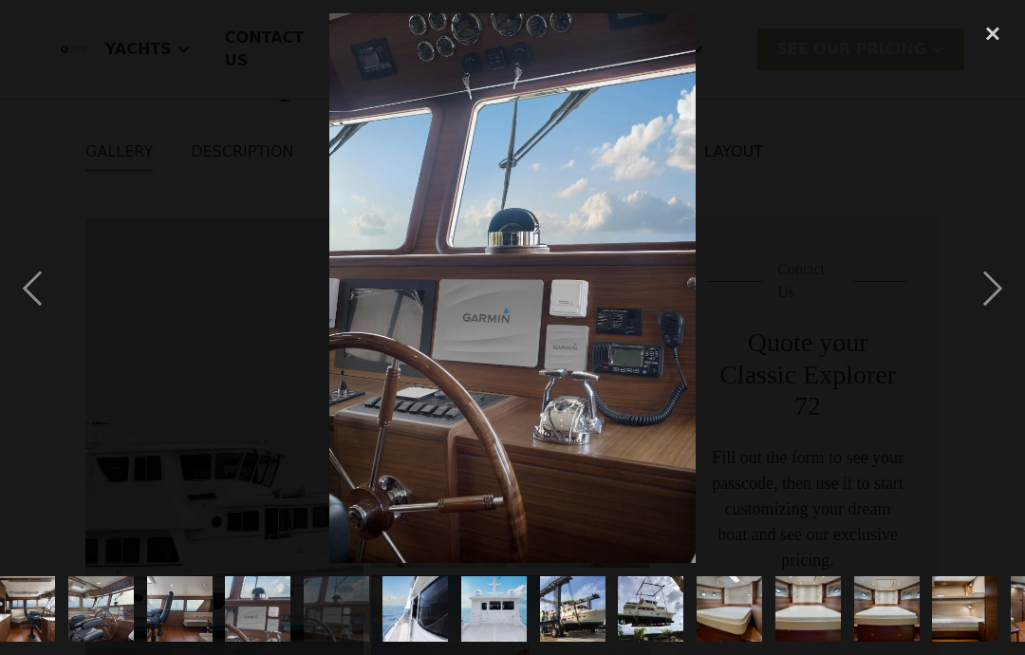
scroll to position [0, 716]
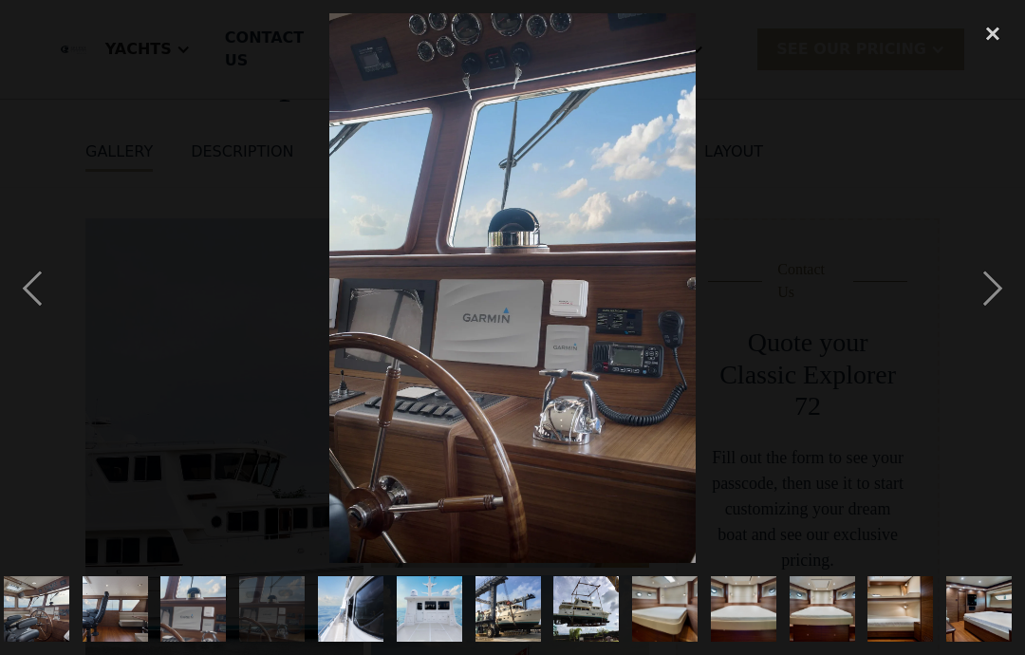
click at [997, 285] on div "next image" at bounding box center [992, 288] width 65 height 550
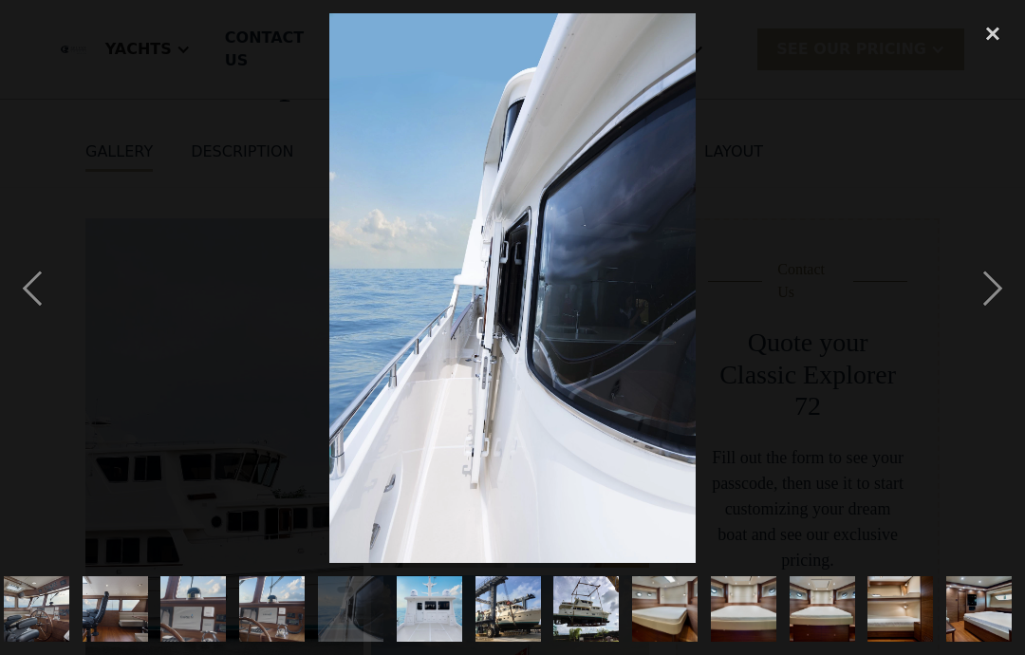
click at [997, 284] on div "next image" at bounding box center [992, 288] width 65 height 550
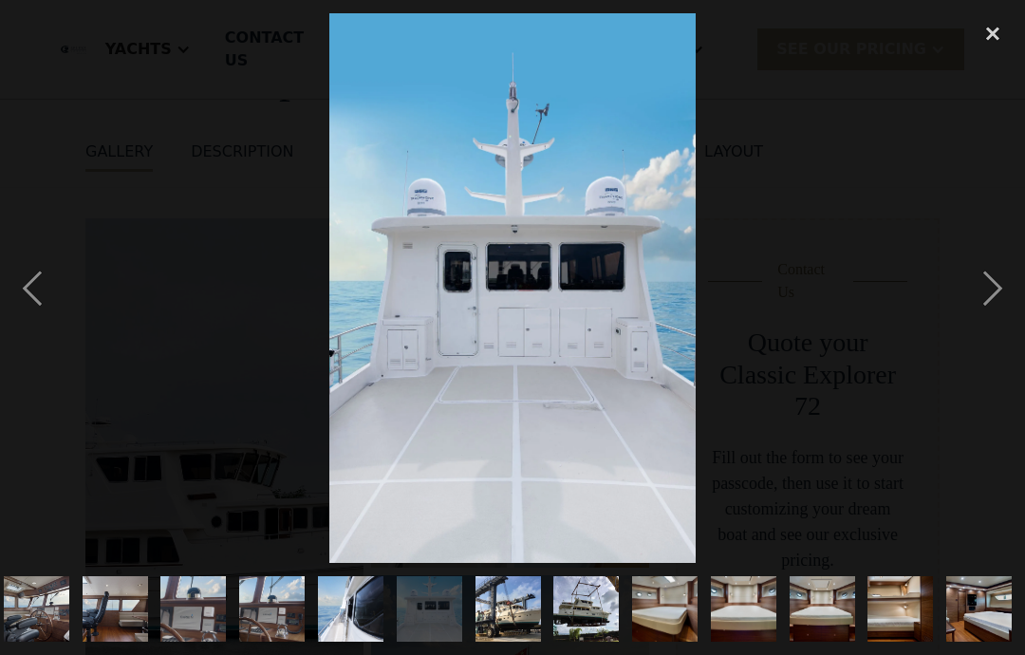
click at [999, 280] on div "next image" at bounding box center [992, 288] width 65 height 550
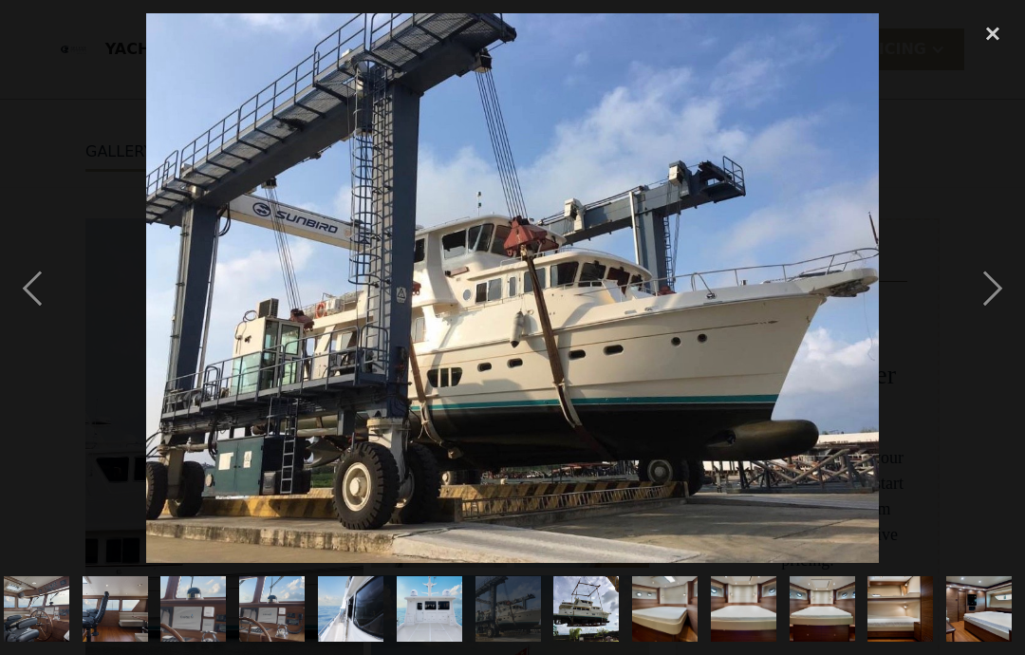
click at [1000, 282] on div "next image" at bounding box center [992, 288] width 65 height 550
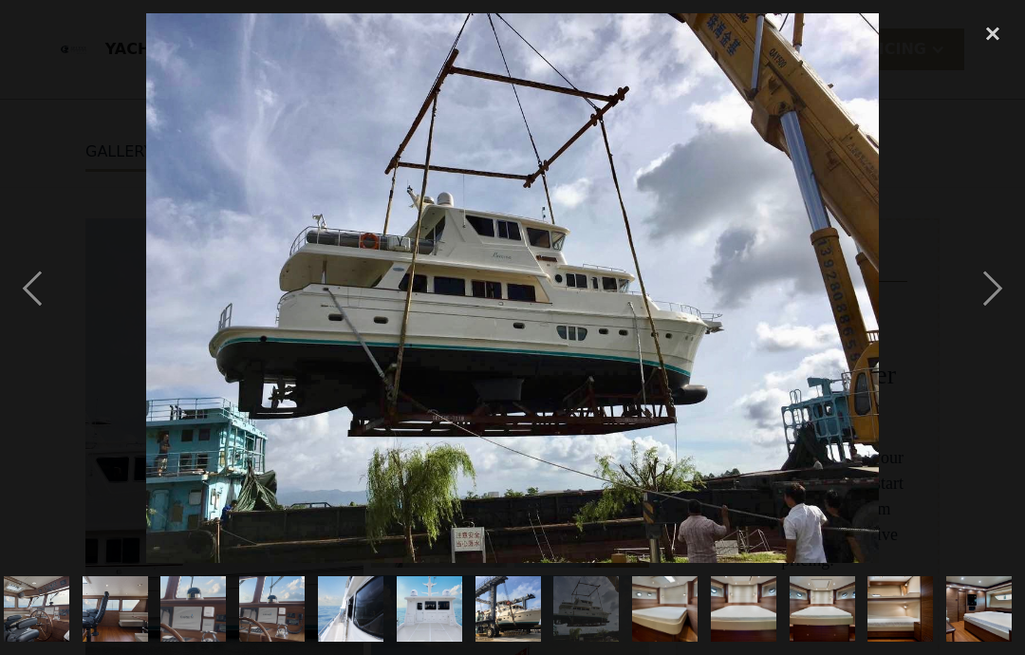
click at [998, 282] on div "next image" at bounding box center [992, 288] width 65 height 550
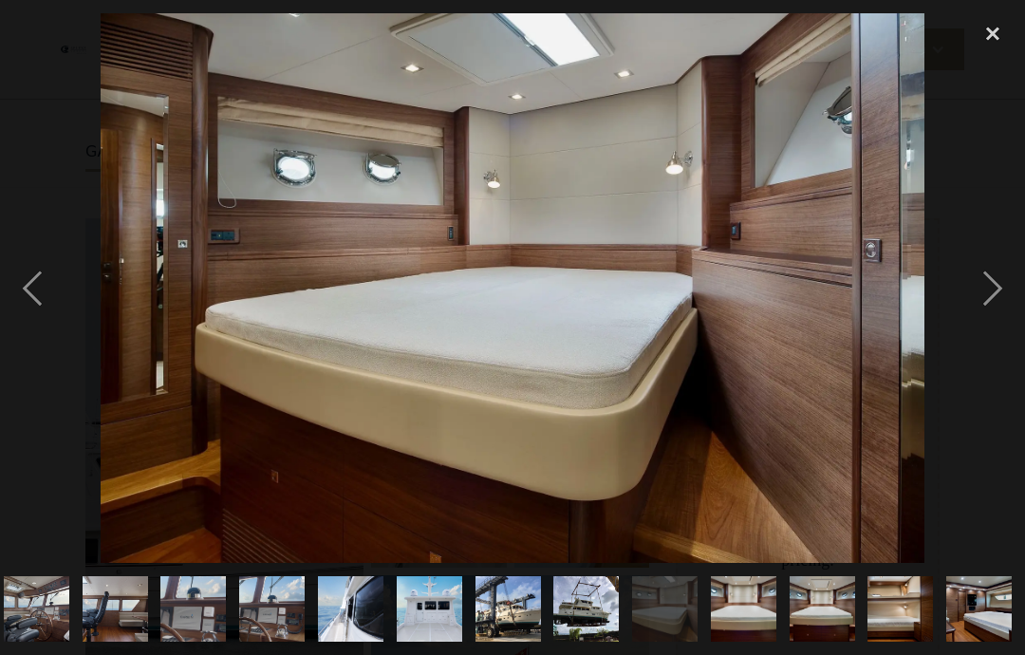
click at [1000, 280] on div "next image" at bounding box center [992, 288] width 65 height 550
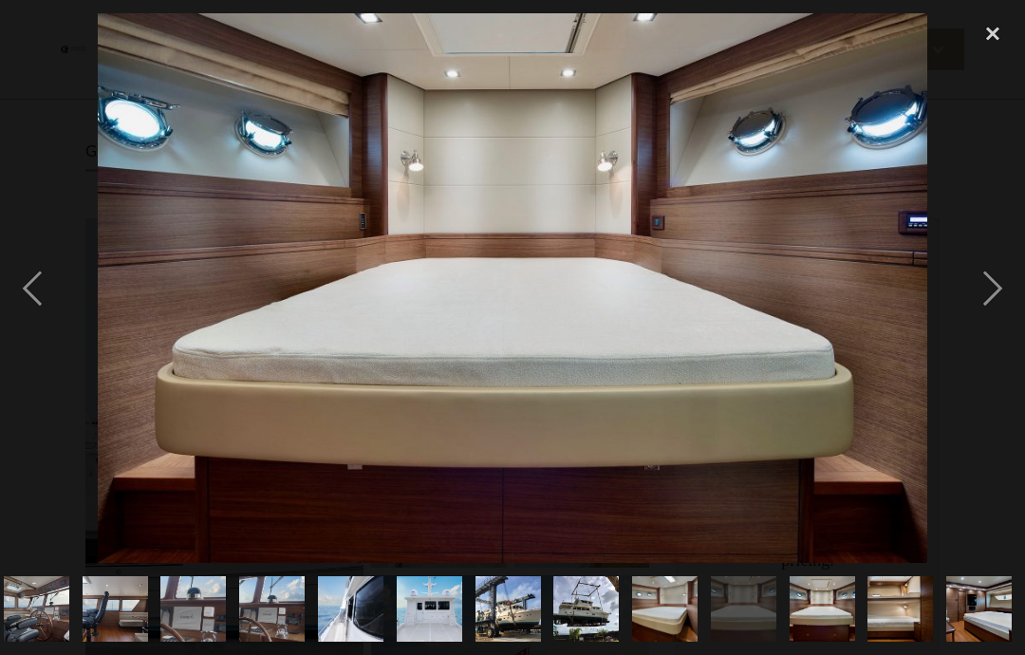
click at [999, 281] on div "next image" at bounding box center [992, 288] width 65 height 550
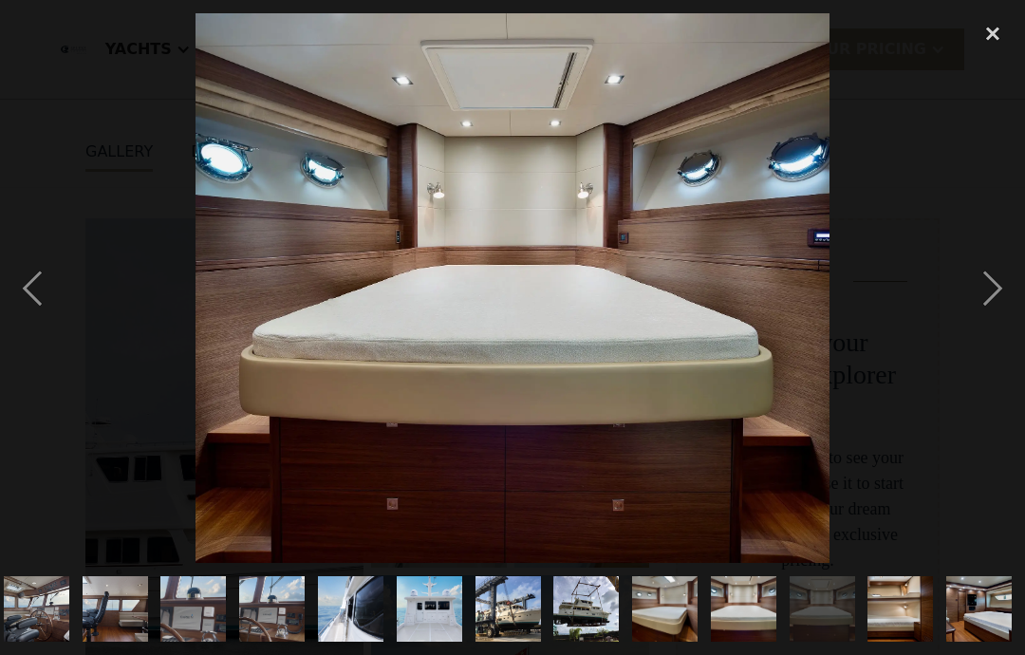
click at [999, 283] on div "next image" at bounding box center [992, 288] width 65 height 550
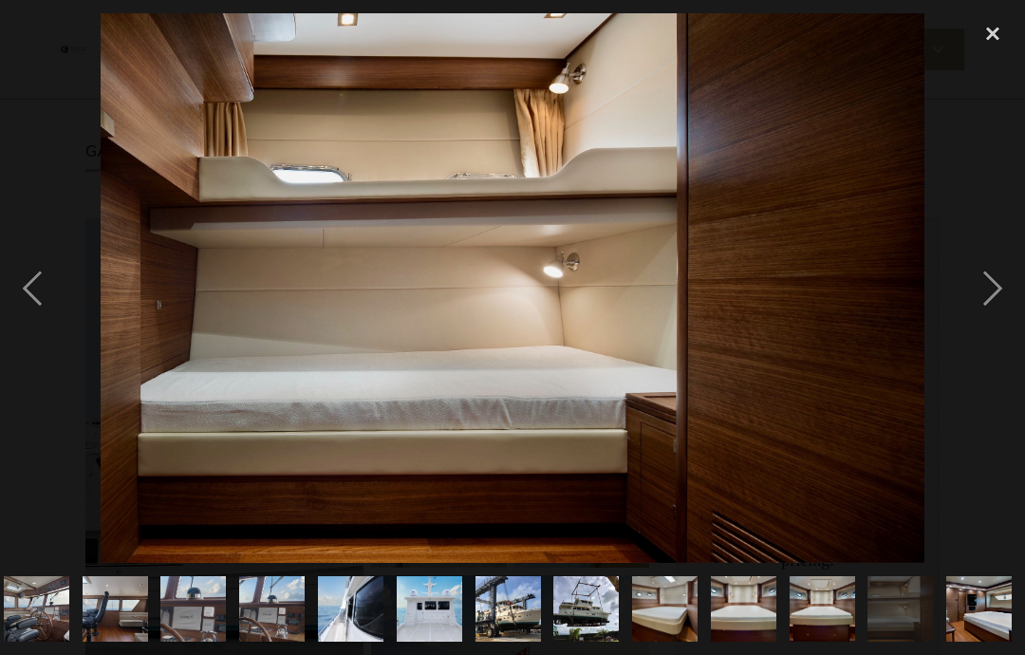
click at [998, 284] on div "next image" at bounding box center [992, 288] width 65 height 550
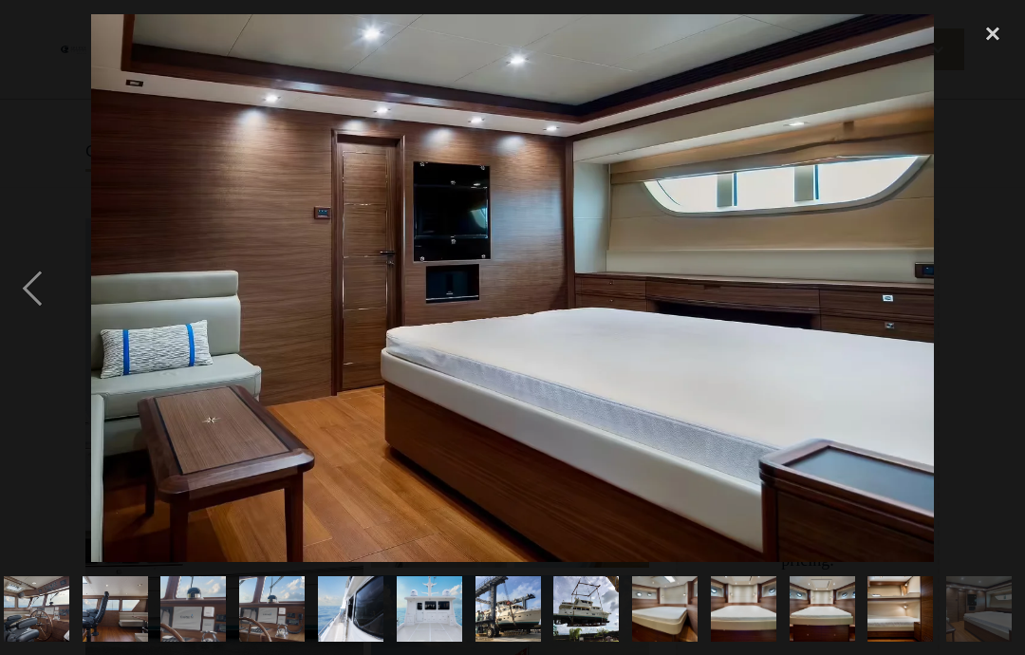
click at [998, 285] on div "next image" at bounding box center [992, 288] width 65 height 550
click at [991, 283] on div "next image" at bounding box center [992, 288] width 65 height 550
click at [988, 28] on div "close lightbox" at bounding box center [992, 34] width 65 height 42
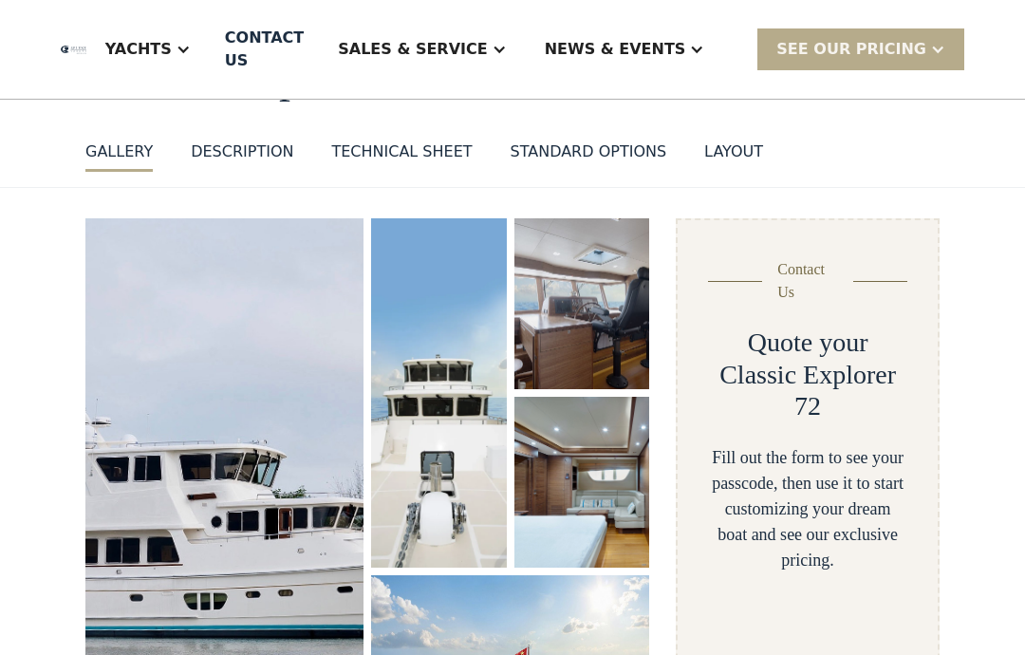
scroll to position [0, 0]
click at [172, 47] on div "Yachts" at bounding box center [138, 49] width 66 height 23
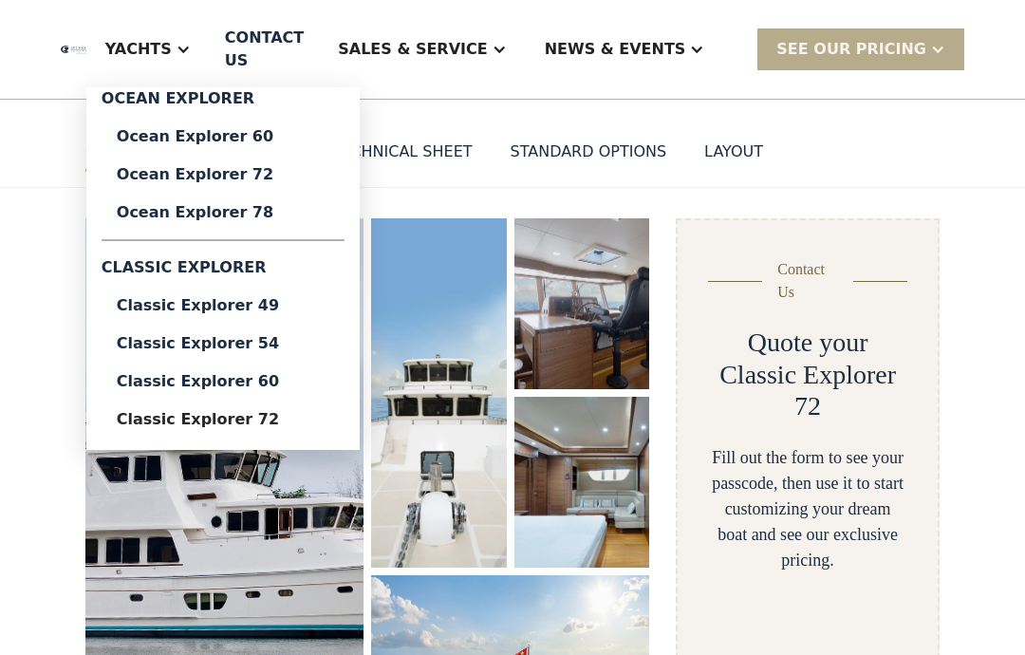
click at [207, 209] on div "Ocean Explorer 78" at bounding box center [223, 212] width 213 height 15
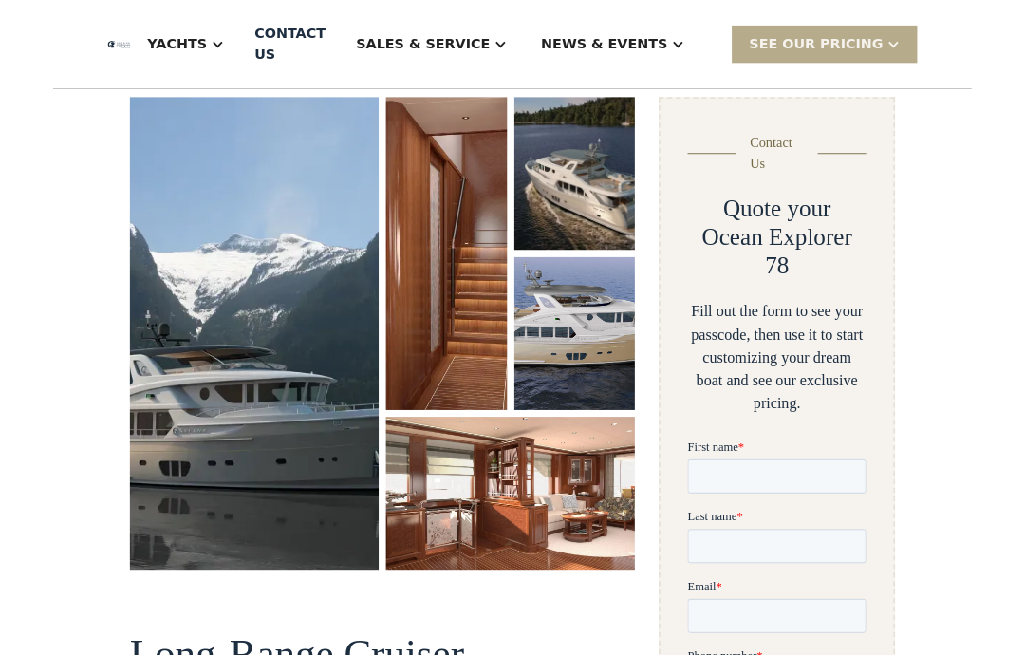
scroll to position [352, 0]
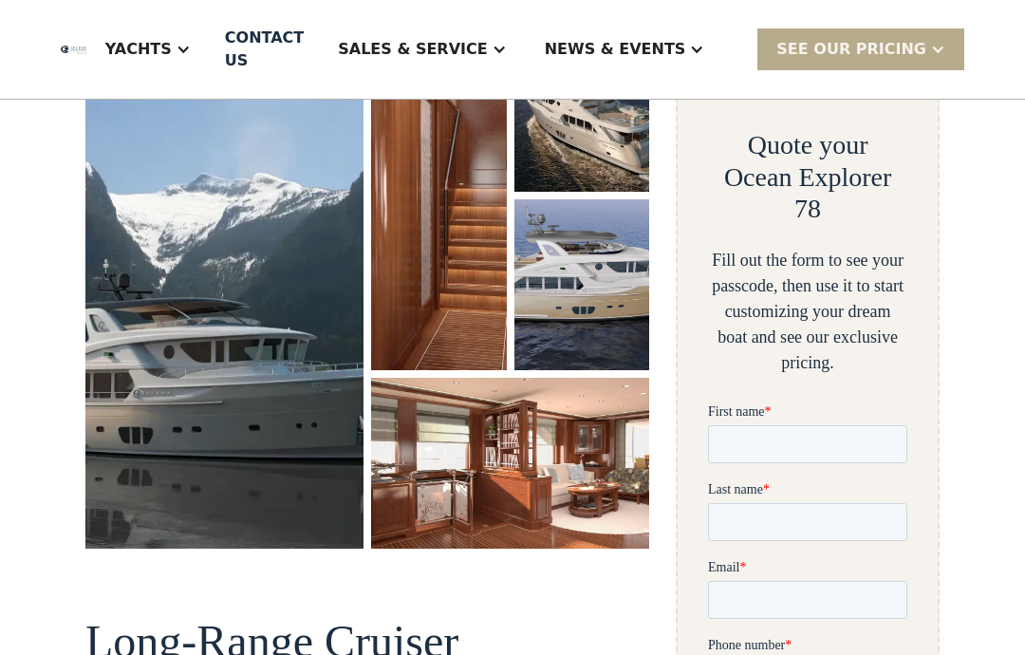
click at [606, 290] on img "open lightbox" at bounding box center [582, 284] width 136 height 171
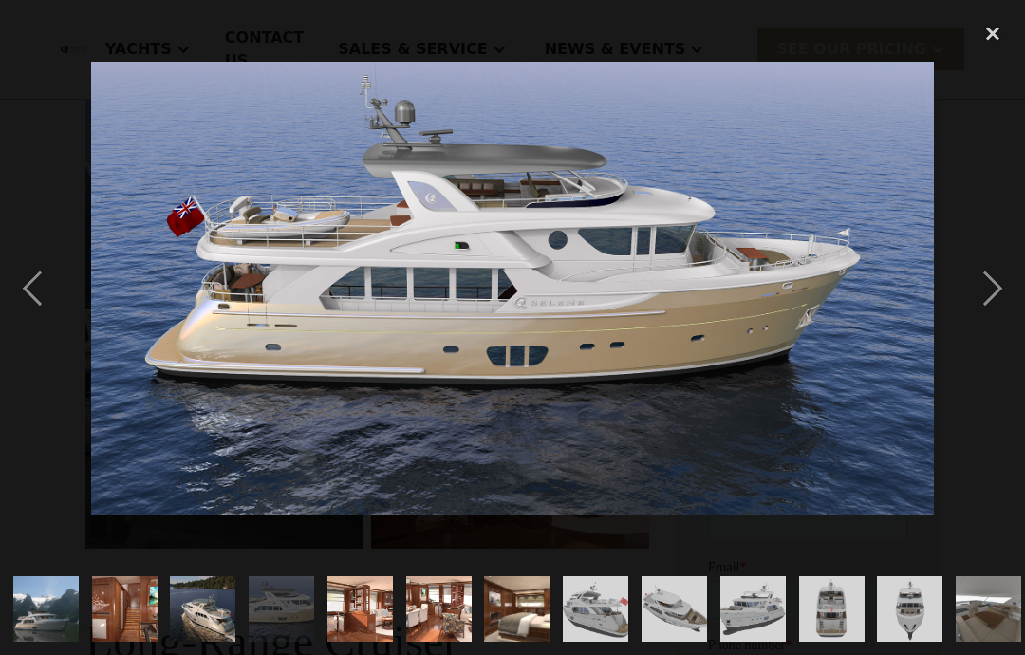
click at [986, 287] on div "next image" at bounding box center [992, 288] width 65 height 550
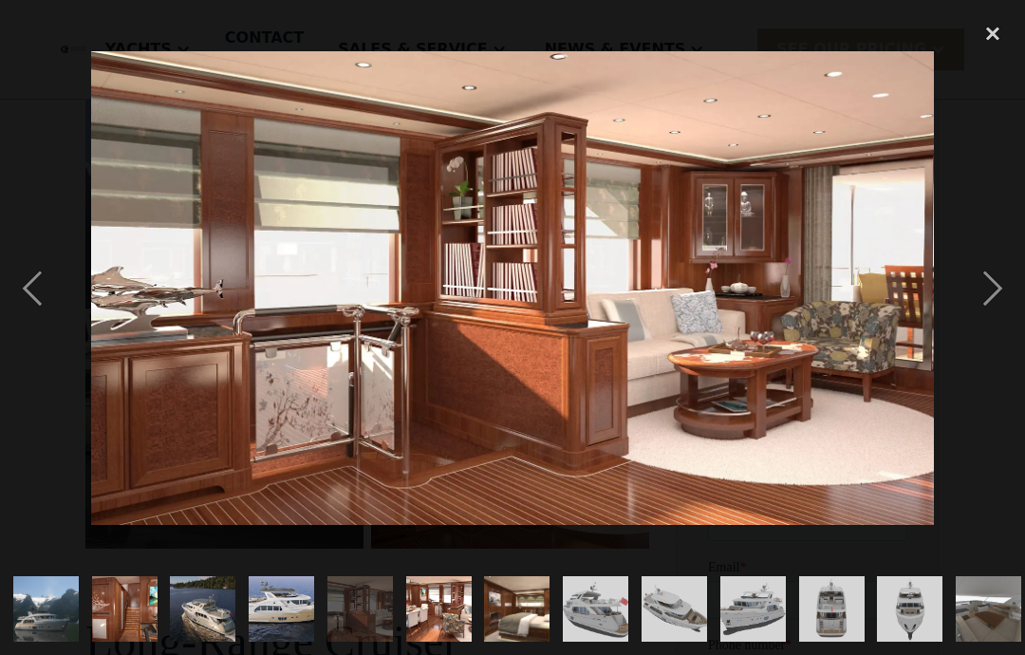
click at [987, 294] on div "next image" at bounding box center [992, 288] width 65 height 550
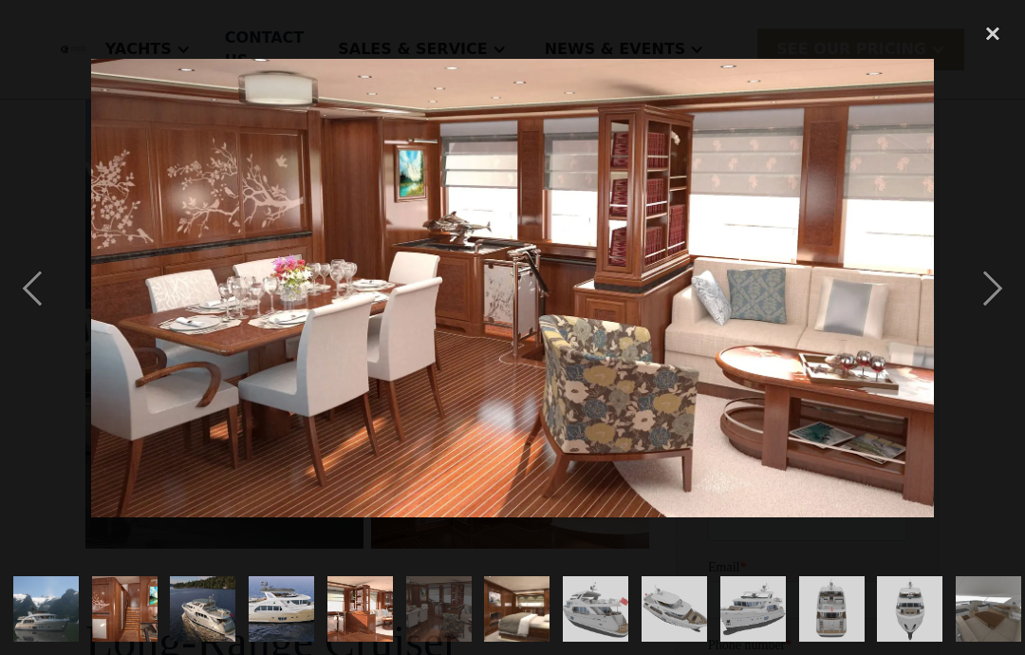
click at [986, 292] on div "next image" at bounding box center [992, 288] width 65 height 550
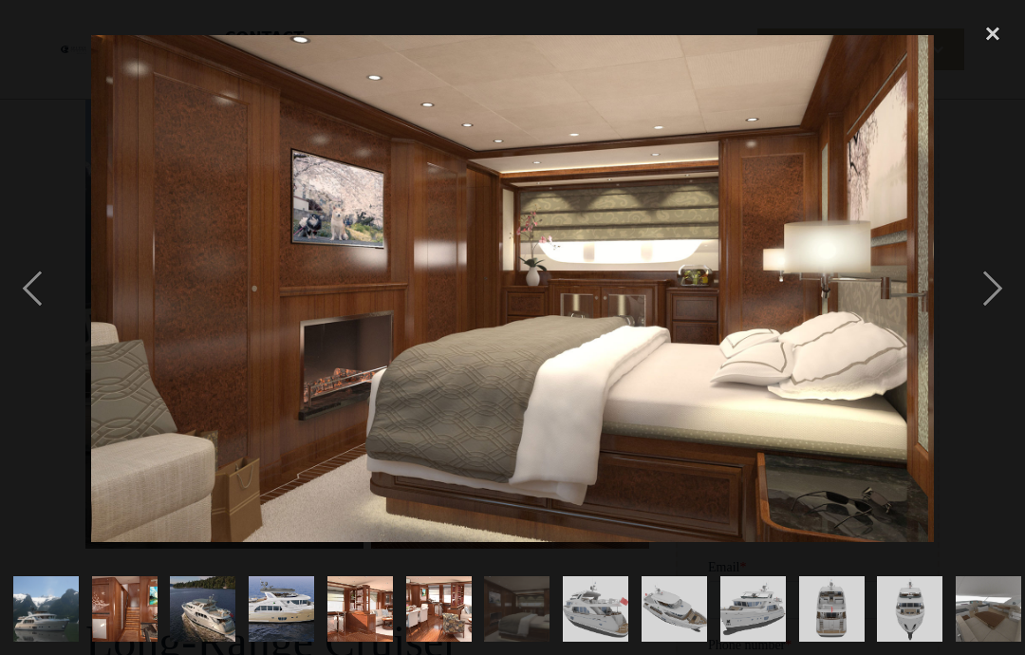
click at [987, 284] on div "next image" at bounding box center [992, 288] width 65 height 550
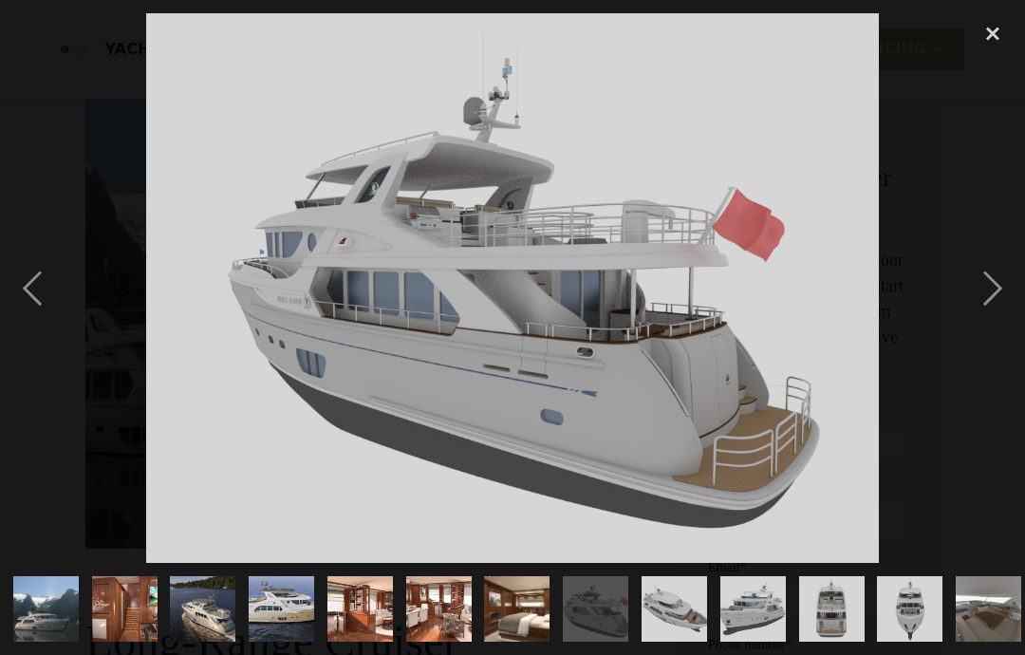
click at [986, 286] on div "next image" at bounding box center [992, 288] width 65 height 550
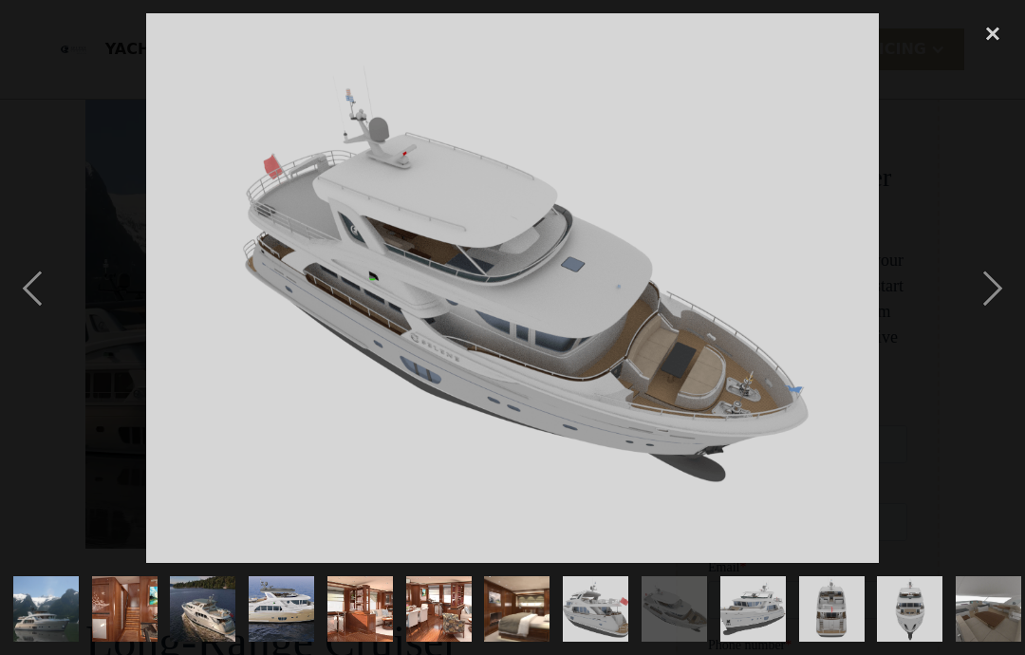
click at [986, 287] on div "next image" at bounding box center [992, 288] width 65 height 550
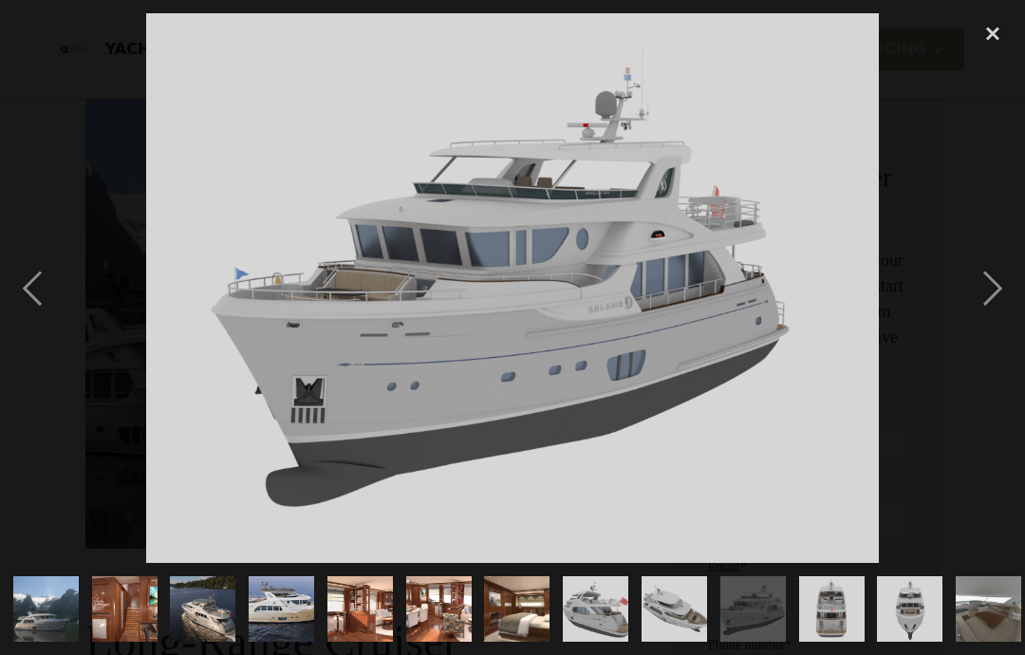
scroll to position [0, 0]
click at [989, 36] on div "close lightbox" at bounding box center [992, 34] width 65 height 42
